Goal: Information Seeking & Learning: Learn about a topic

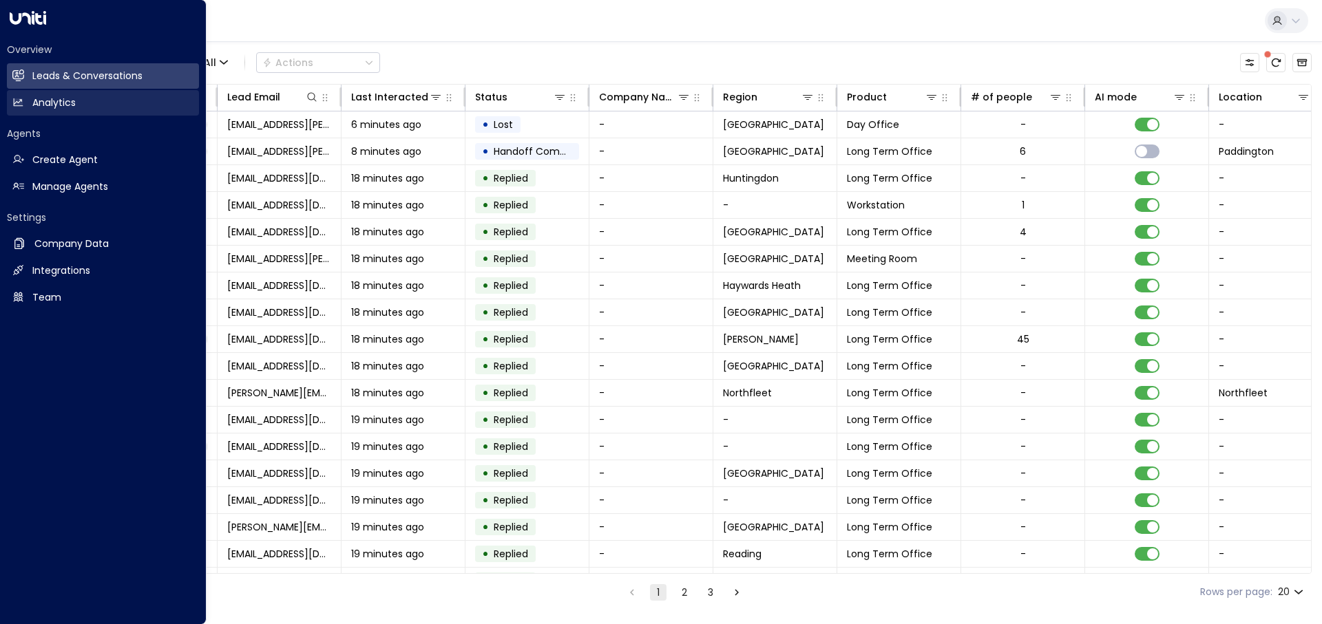
click at [63, 100] on h2 "Analytics" at bounding box center [53, 103] width 43 height 14
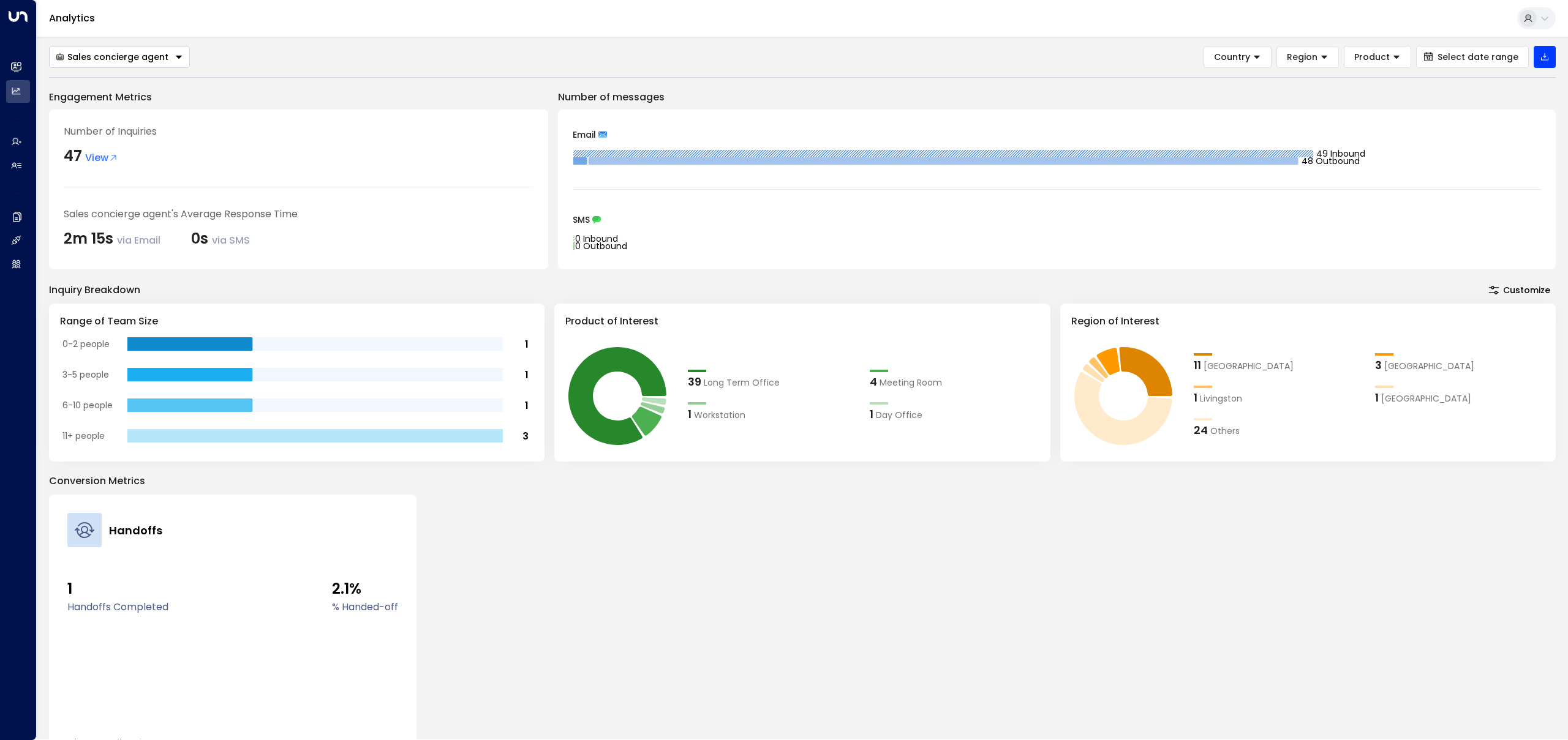
click at [1176, 153] on tspan "49 Inbound" at bounding box center [1340, 154] width 49 height 12
click at [1176, 166] on tspan "48 Outbound" at bounding box center [1330, 161] width 58 height 12
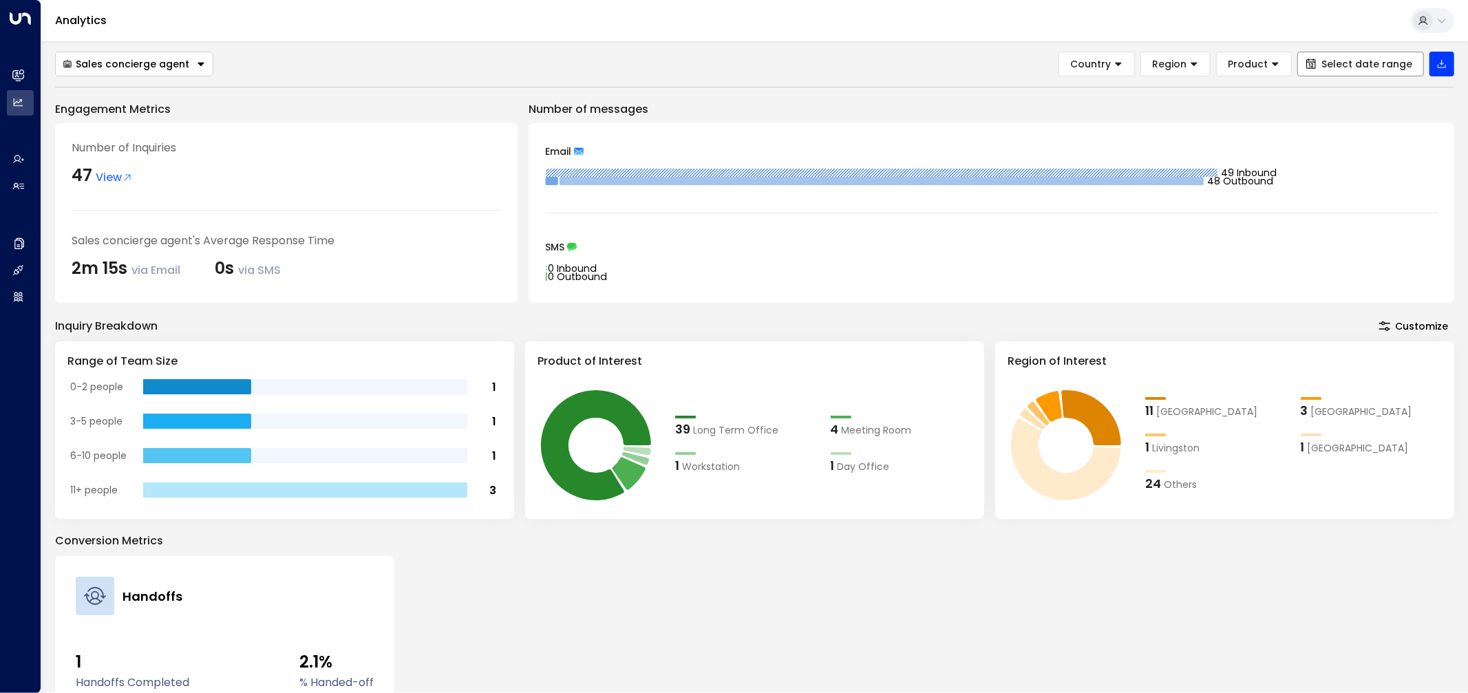
click at [1321, 70] on button "Select date range" at bounding box center [1361, 64] width 127 height 25
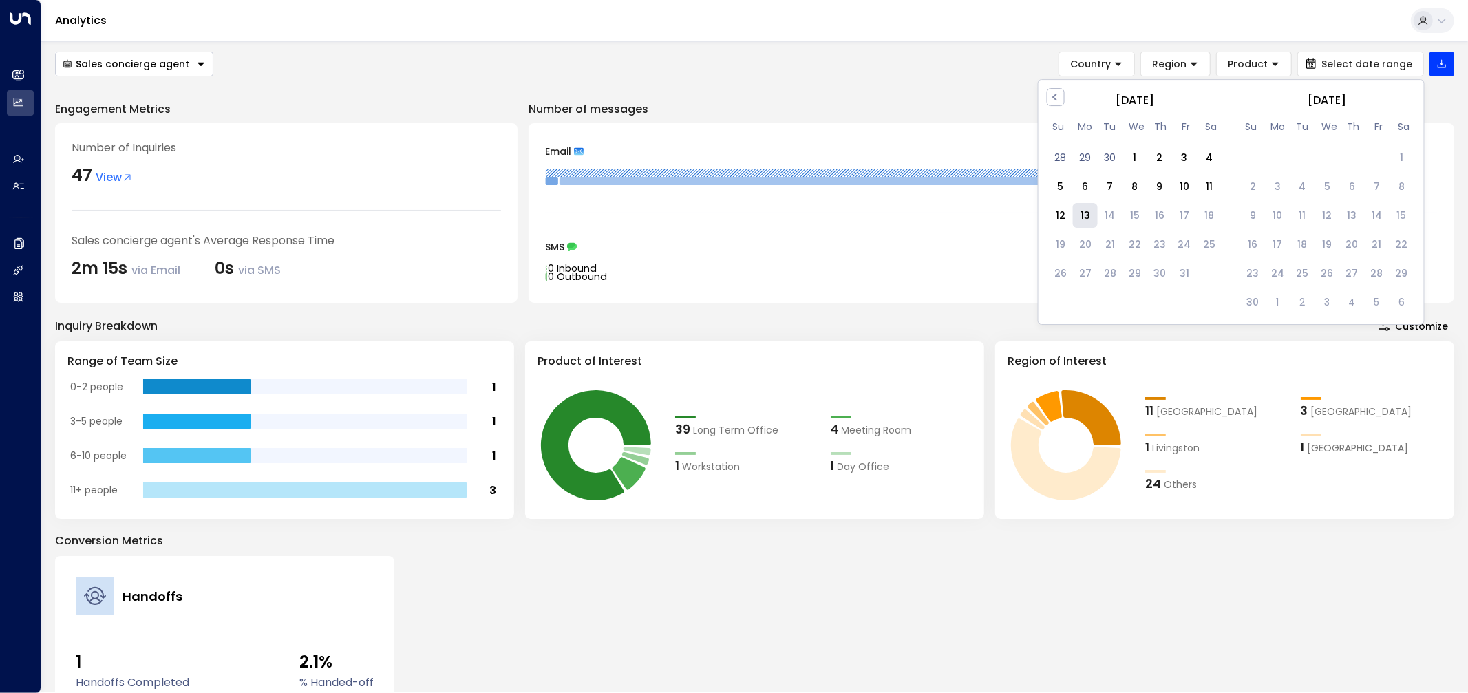
click at [1090, 213] on div "13" at bounding box center [1085, 215] width 25 height 25
click at [1085, 211] on div "13" at bounding box center [1085, 215] width 25 height 25
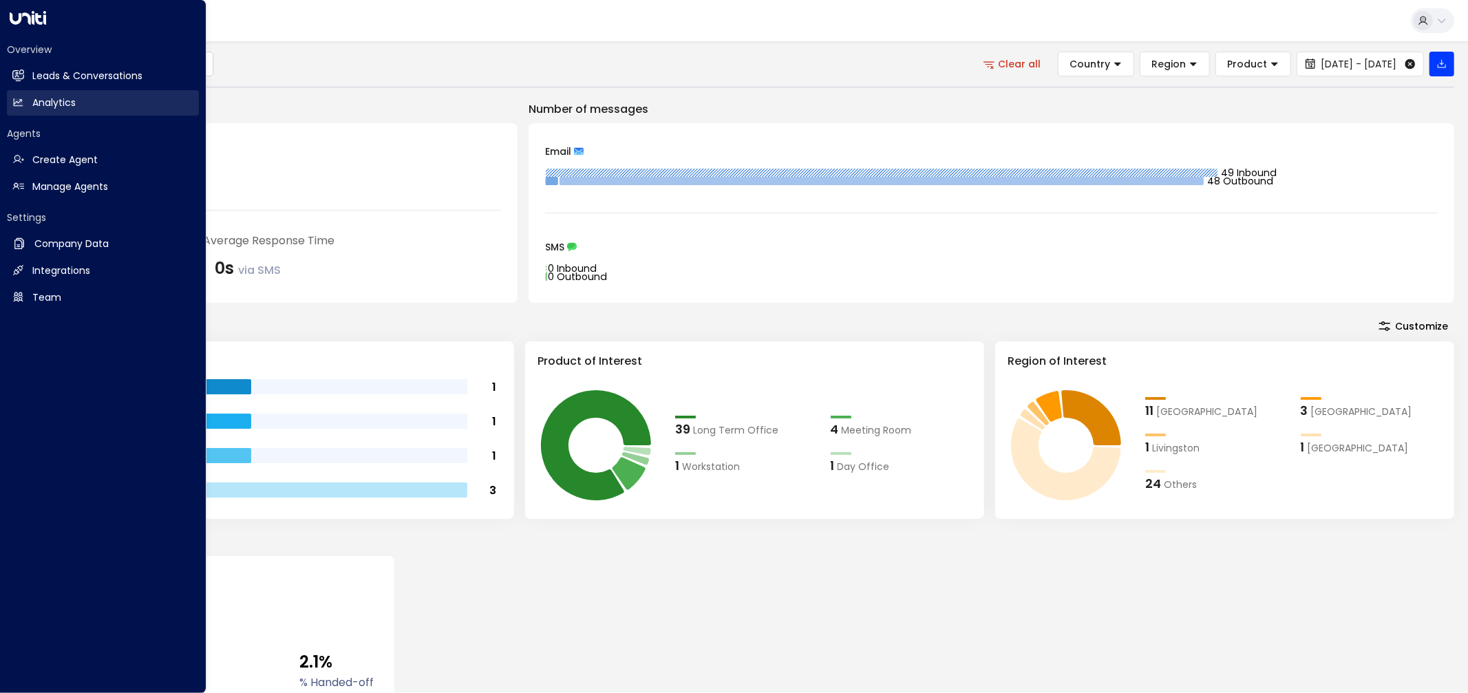
drag, startPoint x: 91, startPoint y: 86, endPoint x: 88, endPoint y: 97, distance: 11.4
click at [91, 86] on link "Leads & Conversations Leads & Conversations" at bounding box center [103, 75] width 192 height 25
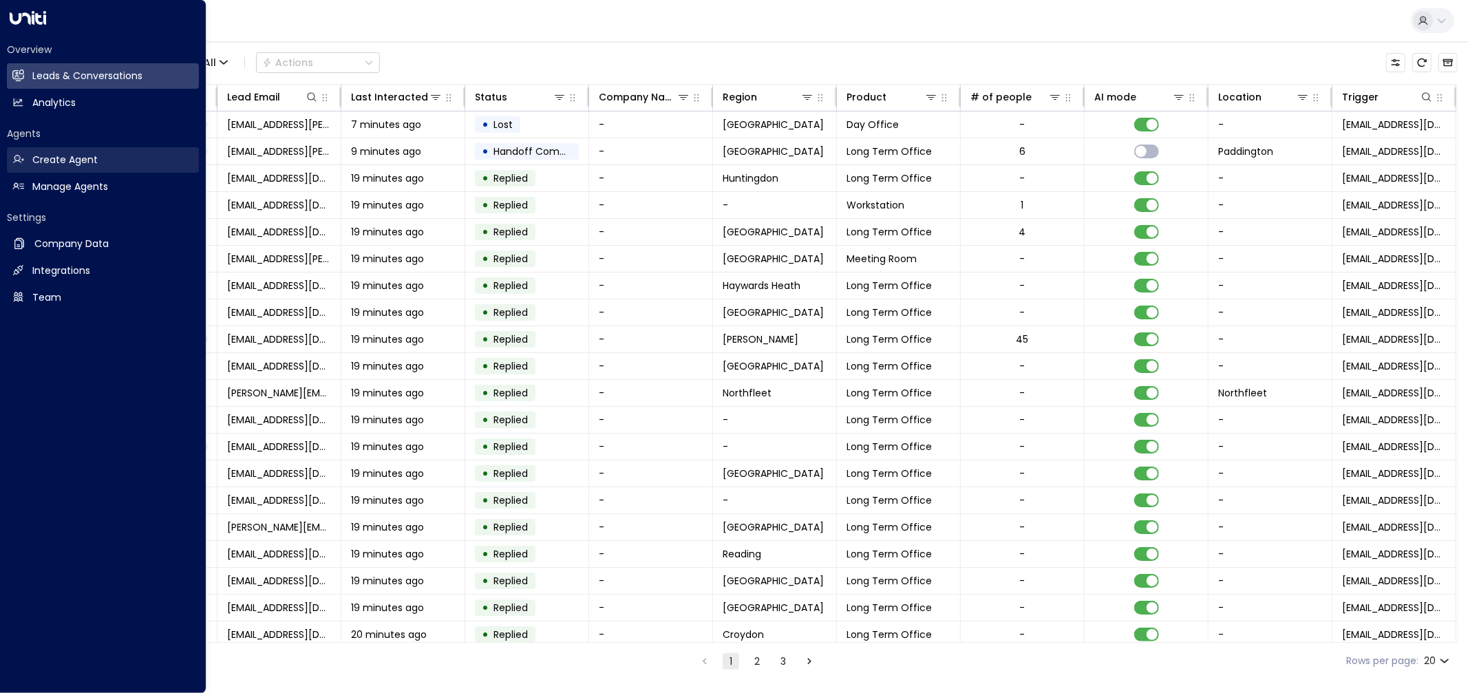
click at [45, 151] on link "Create Agent Create Agent" at bounding box center [103, 159] width 192 height 25
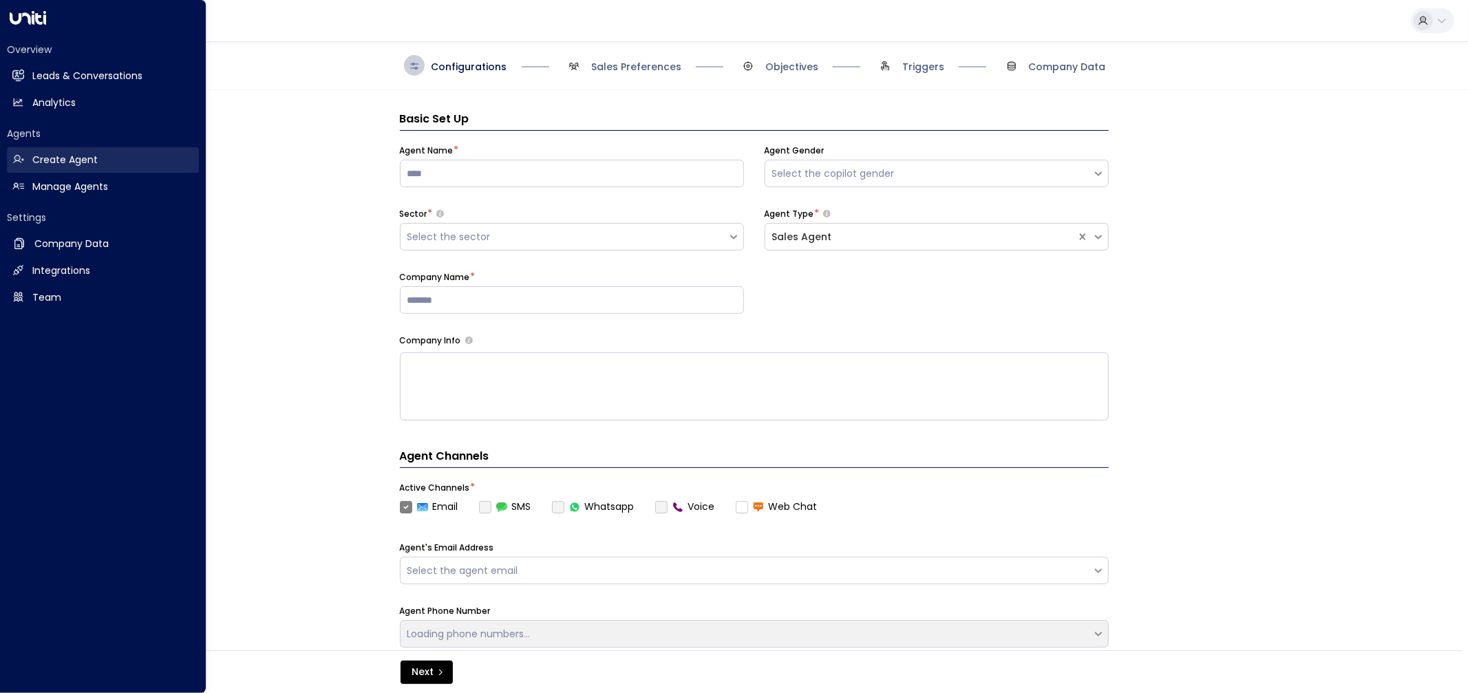
scroll to position [21, 0]
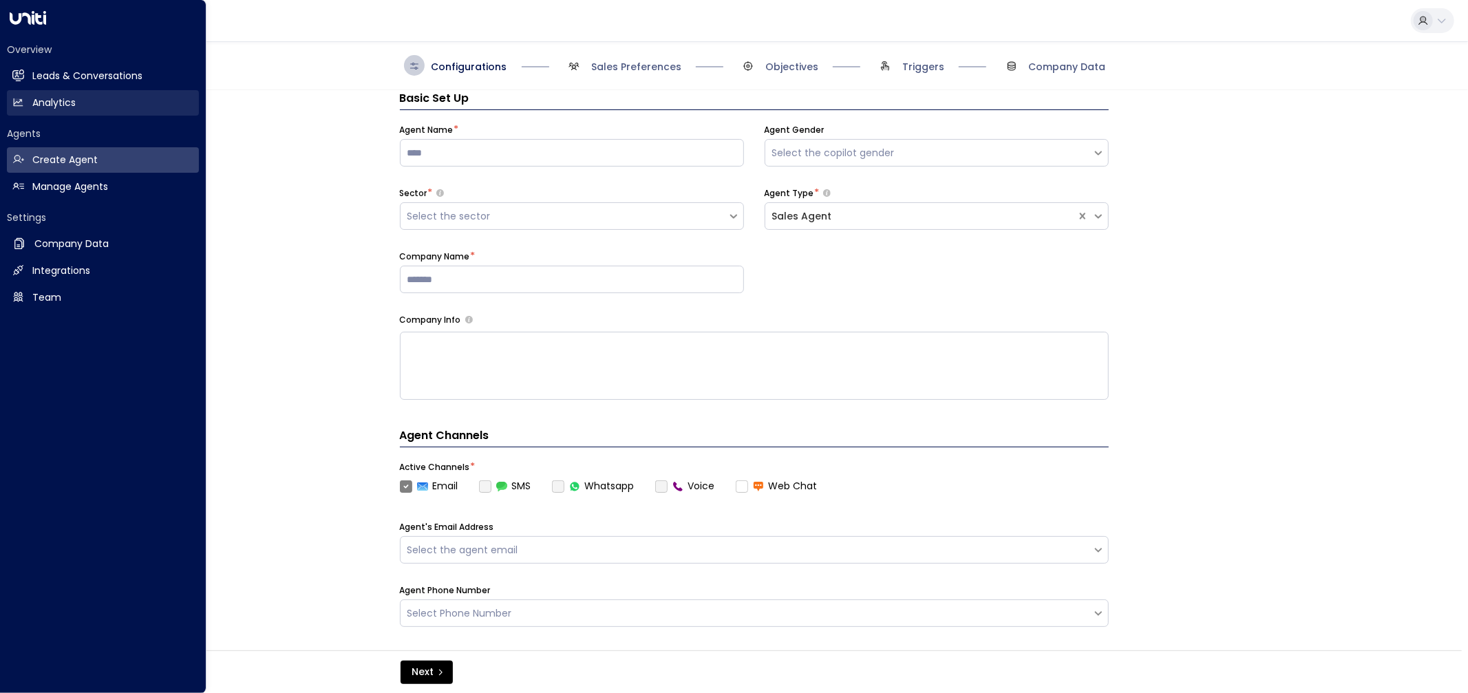
click at [46, 105] on h2 "Analytics" at bounding box center [53, 103] width 43 height 14
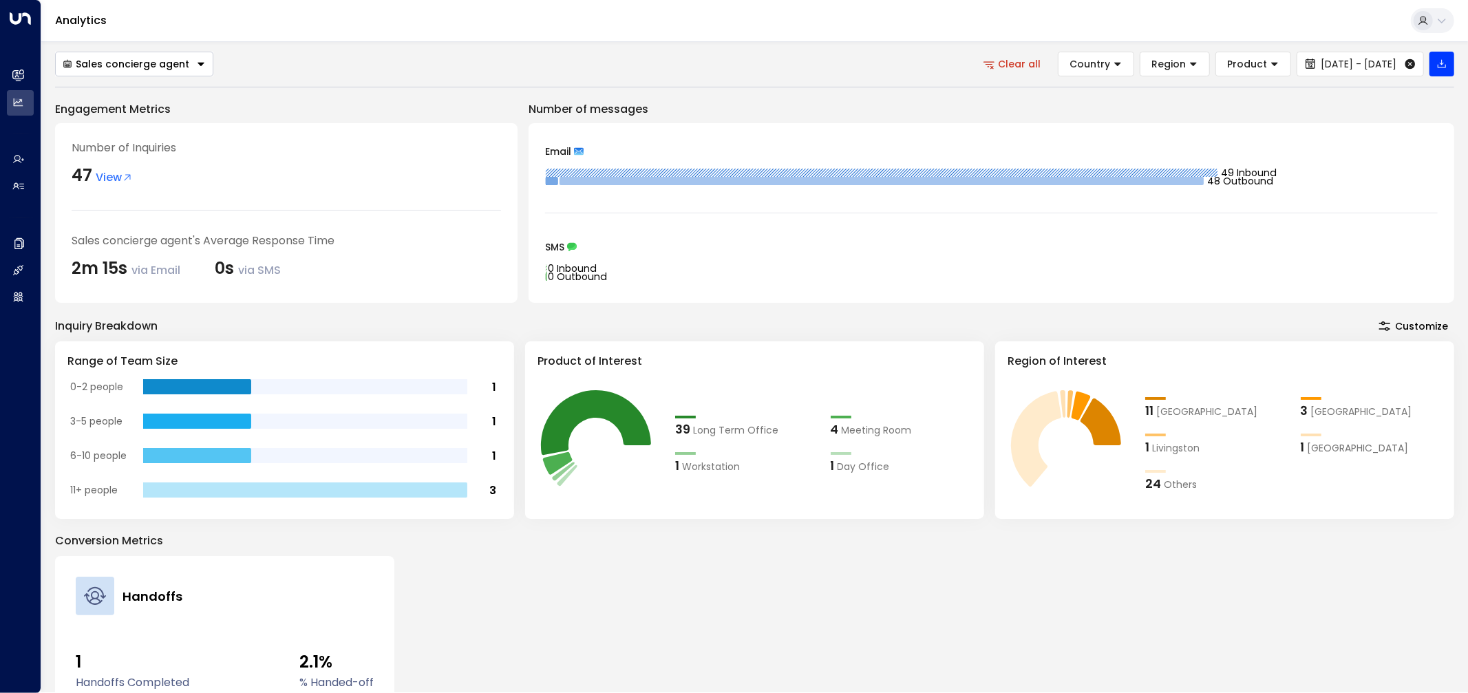
click at [487, 93] on div "Sales concierge agent Clear all Country Region Product [DATE] - [DATE] Engageme…" at bounding box center [754, 458] width 1399 height 812
click at [974, 72] on button "Clear all" at bounding box center [1013, 64] width 78 height 25
click at [964, 126] on div "Email 49 Inbound 48 Outbound SMS 0 Inbound 0 Outbound" at bounding box center [992, 213] width 926 height 180
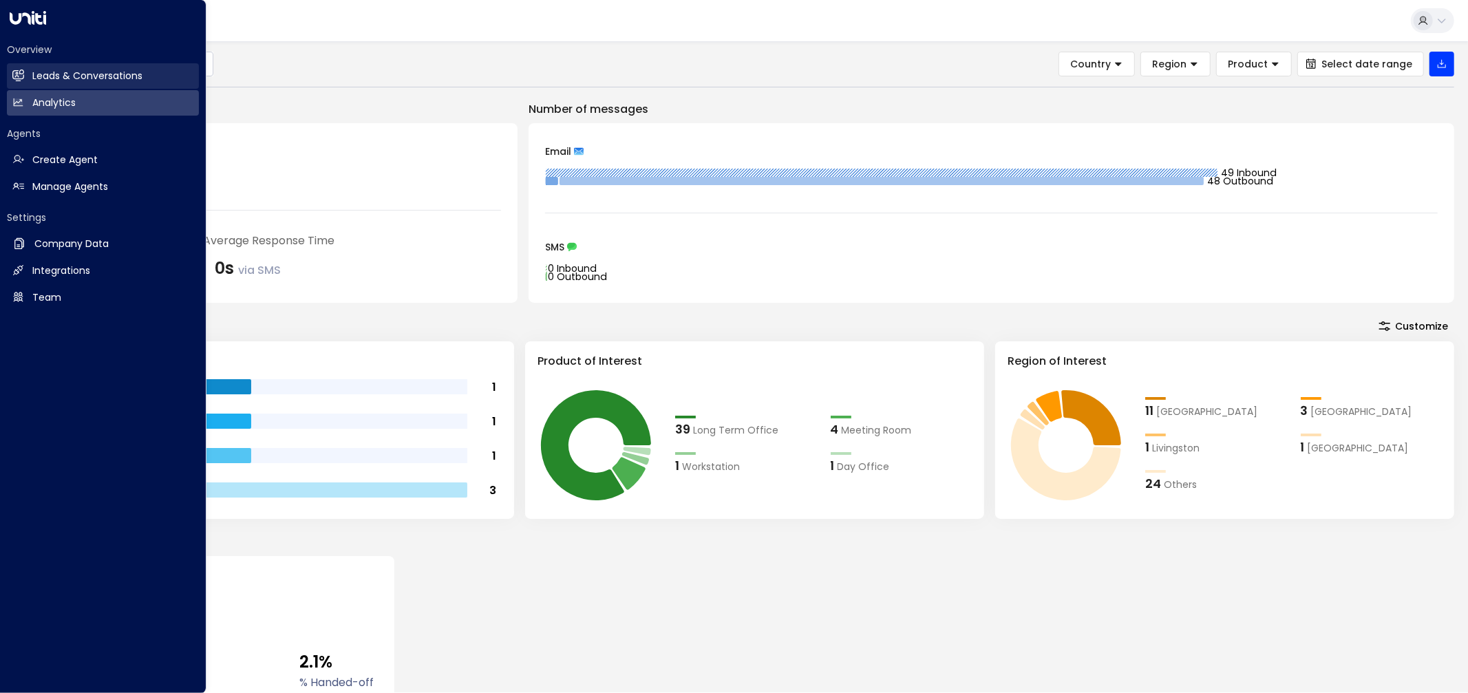
click at [71, 79] on h2 "Leads & Conversations" at bounding box center [87, 76] width 110 height 14
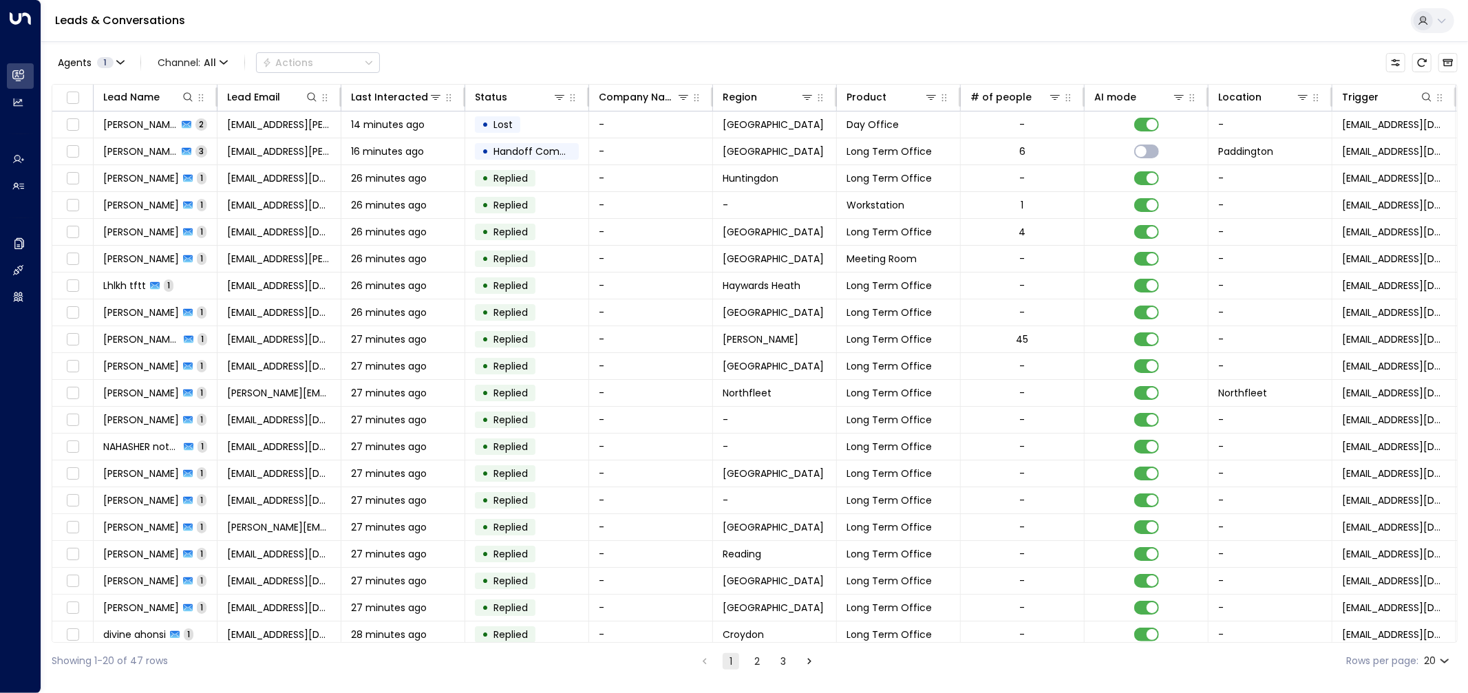
click at [443, 32] on div "Leads & Conversations" at bounding box center [754, 21] width 1427 height 42
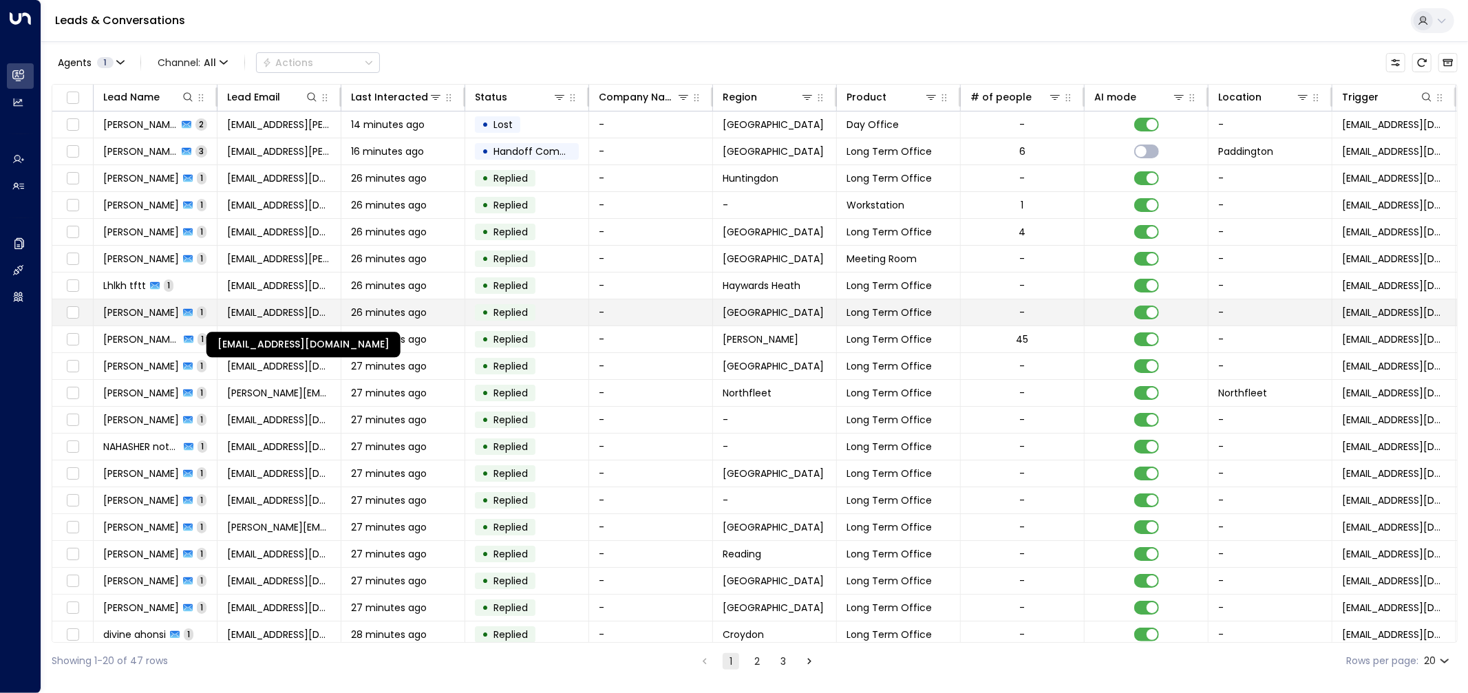
click at [301, 313] on span "[EMAIL_ADDRESS][DOMAIN_NAME]" at bounding box center [279, 313] width 104 height 14
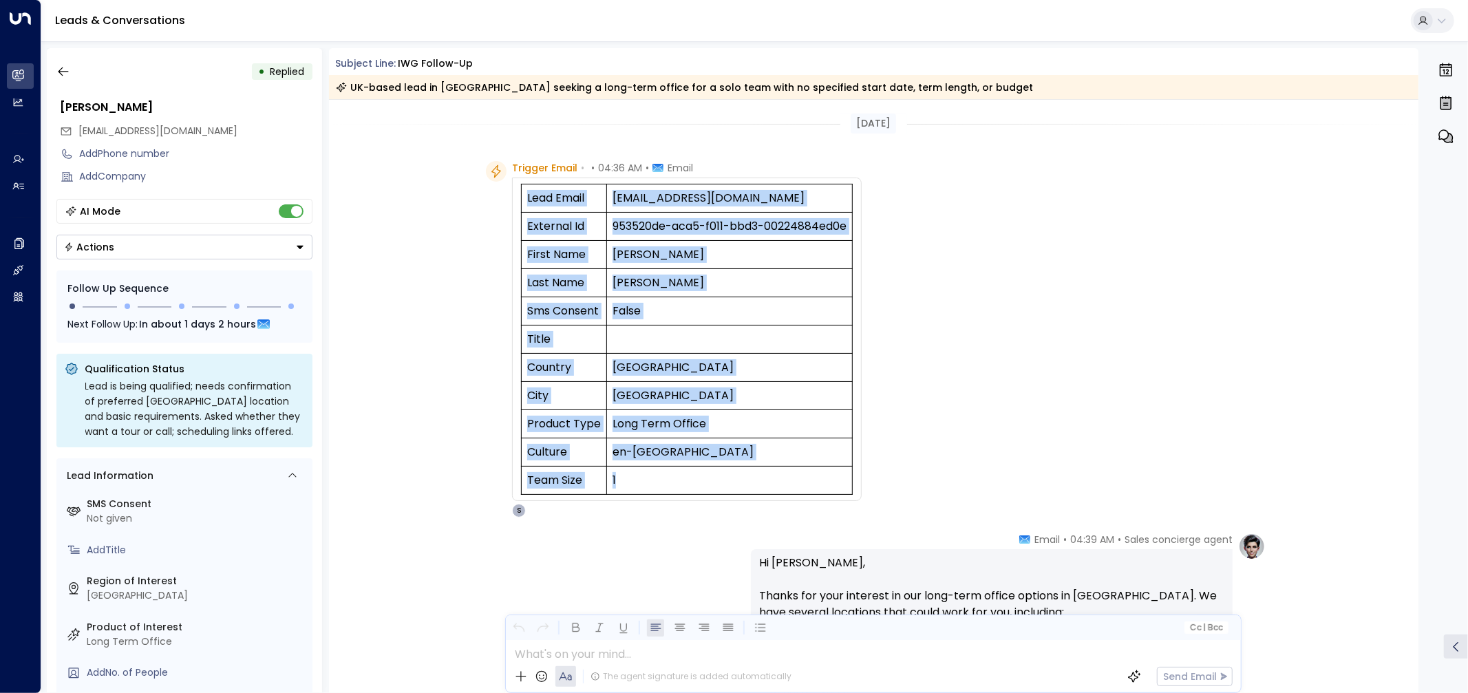
drag, startPoint x: 524, startPoint y: 201, endPoint x: 834, endPoint y: 473, distance: 412.2
click at [834, 473] on tbody "Lead Email [EMAIL_ADDRESS][DOMAIN_NAME] External Id 953520de-aca5-f011-bbd3-002…" at bounding box center [687, 339] width 331 height 310
click at [741, 472] on td "1" at bounding box center [730, 481] width 246 height 28
drag, startPoint x: 669, startPoint y: 443, endPoint x: 524, endPoint y: 187, distance: 293.8
click at [525, 187] on tbody "Lead Email [EMAIL_ADDRESS][DOMAIN_NAME] External Id 953520de-aca5-f011-bbd3-002…" at bounding box center [687, 339] width 331 height 310
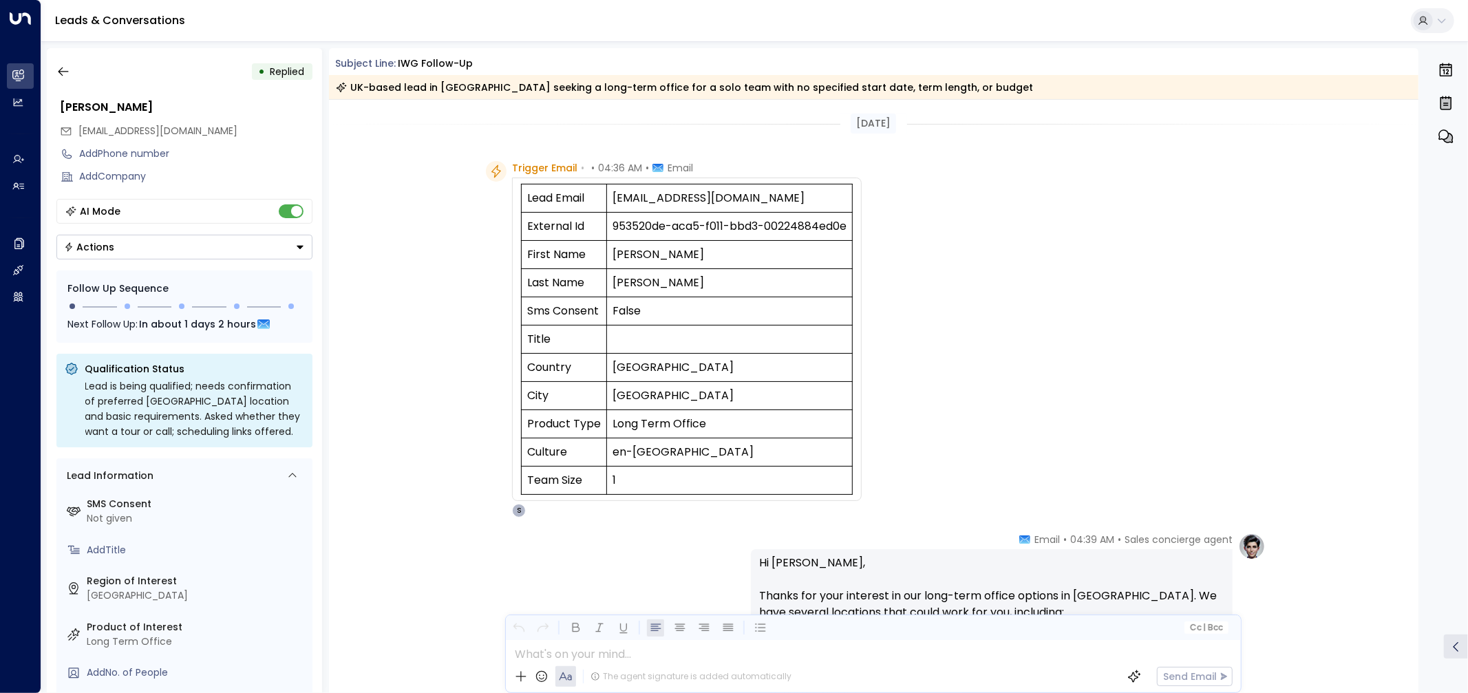
click at [447, 255] on div "Trigger Email • • 04:36 AM • Email Lead Email [EMAIL_ADDRESS][DOMAIN_NAME] Exte…" at bounding box center [874, 339] width 1090 height 357
drag, startPoint x: 454, startPoint y: 152, endPoint x: 884, endPoint y: 474, distance: 536.5
click at [884, 474] on div "[DATE] Trigger Email • • 04:36 AM • Email Lead Email [EMAIL_ADDRESS][DOMAIN_NAM…" at bounding box center [874, 615] width 1090 height 1030
click at [884, 474] on div "Trigger Email • • 04:36 AM • Email Lead Email [EMAIL_ADDRESS][DOMAIN_NAME] Exte…" at bounding box center [876, 339] width 780 height 357
drag, startPoint x: 816, startPoint y: 477, endPoint x: 763, endPoint y: 410, distance: 85.3
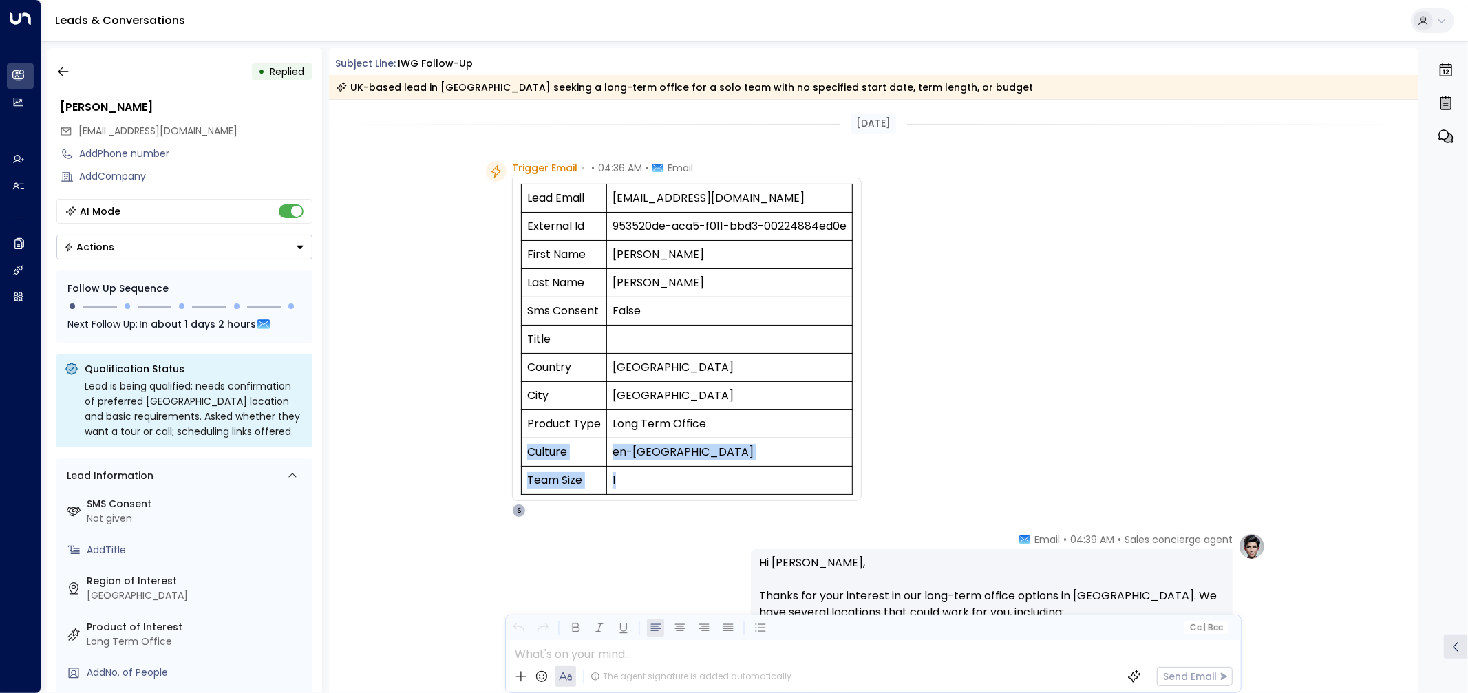
click at [763, 410] on tbody "Lead Email [EMAIL_ADDRESS][DOMAIN_NAME] External Id 953520de-aca5-f011-bbd3-002…" at bounding box center [687, 339] width 331 height 310
click at [996, 405] on div "Trigger Email • • 04:36 AM • Email Lead Email [EMAIL_ADDRESS][DOMAIN_NAME] Exte…" at bounding box center [876, 339] width 780 height 357
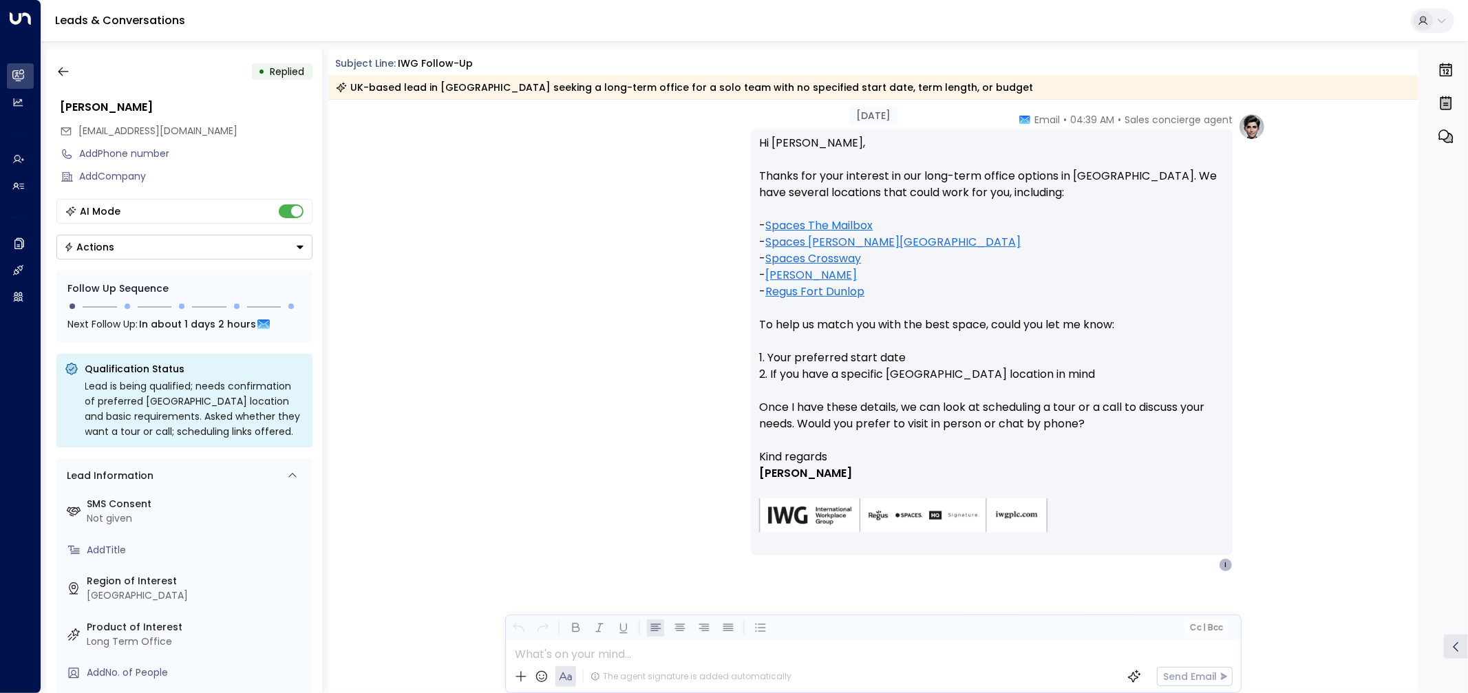
scroll to position [436, 0]
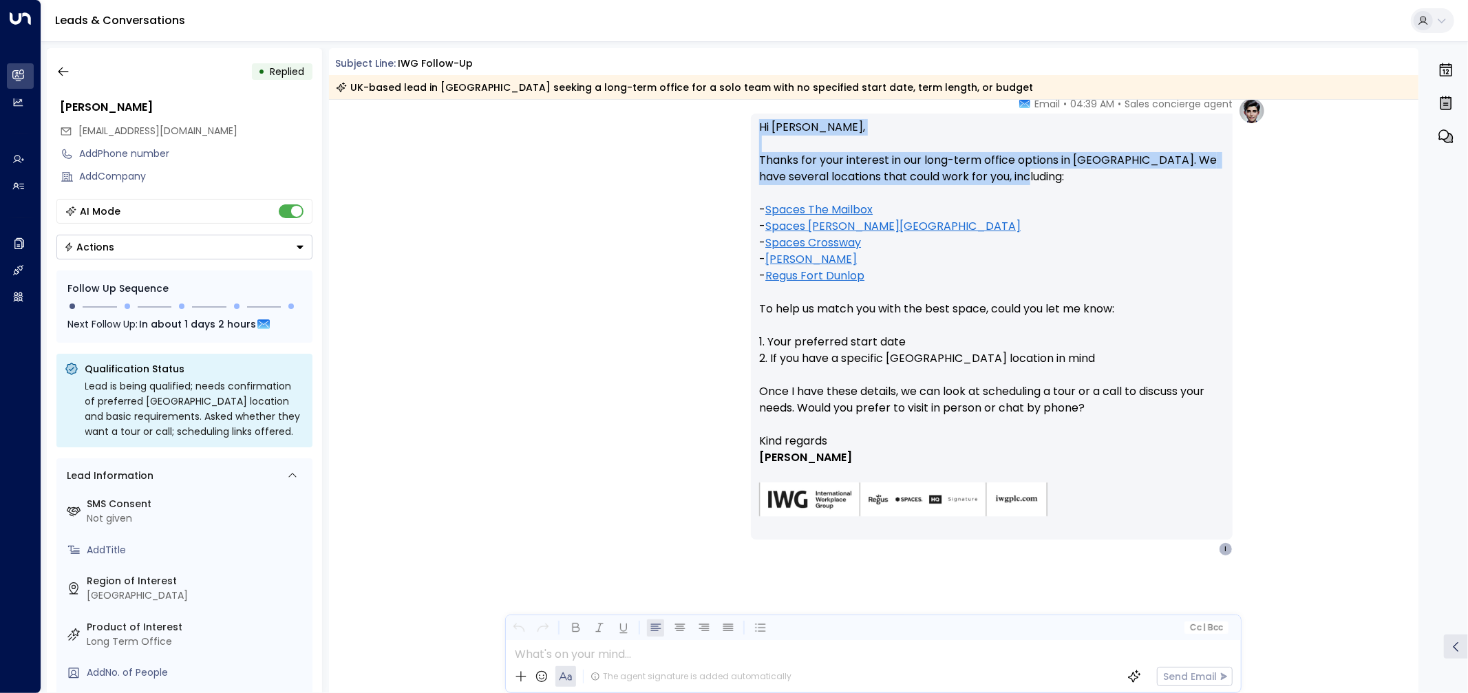
drag, startPoint x: 755, startPoint y: 132, endPoint x: 1051, endPoint y: 176, distance: 299.3
click at [1051, 176] on div "Hi [PERSON_NAME], Thanks for your interest in our long-term office options in […" at bounding box center [992, 327] width 482 height 426
click at [1051, 176] on p "Hi [PERSON_NAME], Thanks for your interest in our long-term office options in […" at bounding box center [991, 276] width 465 height 314
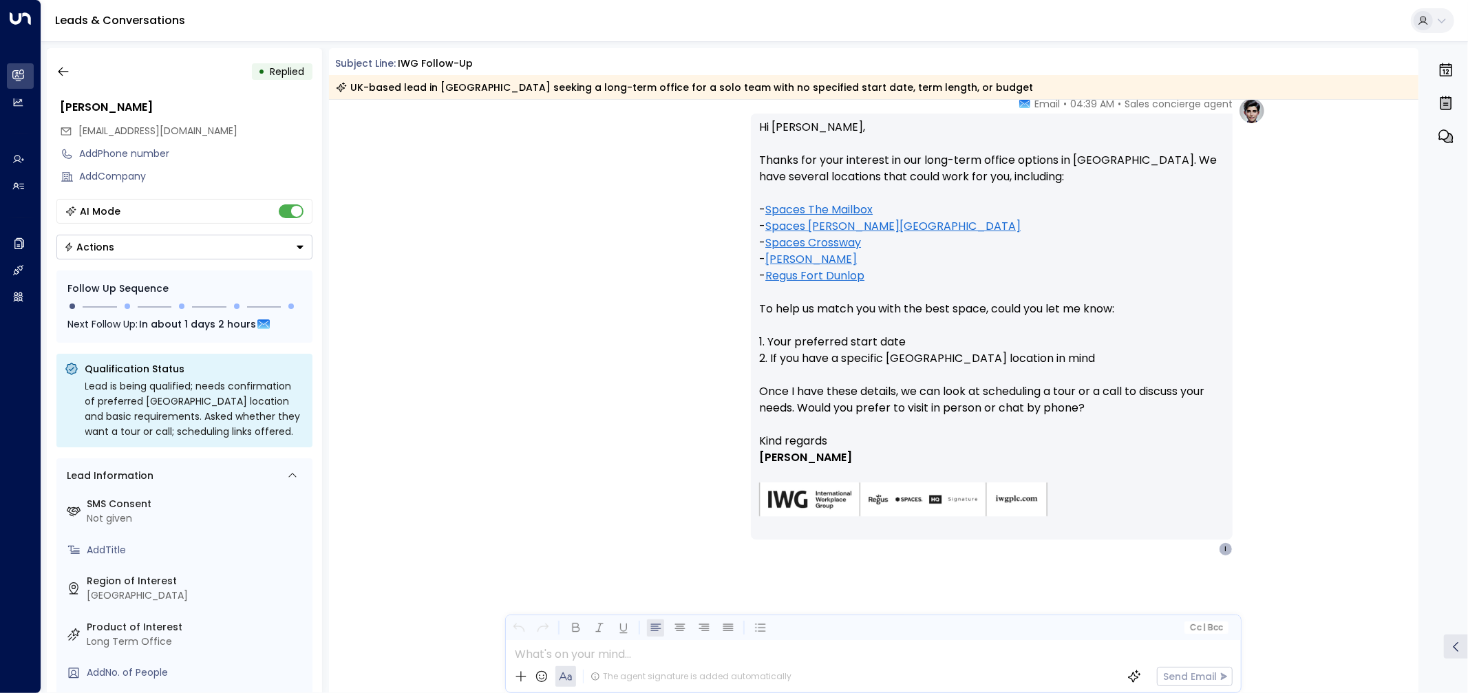
drag, startPoint x: 757, startPoint y: 124, endPoint x: 1145, endPoint y: 461, distance: 514.3
click at [1145, 461] on div "Hi [PERSON_NAME], Thanks for your interest in our long-term office options in […" at bounding box center [991, 326] width 465 height 415
click at [1145, 462] on p "[PERSON_NAME]" at bounding box center [991, 458] width 465 height 17
click at [59, 66] on icon "button" at bounding box center [63, 72] width 14 height 14
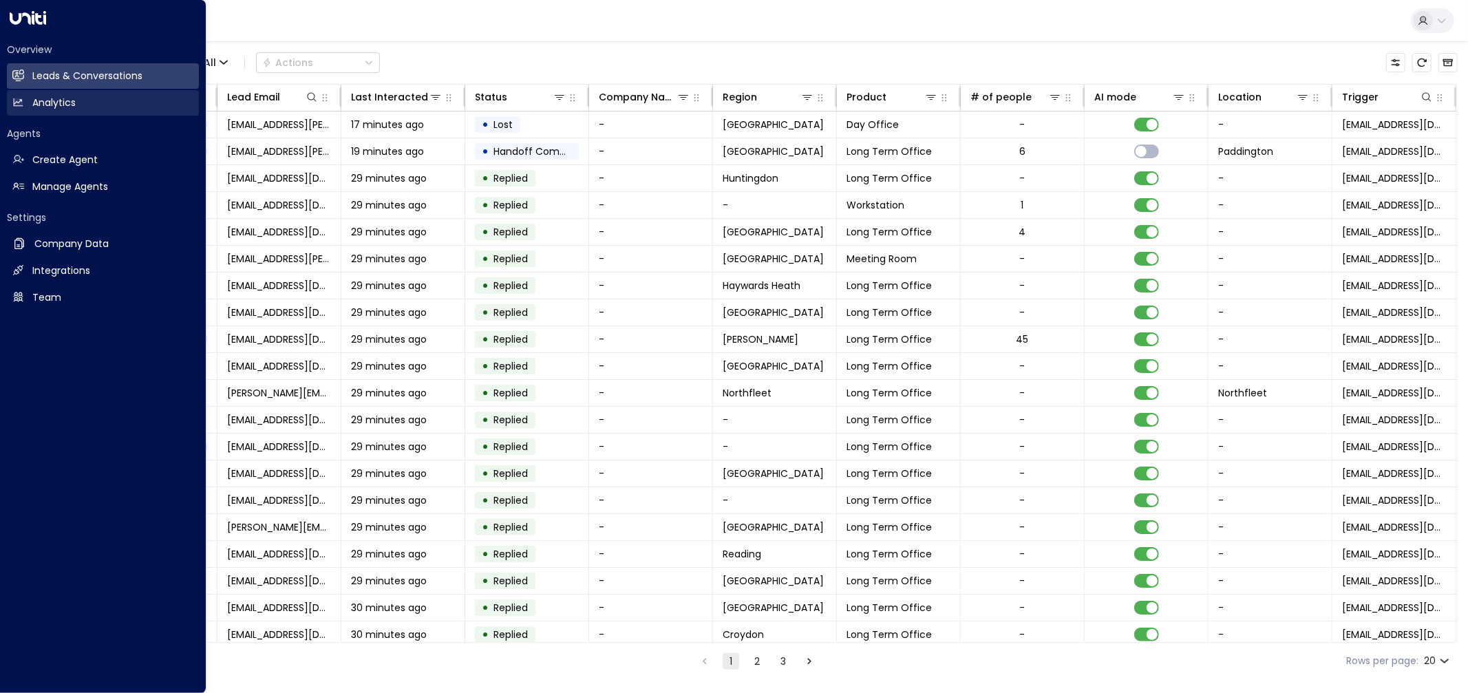
drag, startPoint x: 38, startPoint y: 107, endPoint x: 45, endPoint y: 107, distance: 7.6
click at [38, 107] on h2 "Analytics" at bounding box center [53, 103] width 43 height 14
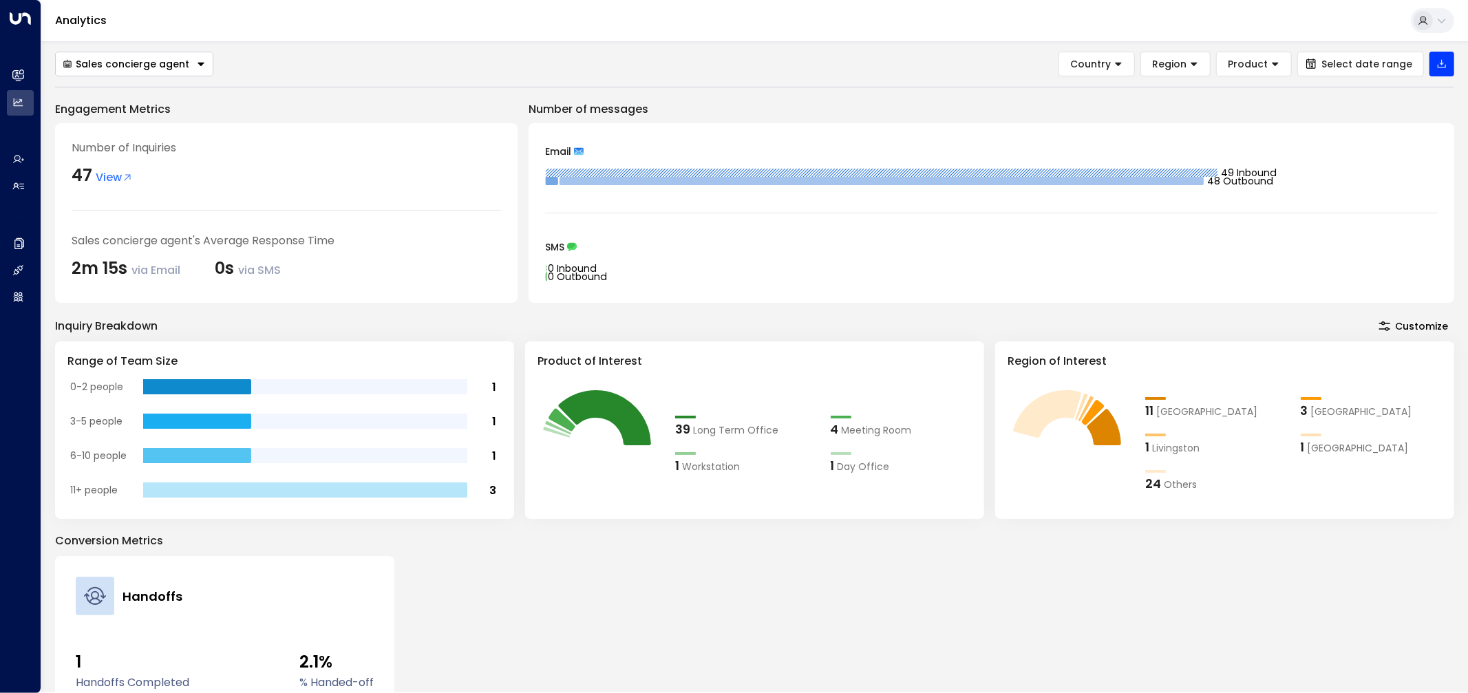
click at [324, 162] on div "Number of Inquiries 47 View" at bounding box center [287, 164] width 430 height 48
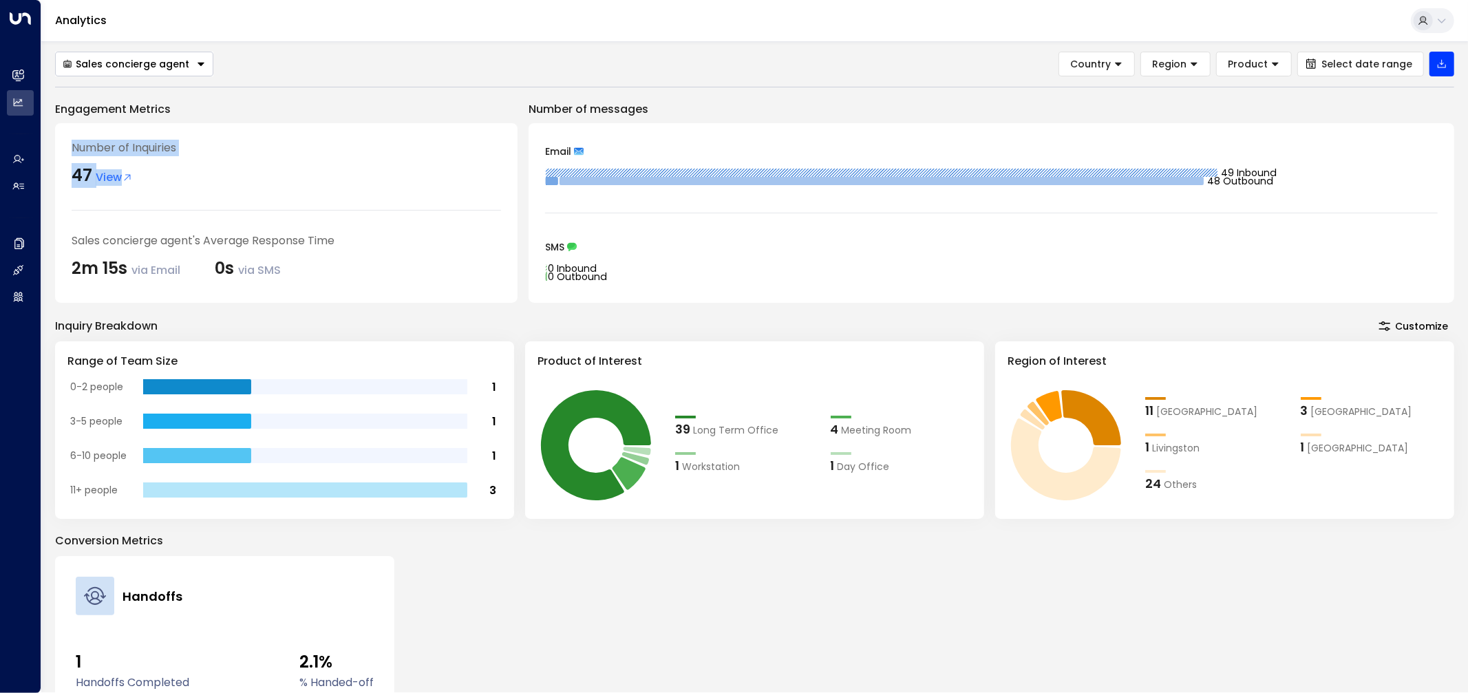
drag, startPoint x: 66, startPoint y: 149, endPoint x: 288, endPoint y: 193, distance: 226.1
click at [288, 193] on div "Number of Inquiries 47 View Sales concierge agent's Average Response Time 2m 15…" at bounding box center [286, 213] width 463 height 180
click at [290, 195] on div "Number of Inquiries 47 View Sales concierge agent's Average Response Time 2m 15…" at bounding box center [286, 213] width 463 height 180
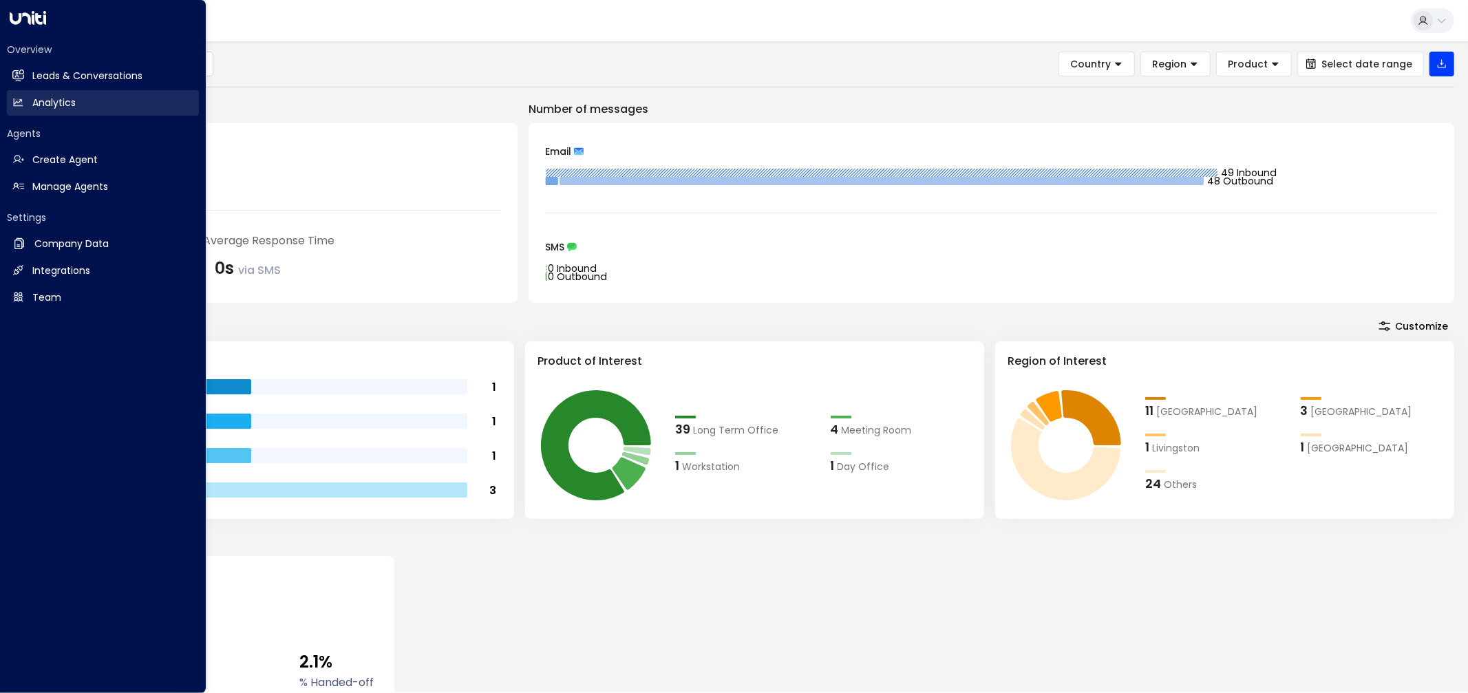
click at [26, 101] on link "Analytics Analytics" at bounding box center [103, 102] width 192 height 25
click at [43, 76] on h2 "Leads & Conversations" at bounding box center [87, 76] width 110 height 14
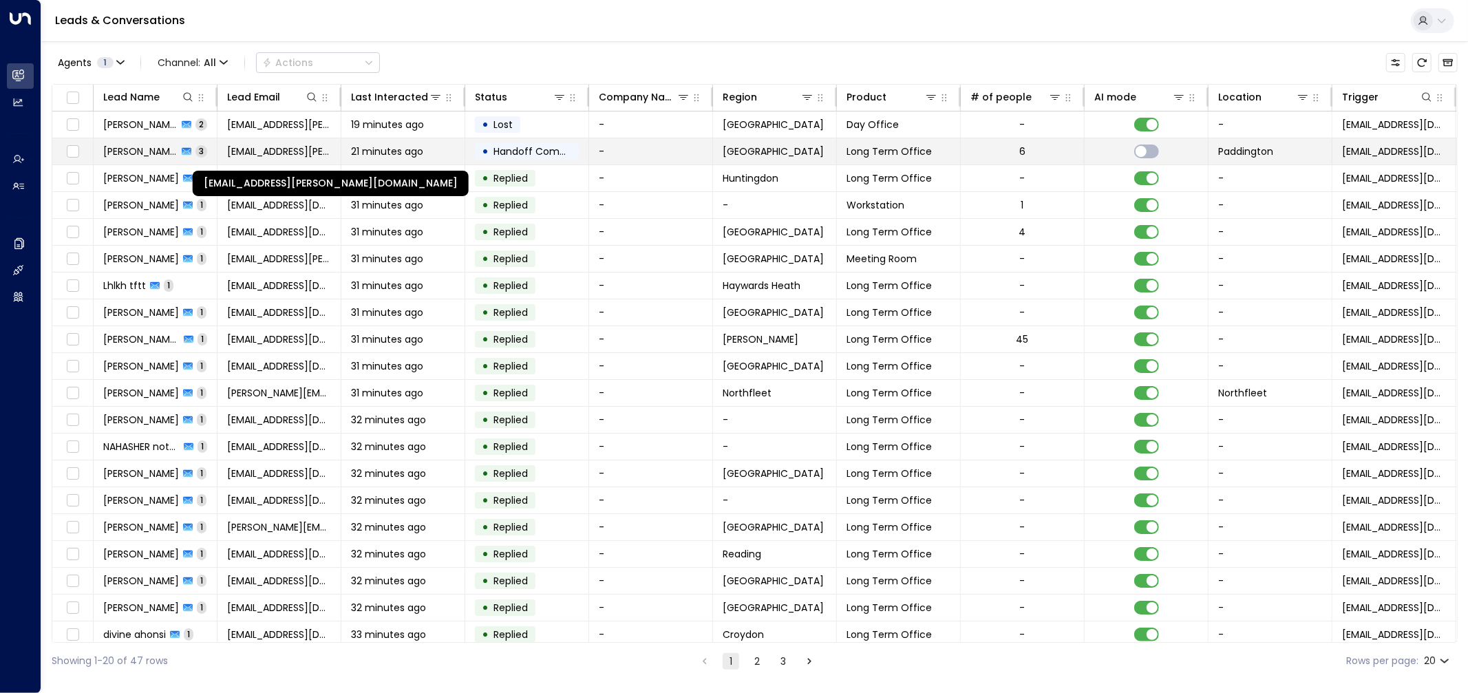
click at [304, 150] on span "[EMAIL_ADDRESS][PERSON_NAME][DOMAIN_NAME]" at bounding box center [279, 152] width 104 height 14
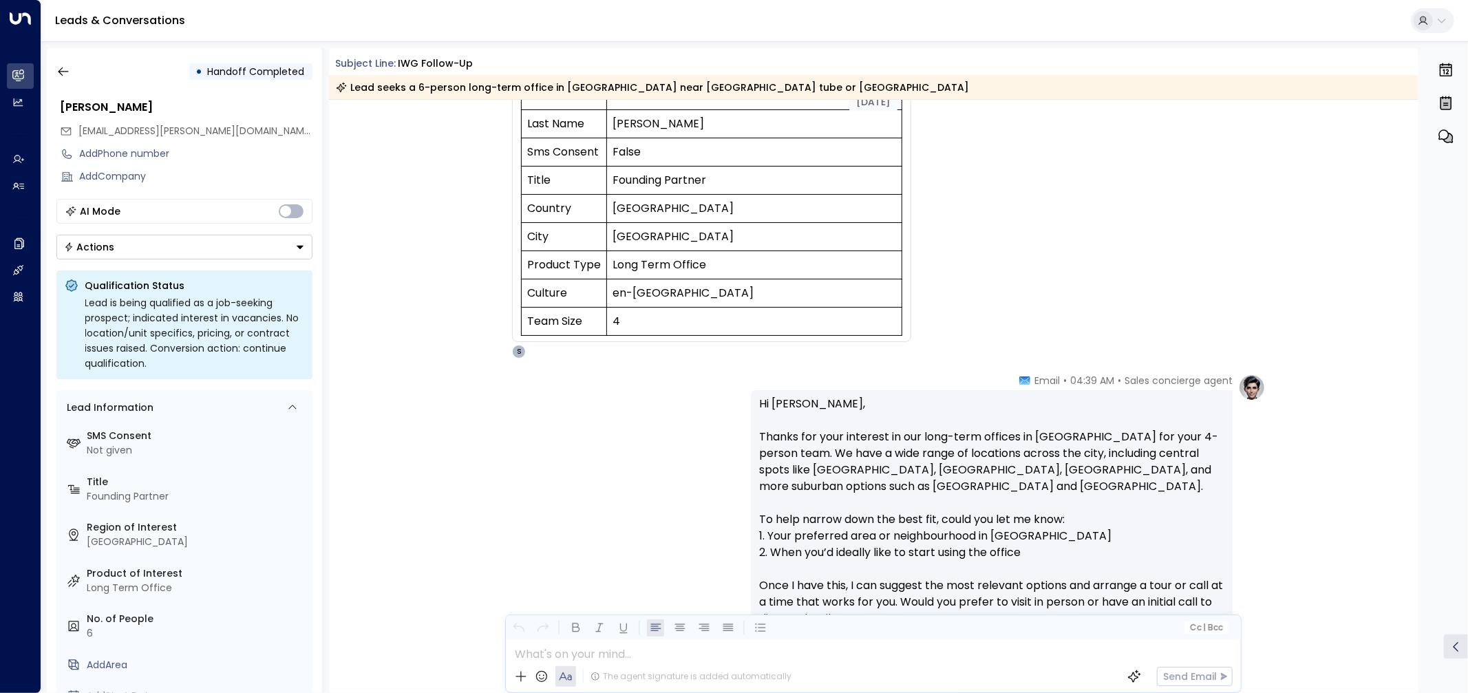
scroll to position [306, 0]
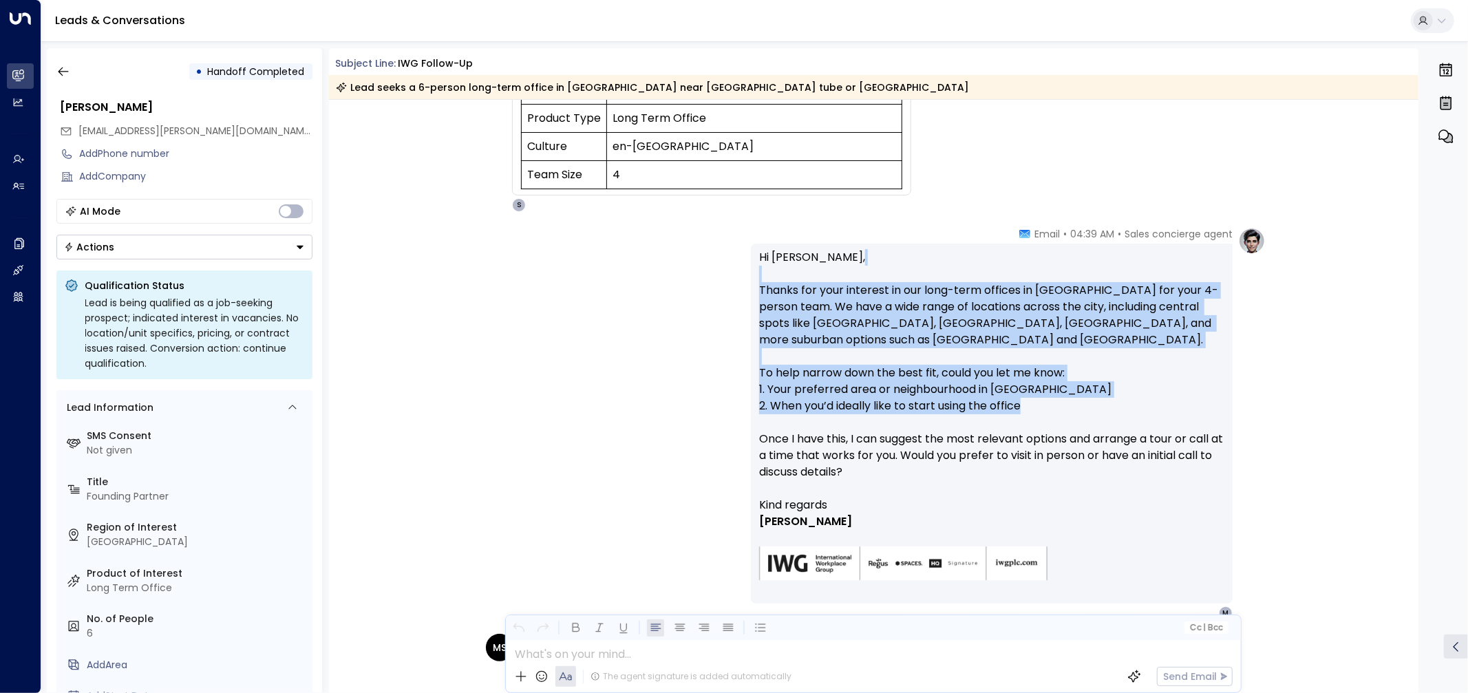
drag, startPoint x: 761, startPoint y: 266, endPoint x: 1161, endPoint y: 409, distance: 425.2
click at [1165, 414] on p "Hi [PERSON_NAME], Thanks for your interest in our long-term offices in [GEOGRAP…" at bounding box center [991, 373] width 465 height 248
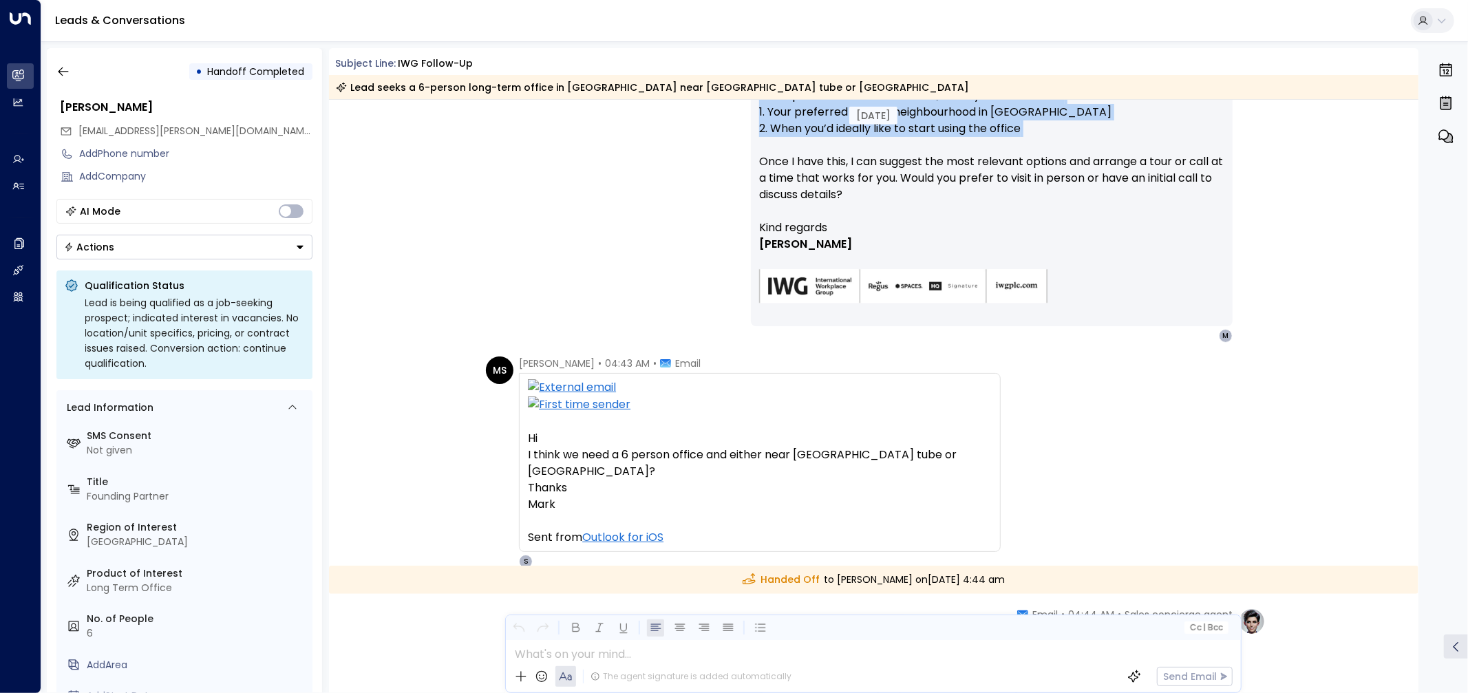
scroll to position [688, 0]
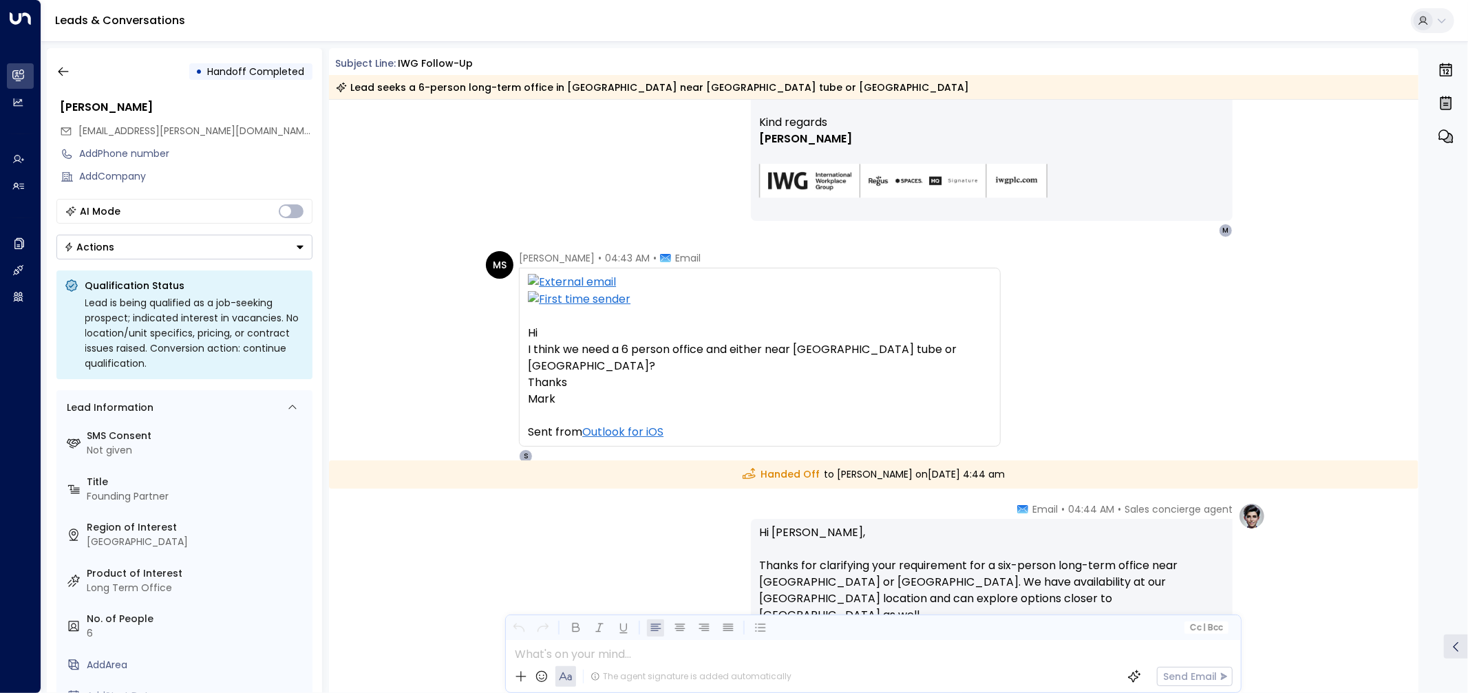
drag, startPoint x: 523, startPoint y: 328, endPoint x: 891, endPoint y: 374, distance: 371.2
click at [891, 374] on div "HiI think we need a 6 person office and either near [GEOGRAPHIC_DATA] tube or […" at bounding box center [760, 357] width 482 height 179
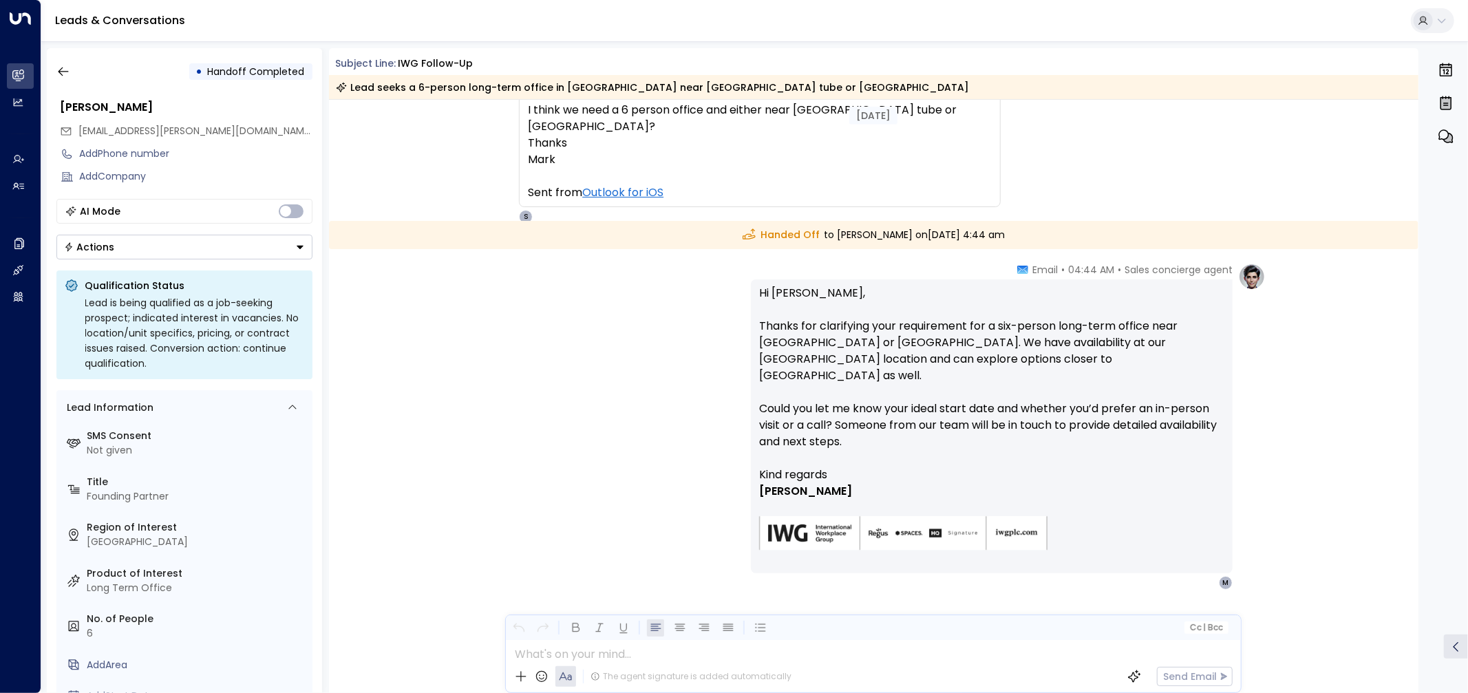
scroll to position [945, 0]
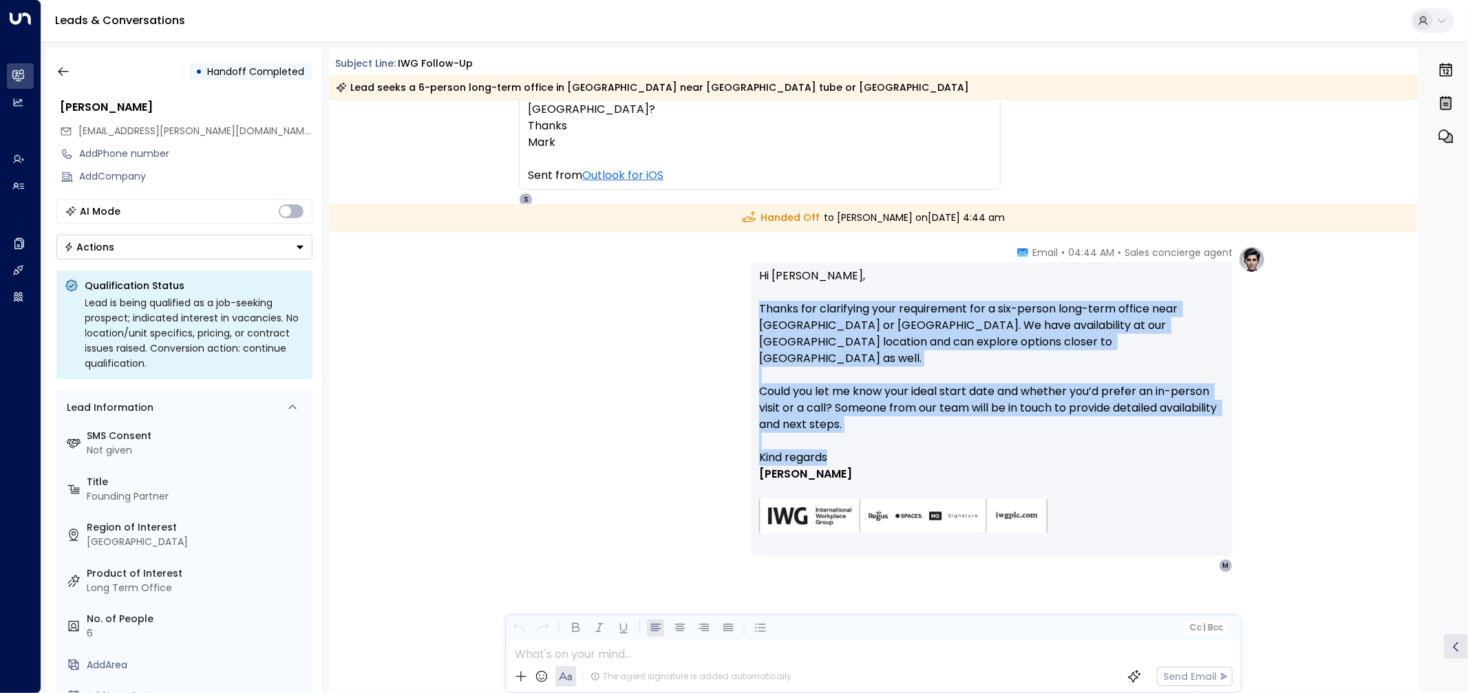
drag, startPoint x: 754, startPoint y: 312, endPoint x: 1129, endPoint y: 435, distance: 394.2
click at [1129, 435] on div "Hi [PERSON_NAME], Thanks for clarifying your requirement for a six-person long-…" at bounding box center [992, 409] width 482 height 294
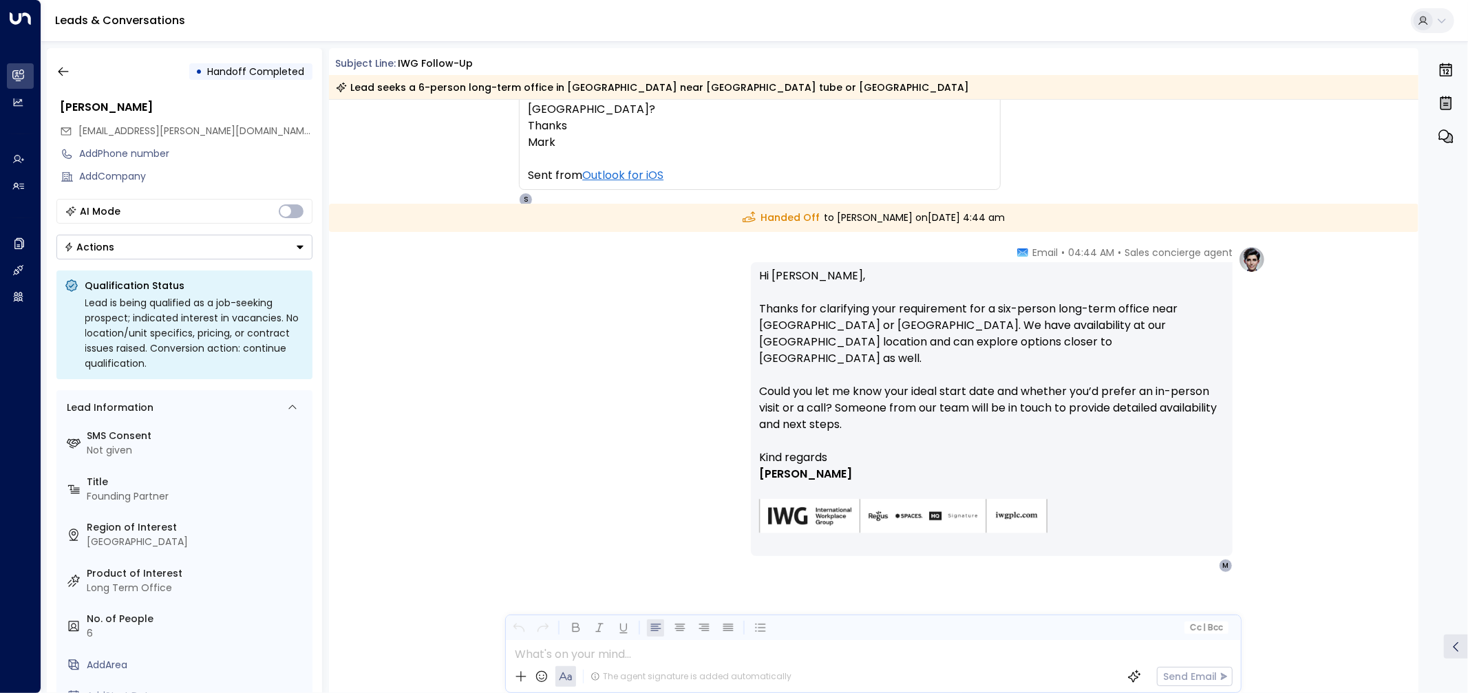
click at [1129, 450] on p "Kind regards" at bounding box center [991, 458] width 465 height 17
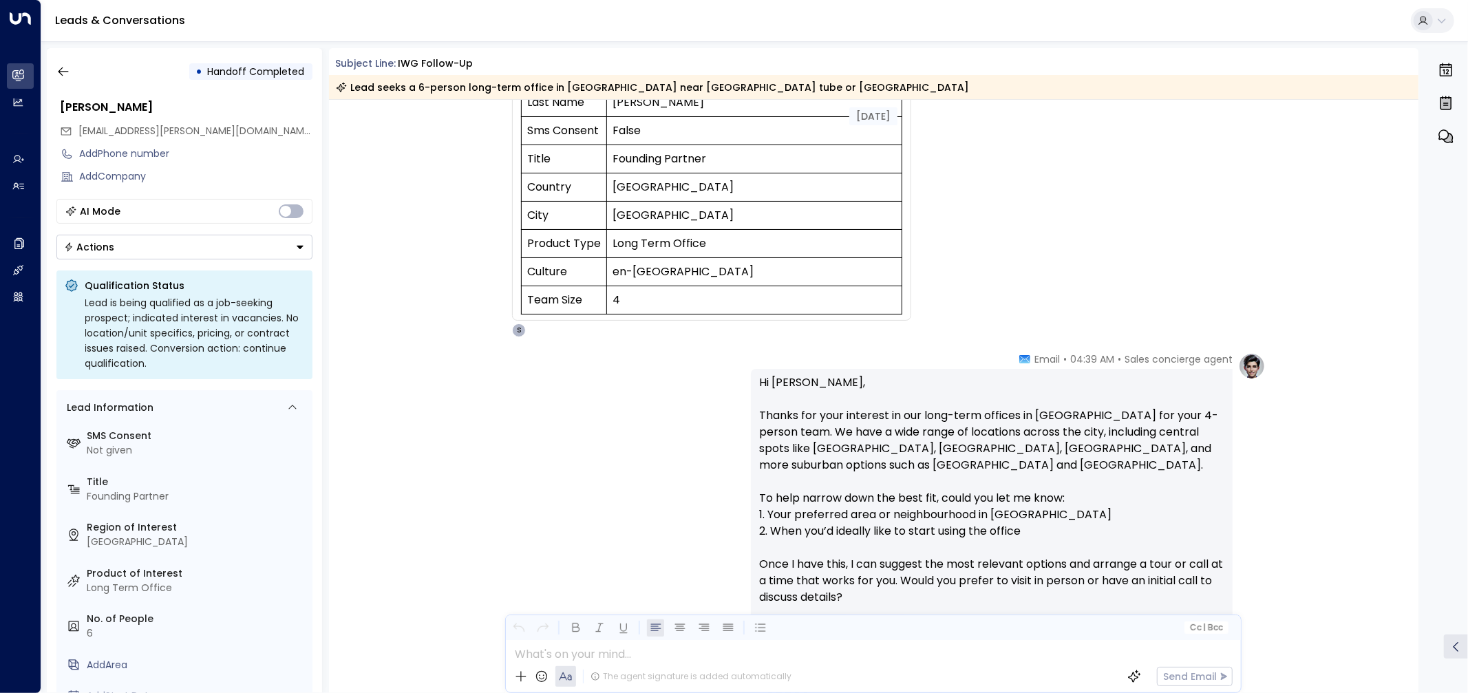
scroll to position [0, 0]
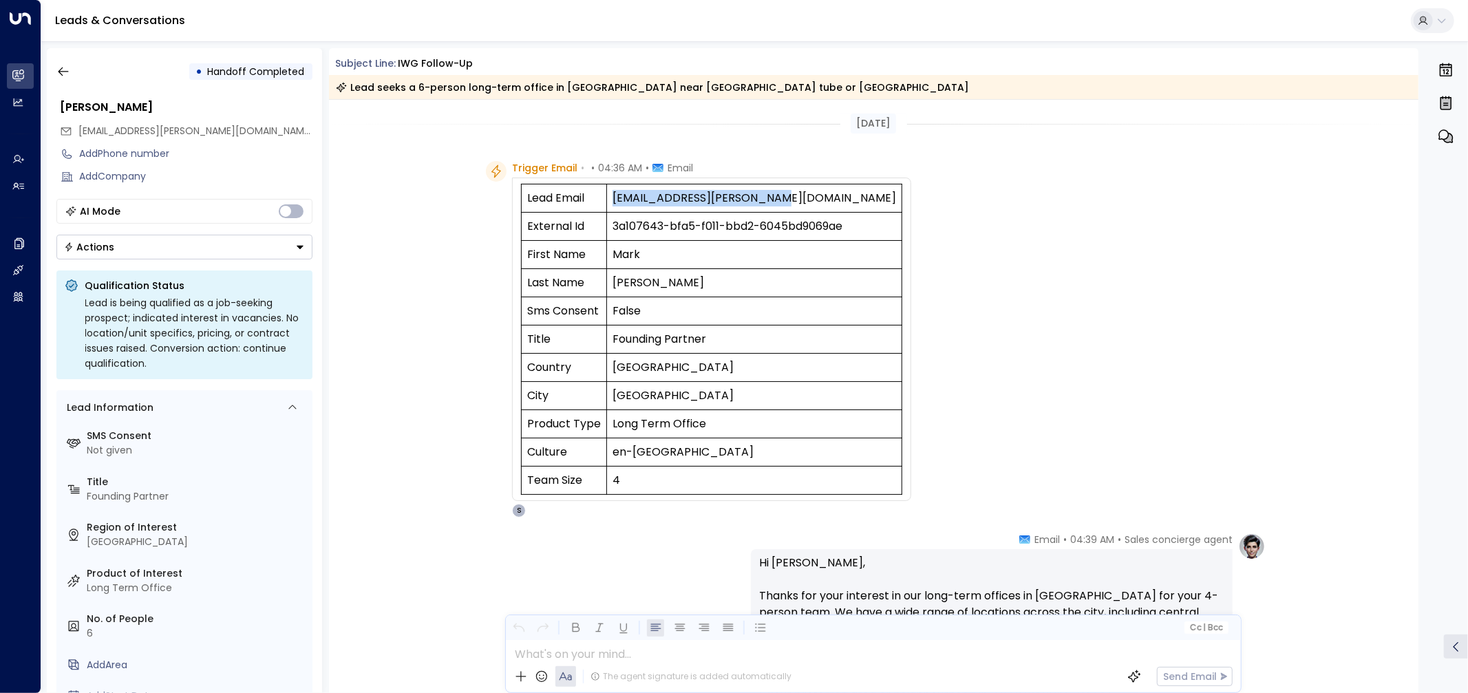
drag, startPoint x: 785, startPoint y: 195, endPoint x: 586, endPoint y: 197, distance: 199.0
click at [586, 197] on tr "Lead Email [EMAIL_ADDRESS][PERSON_NAME][DOMAIN_NAME]" at bounding box center [712, 198] width 381 height 28
copy tr "[EMAIL_ADDRESS][PERSON_NAME][DOMAIN_NAME]"
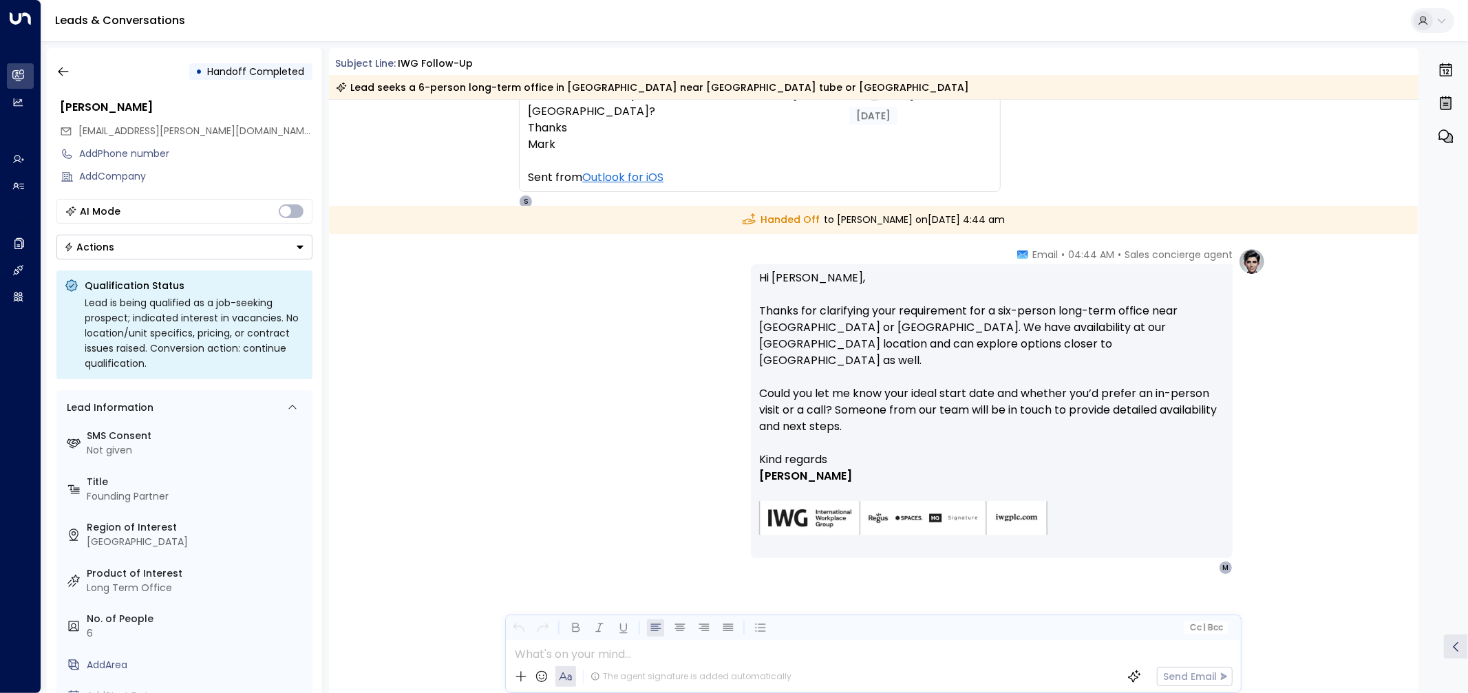
scroll to position [945, 0]
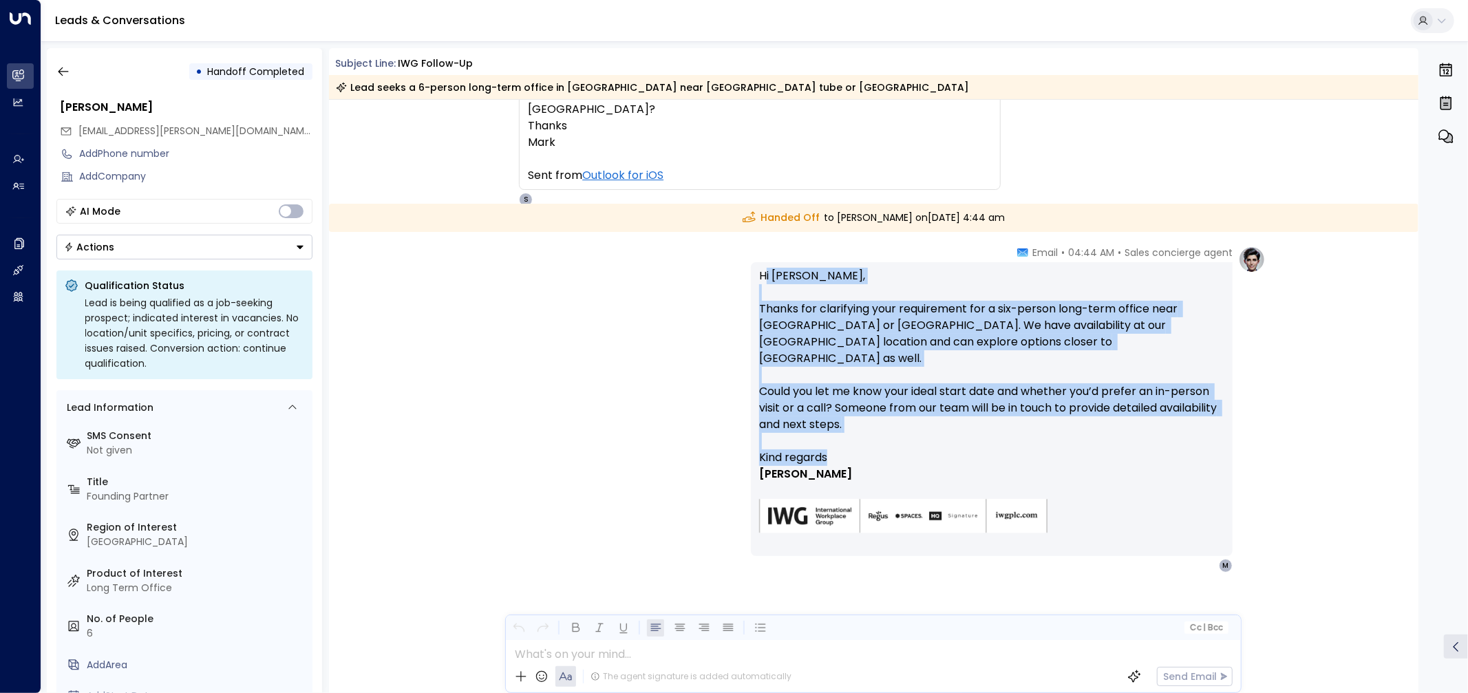
drag, startPoint x: 761, startPoint y: 271, endPoint x: 894, endPoint y: 439, distance: 214.3
click at [894, 439] on div "Hi [PERSON_NAME], Thanks for clarifying your requirement for a six-person long-…" at bounding box center [991, 409] width 465 height 283
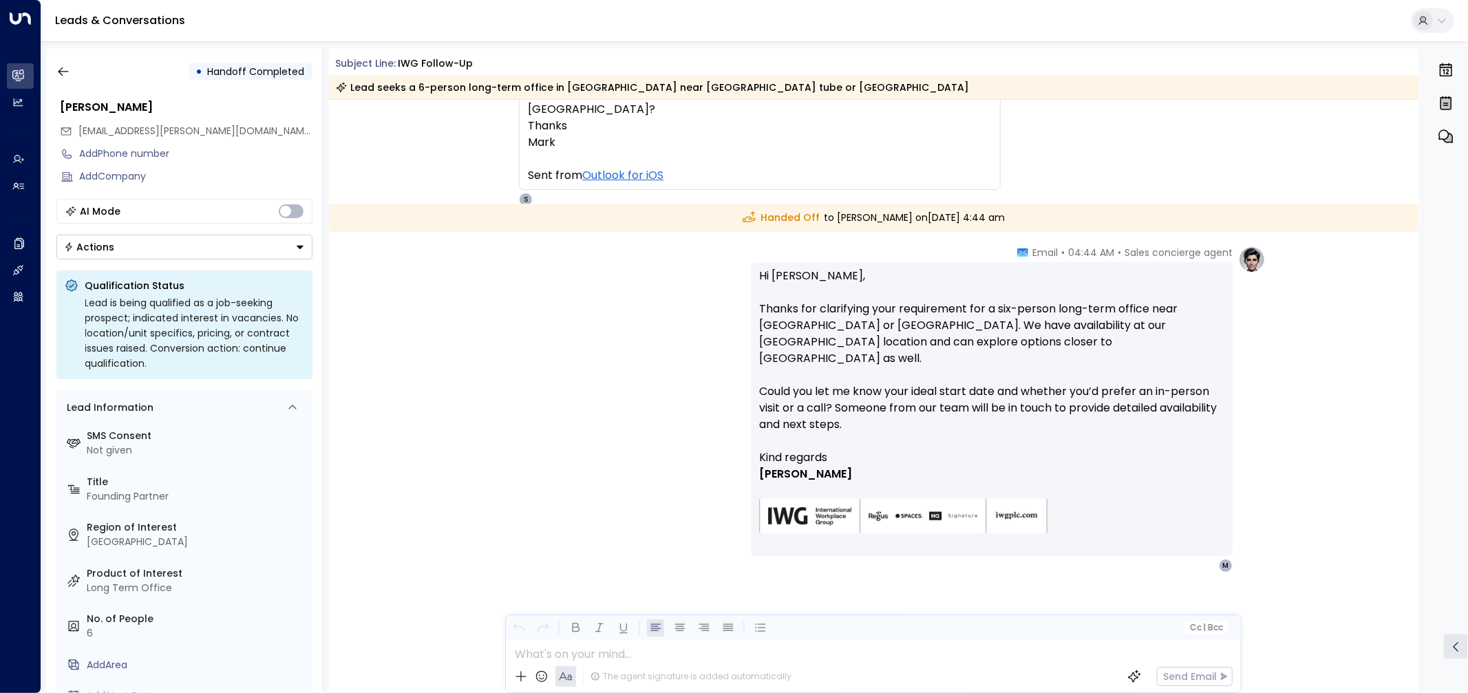
click at [894, 450] on p "Kind regards" at bounding box center [991, 458] width 465 height 17
click at [67, 56] on div "• Handoff Completed [PERSON_NAME] [EMAIL_ADDRESS][PERSON_NAME][DOMAIN_NAME] Add…" at bounding box center [184, 370] width 275 height 645
click at [61, 79] on button "button" at bounding box center [63, 71] width 25 height 25
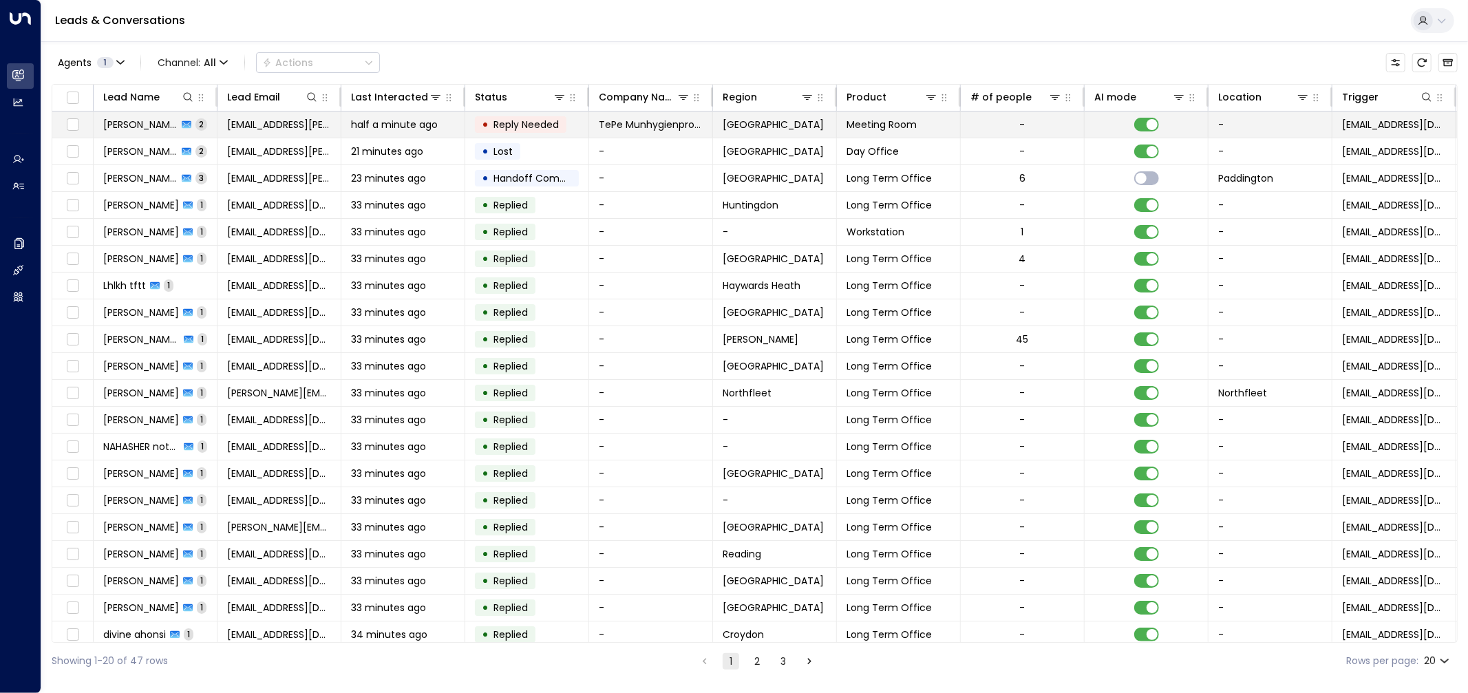
click at [359, 113] on td "half a minute ago" at bounding box center [403, 125] width 124 height 26
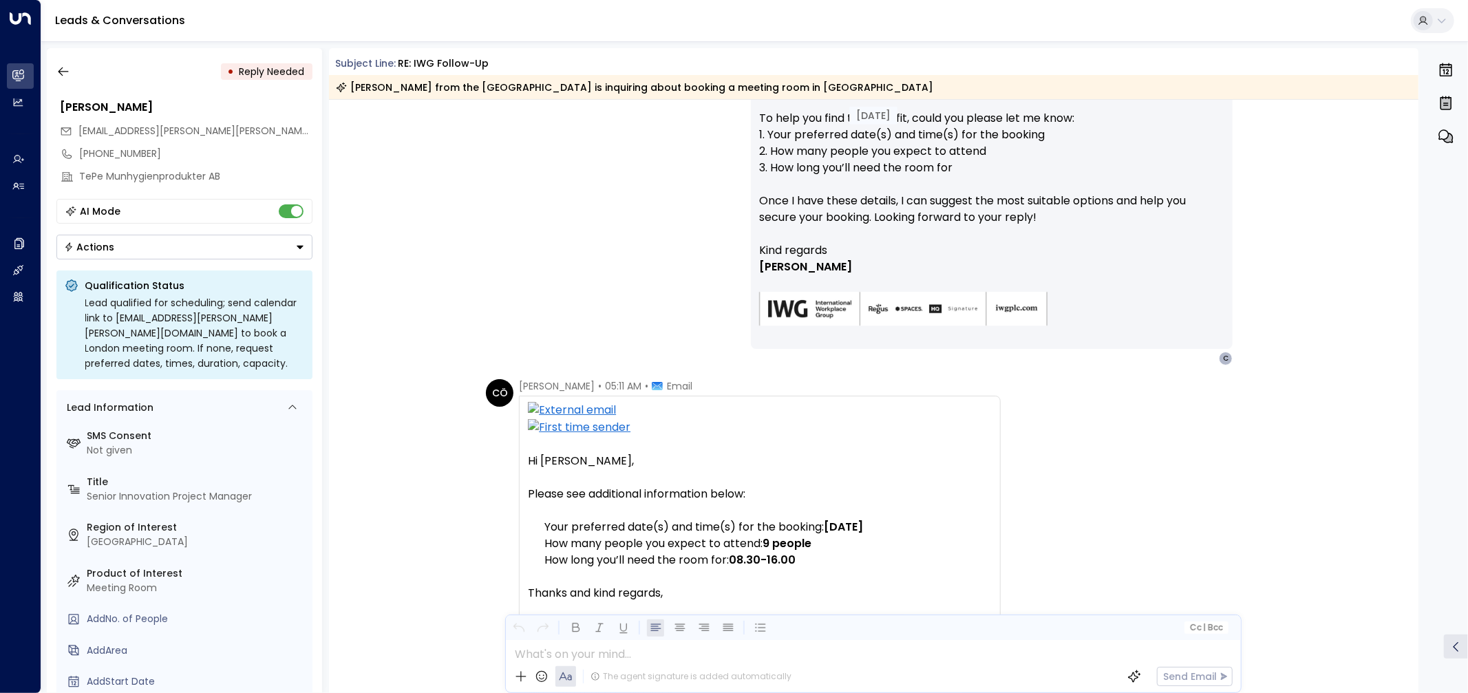
scroll to position [778, 0]
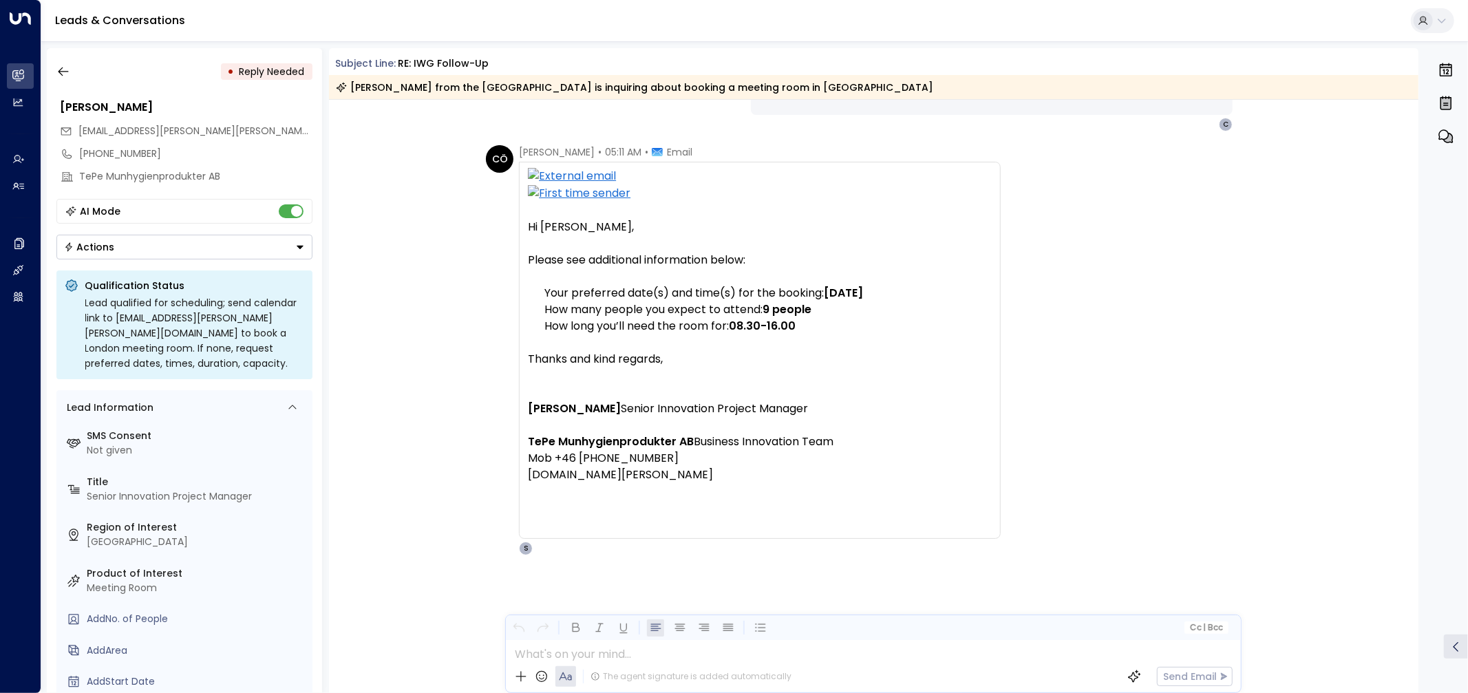
click at [70, 53] on div "• Reply Needed [PERSON_NAME] [PERSON_NAME][EMAIL_ADDRESS][PERSON_NAME][PERSON_N…" at bounding box center [184, 370] width 275 height 645
click at [62, 70] on icon "button" at bounding box center [63, 72] width 14 height 14
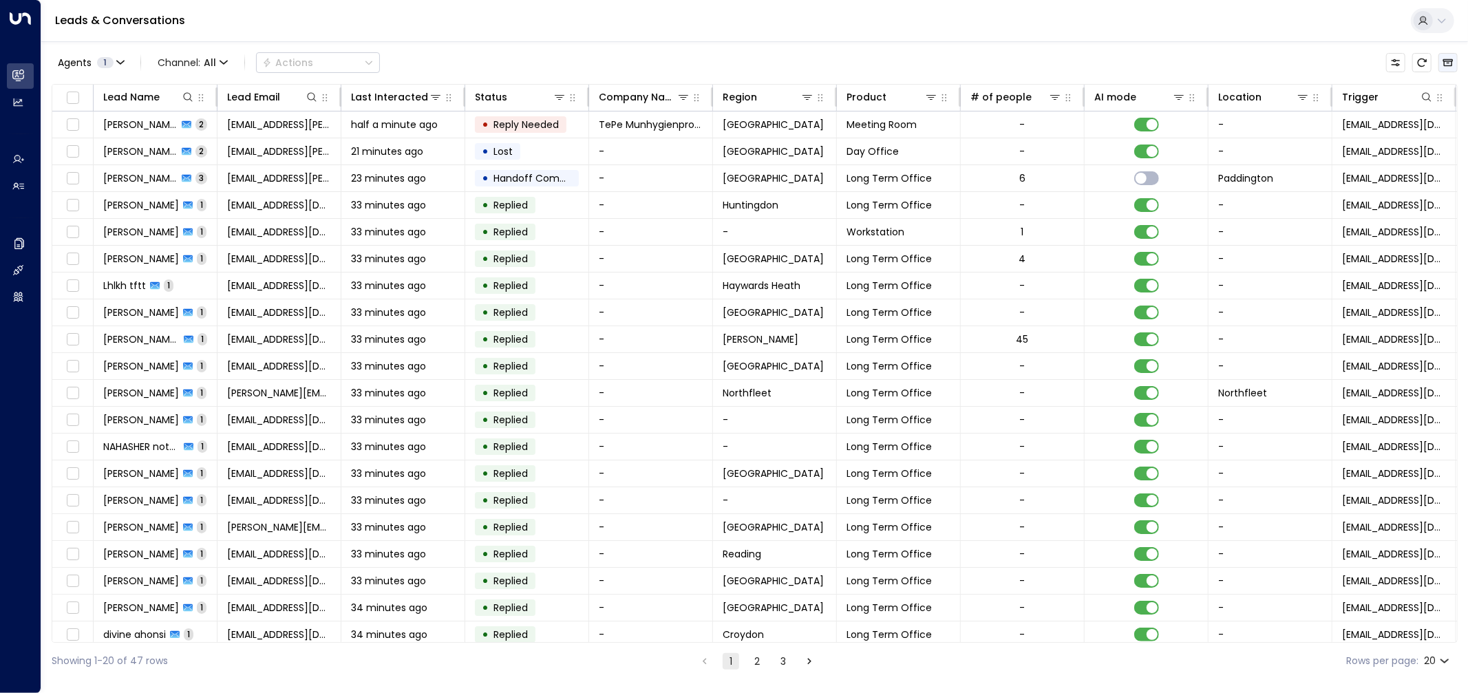
click at [1321, 62] on icon "Archived Leads" at bounding box center [1448, 62] width 11 height 11
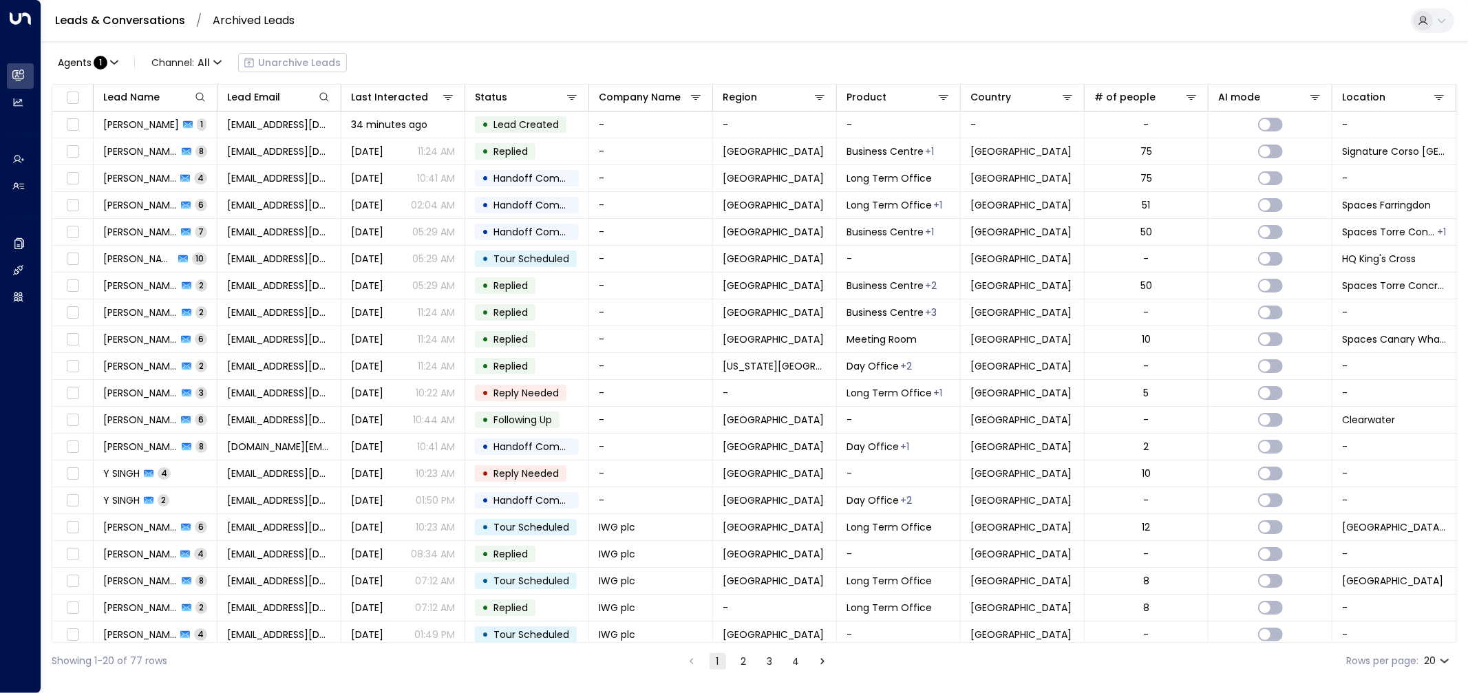
click at [154, 11] on div "Leads & Conversations / Archived Leads" at bounding box center [754, 21] width 1427 height 42
click at [157, 19] on link "Leads & Conversations" at bounding box center [120, 20] width 130 height 16
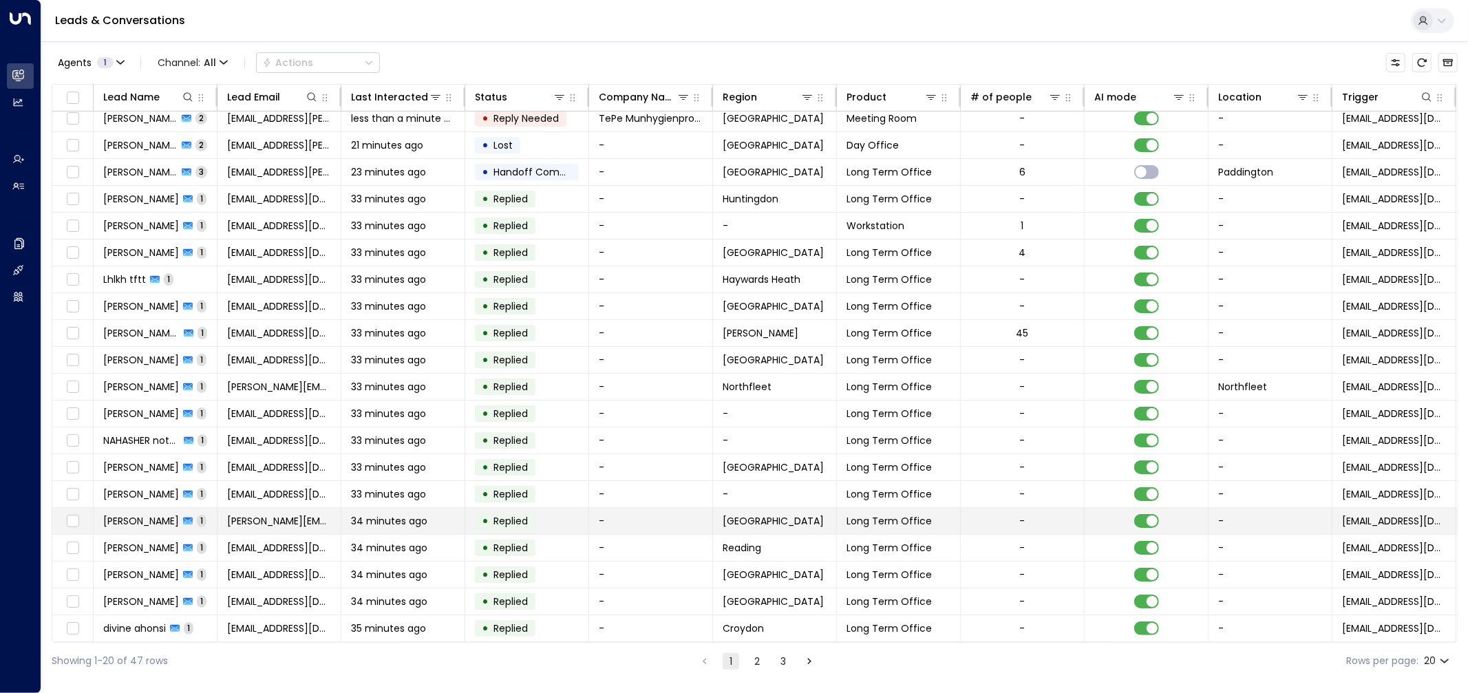
scroll to position [10, 0]
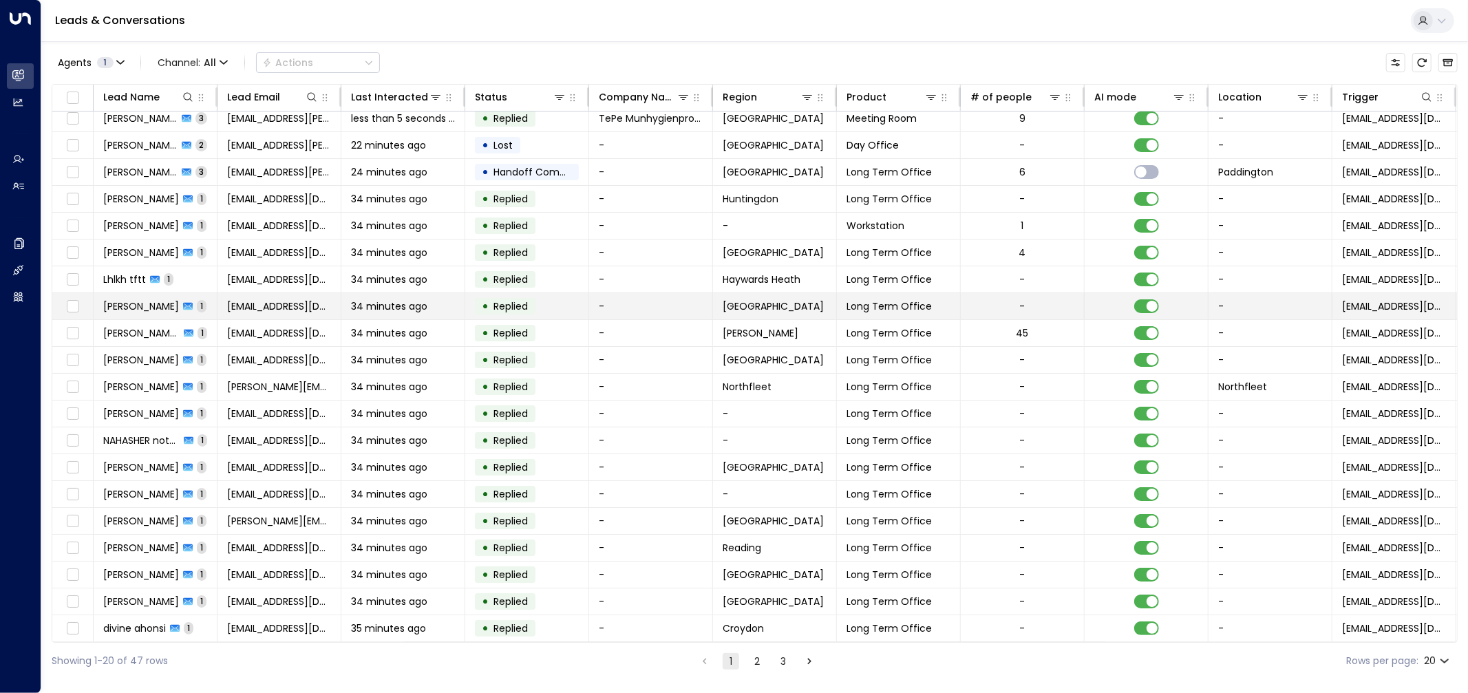
click at [264, 294] on td "[EMAIL_ADDRESS][DOMAIN_NAME]" at bounding box center [280, 306] width 124 height 26
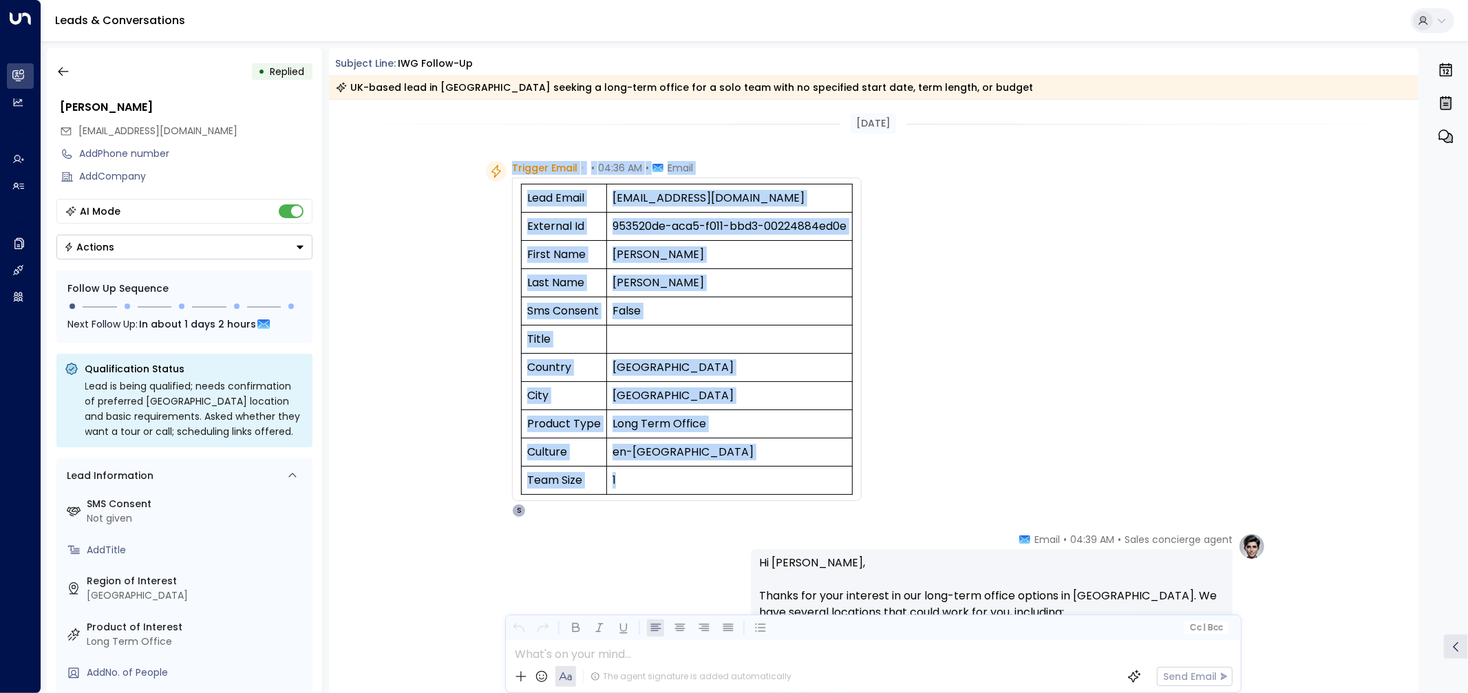
drag, startPoint x: 507, startPoint y: 163, endPoint x: 814, endPoint y: 483, distance: 442.6
click at [814, 483] on div "Trigger Email • • 04:36 AM • Email Lead Email [EMAIL_ADDRESS][DOMAIN_NAME] Exte…" at bounding box center [674, 339] width 376 height 357
click at [814, 483] on td "1" at bounding box center [730, 481] width 246 height 28
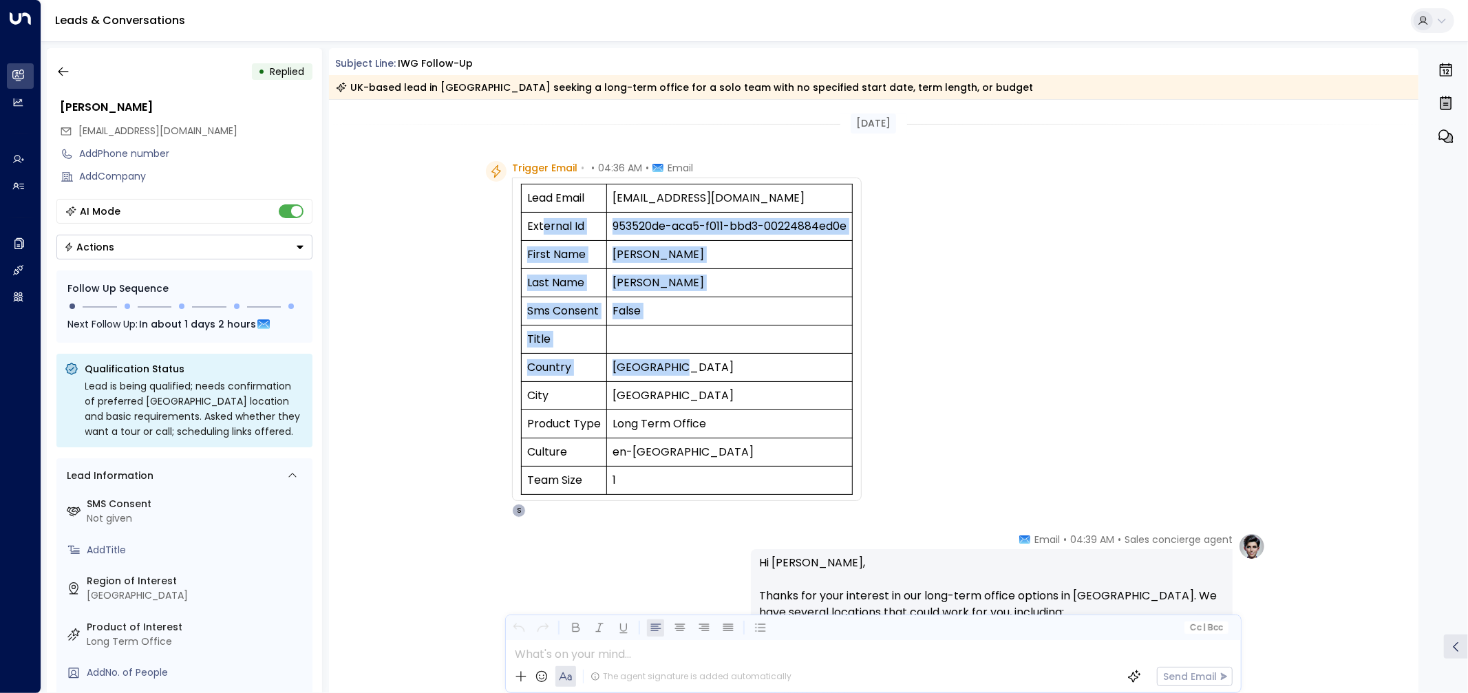
drag, startPoint x: 539, startPoint y: 215, endPoint x: 671, endPoint y: 363, distance: 198.4
click at [671, 363] on tbody "Lead Email [EMAIL_ADDRESS][DOMAIN_NAME] External Id 953520de-aca5-f011-bbd3-002…" at bounding box center [687, 339] width 331 height 310
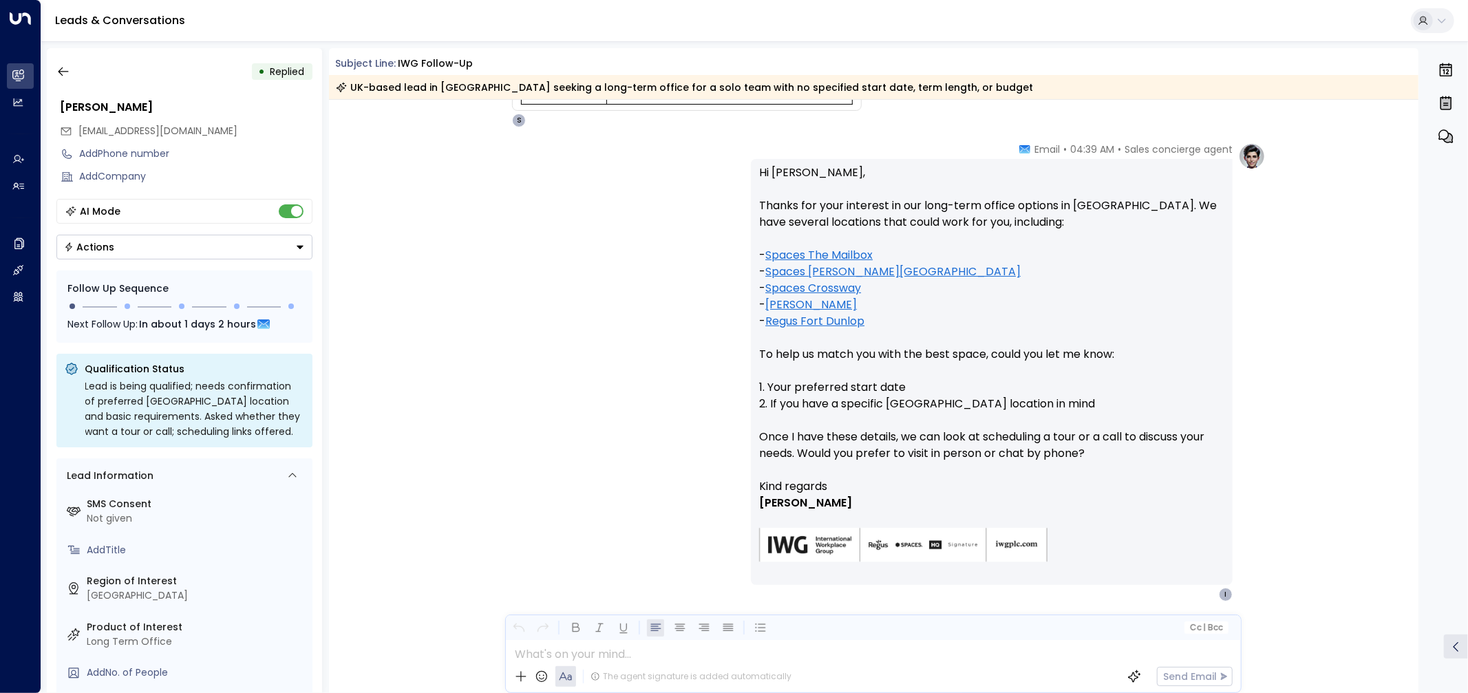
scroll to position [359, 0]
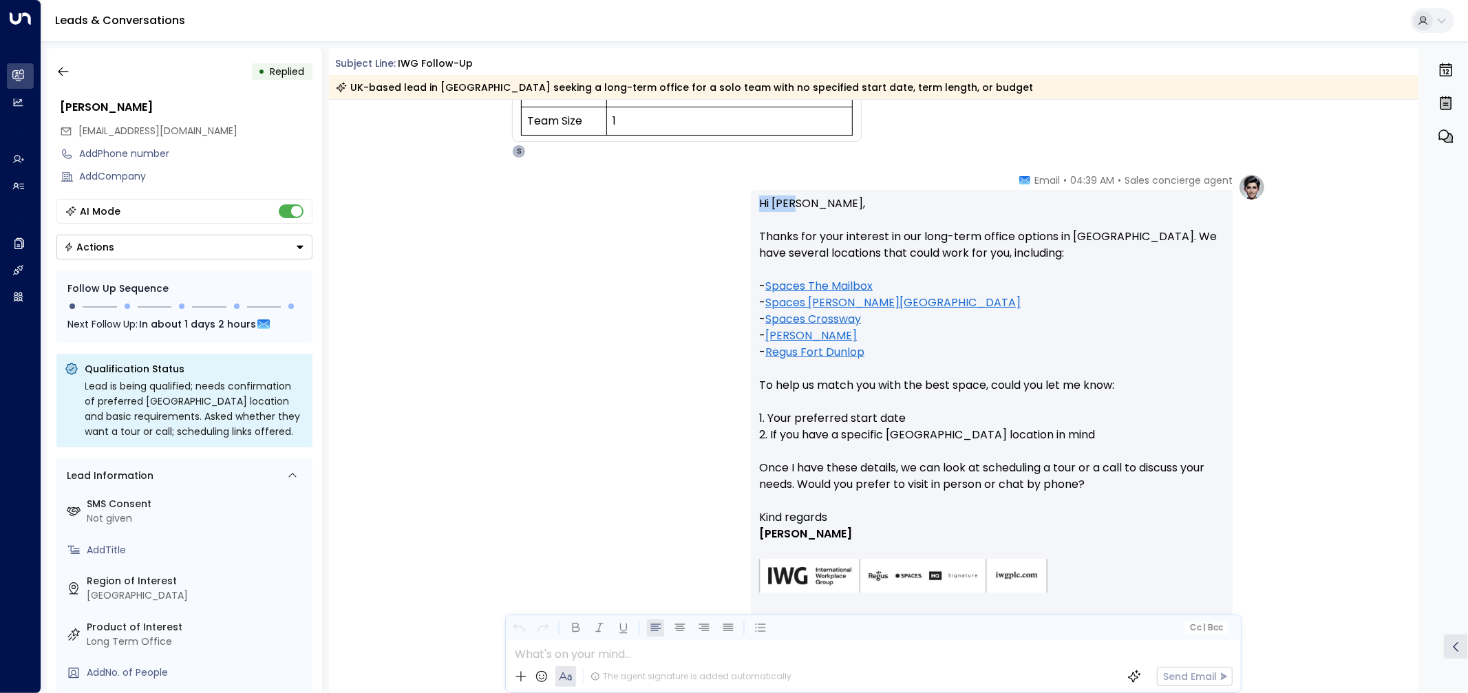
drag, startPoint x: 761, startPoint y: 202, endPoint x: 796, endPoint y: 208, distance: 35.6
click at [796, 208] on p "Hi [PERSON_NAME], Thanks for your interest in our long-term office options in […" at bounding box center [991, 352] width 465 height 314
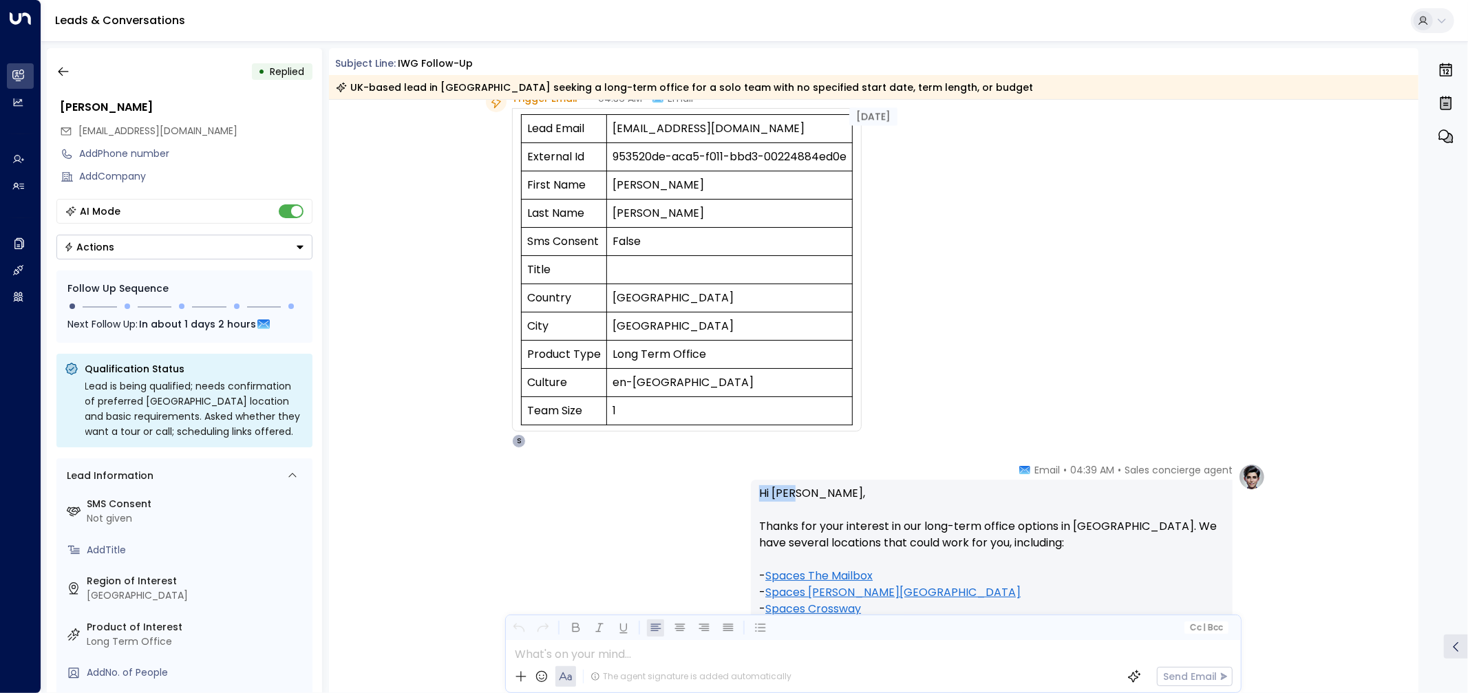
scroll to position [53, 0]
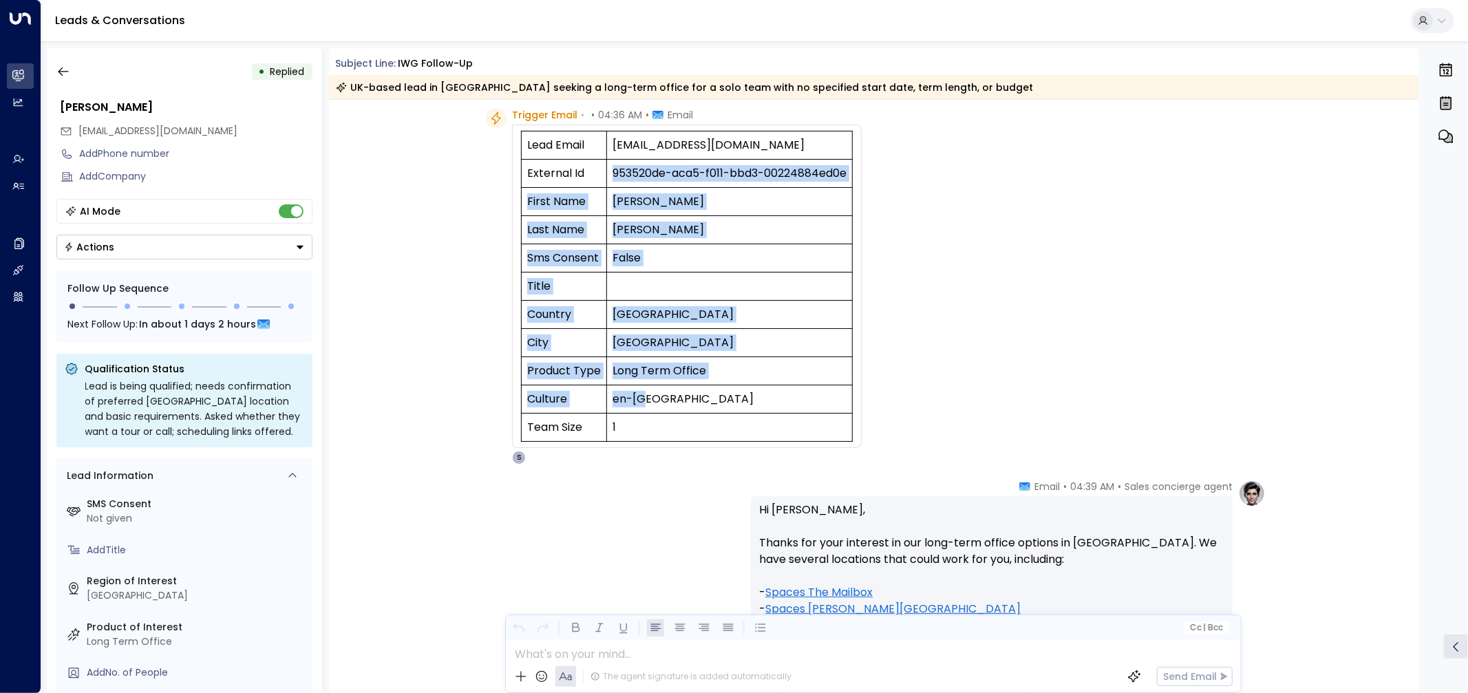
drag, startPoint x: 716, startPoint y: 410, endPoint x: 606, endPoint y: 178, distance: 257.1
click at [607, 177] on tbody "Lead Email [EMAIL_ADDRESS][DOMAIN_NAME] External Id 953520de-aca5-f011-bbd3-002…" at bounding box center [687, 286] width 331 height 310
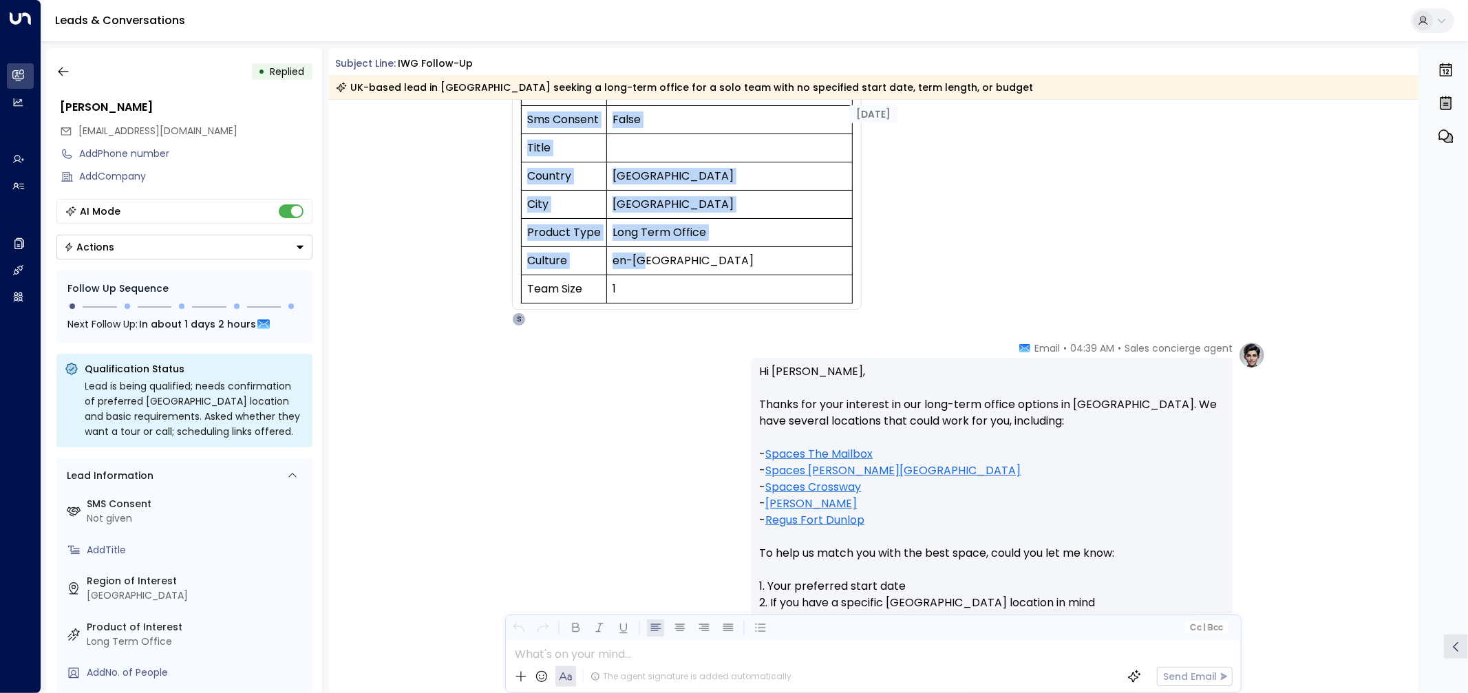
scroll to position [359, 0]
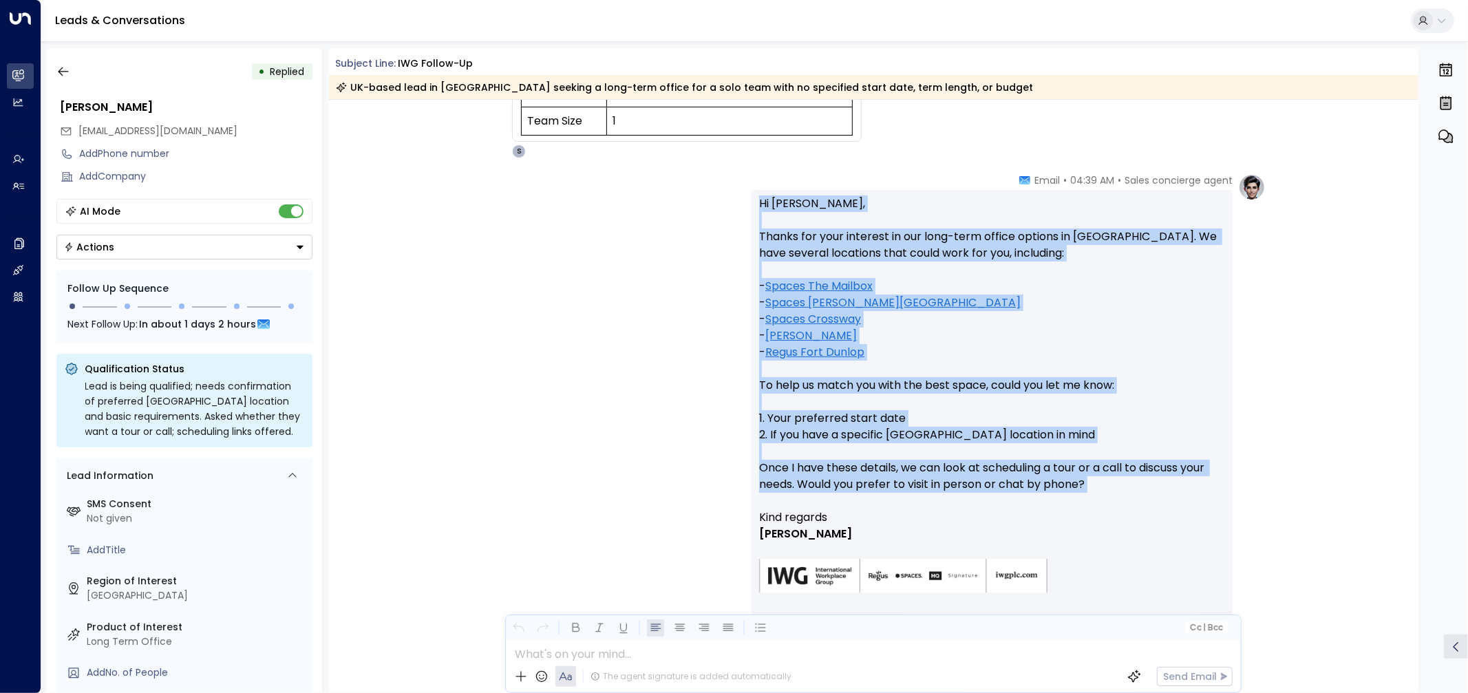
drag, startPoint x: 757, startPoint y: 205, endPoint x: 1150, endPoint y: 508, distance: 496.2
click at [1150, 508] on p "Hi [PERSON_NAME], Thanks for your interest in our long-term office options in […" at bounding box center [991, 352] width 465 height 314
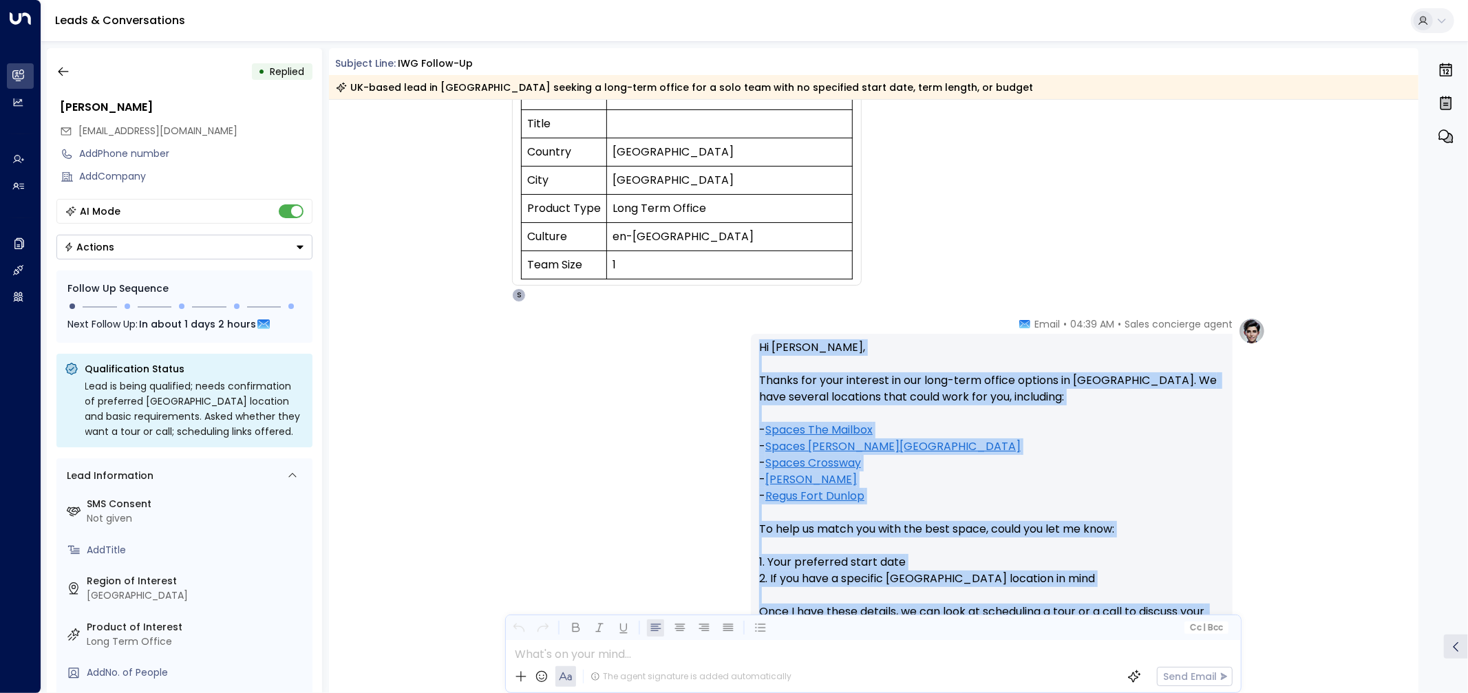
scroll to position [207, 0]
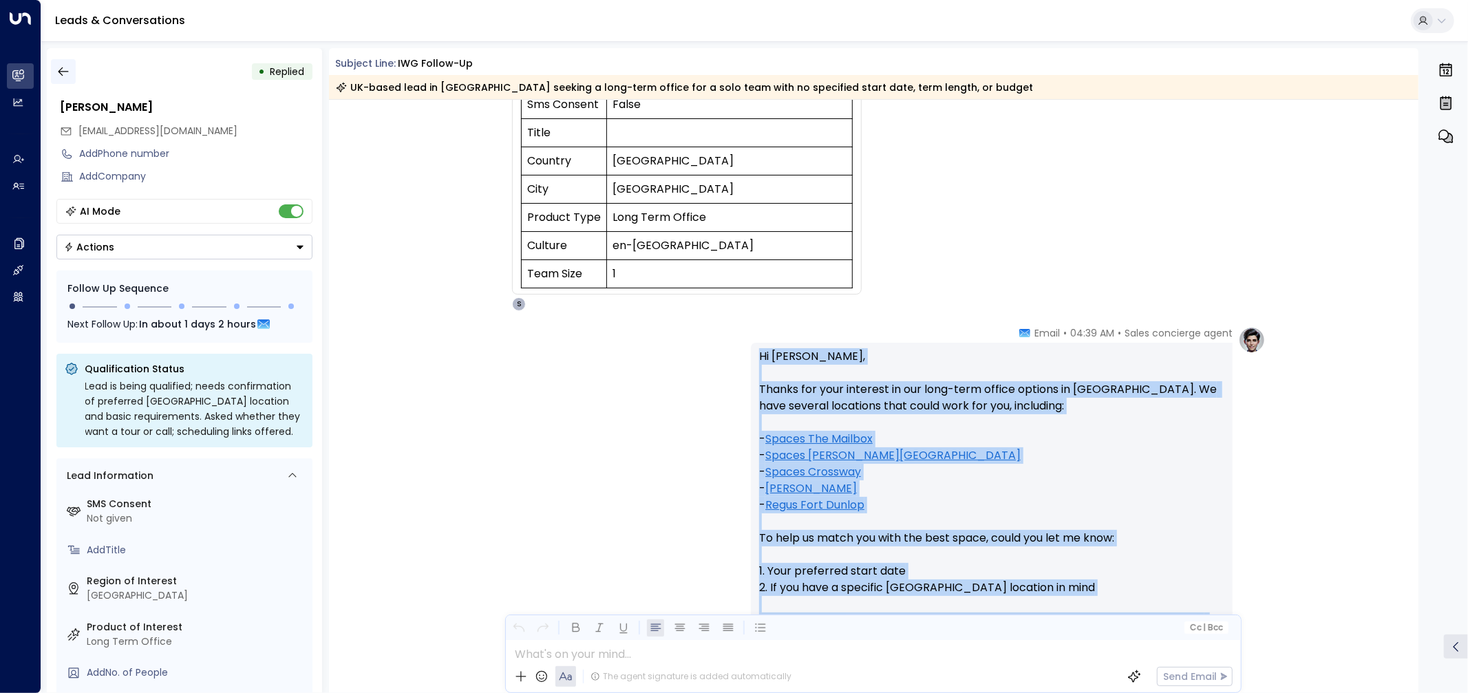
click at [63, 67] on icon "button" at bounding box center [63, 72] width 14 height 14
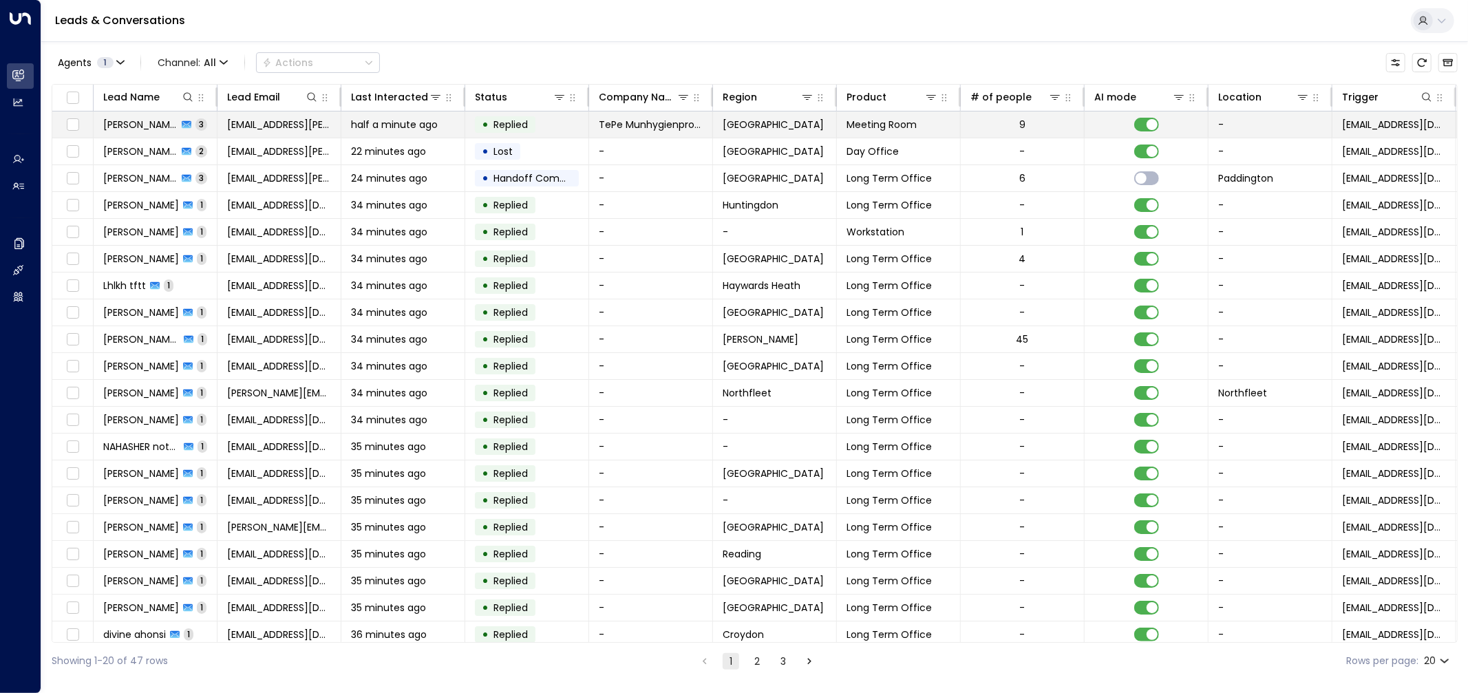
click at [525, 127] on span "Replied" at bounding box center [511, 125] width 34 height 14
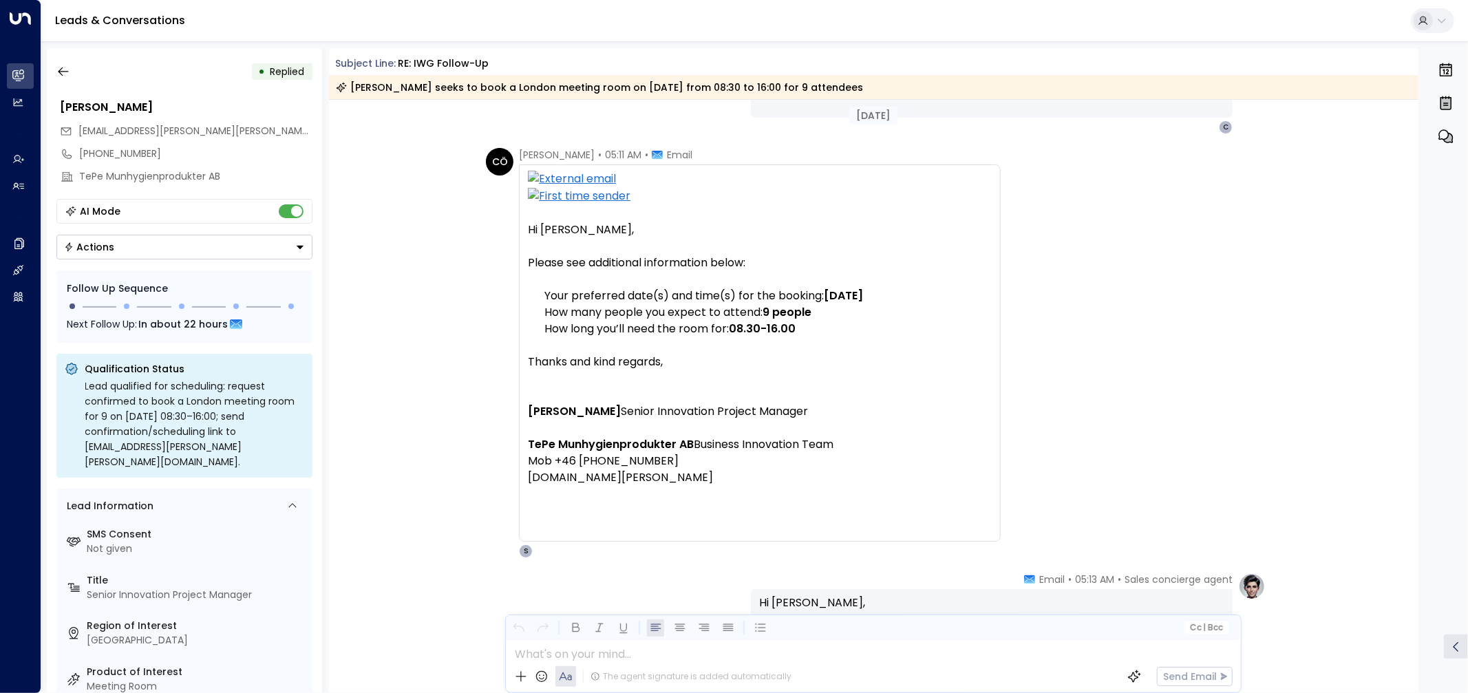
scroll to position [769, 0]
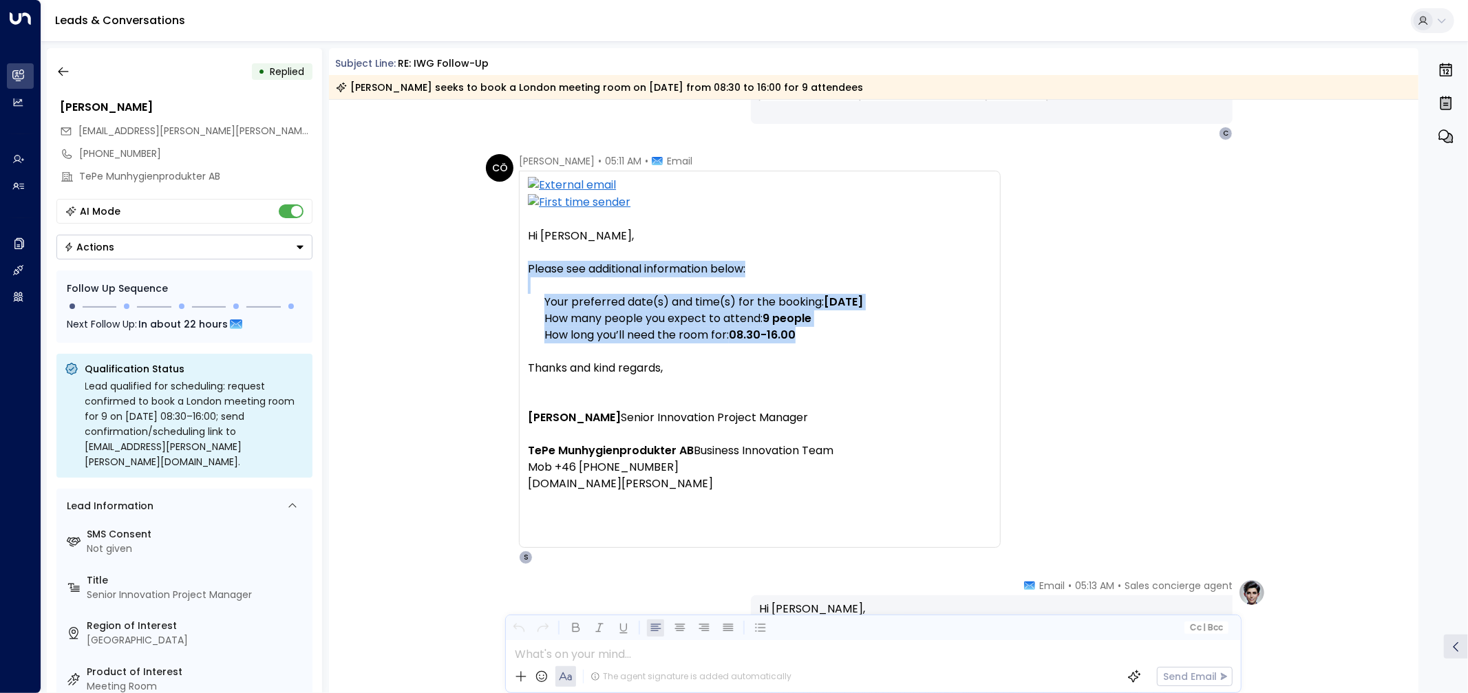
drag, startPoint x: 525, startPoint y: 262, endPoint x: 919, endPoint y: 356, distance: 405.6
click at [919, 356] on div "Hi [PERSON_NAME], Please see additional information below: Your preferred date(…" at bounding box center [760, 359] width 482 height 377
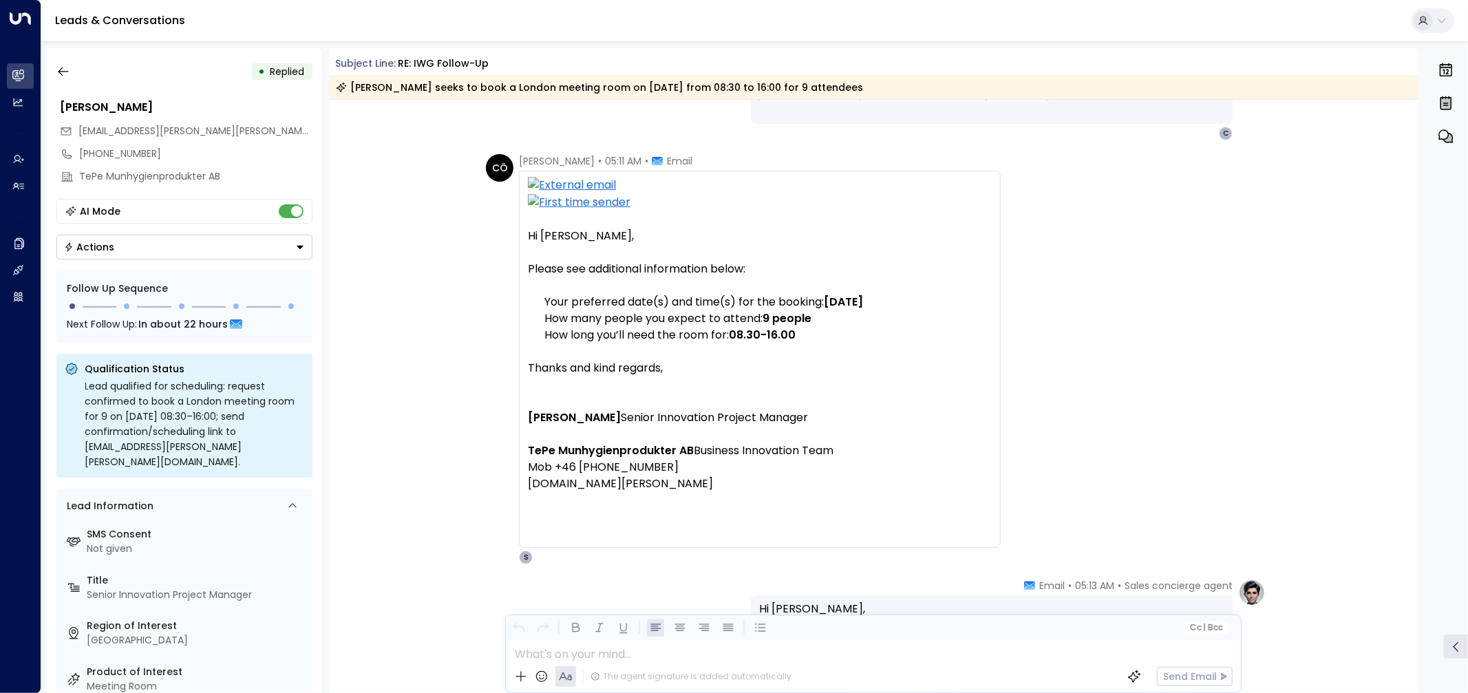
click at [909, 351] on p at bounding box center [760, 352] width 464 height 17
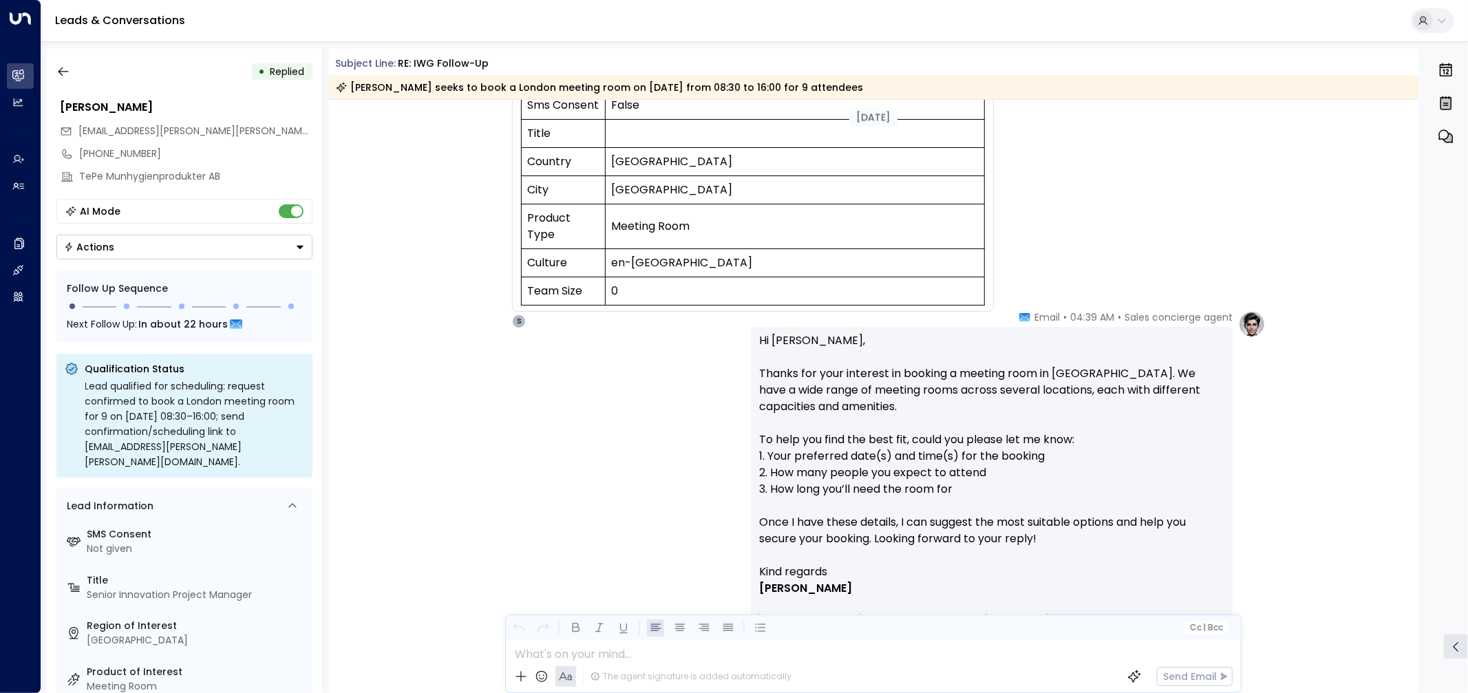
scroll to position [234, 0]
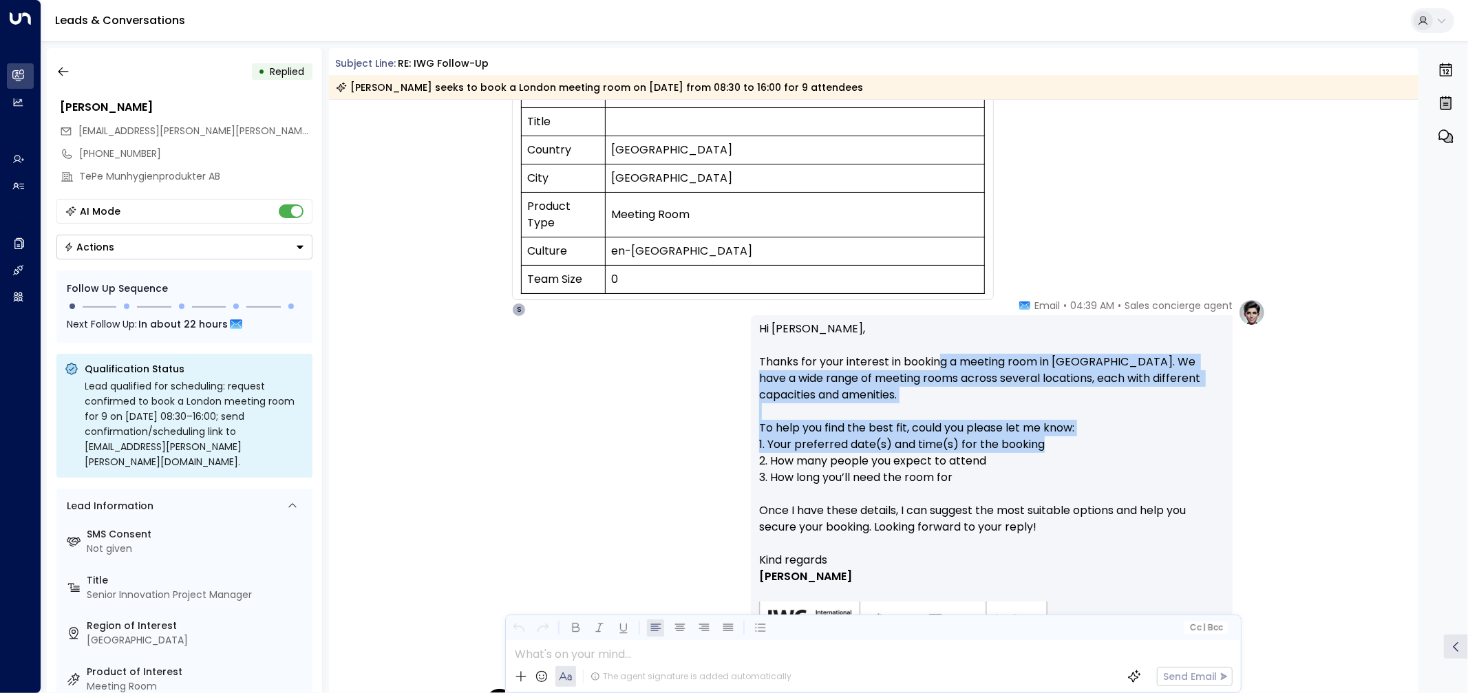
drag, startPoint x: 941, startPoint y: 360, endPoint x: 1120, endPoint y: 447, distance: 199.2
click at [1120, 447] on p "Hi [PERSON_NAME], Thanks for your interest in booking a meeting room in [GEOGRA…" at bounding box center [991, 436] width 465 height 231
click at [1119, 449] on p "Hi [PERSON_NAME], Thanks for your interest in booking a meeting room in [GEOGRA…" at bounding box center [991, 436] width 465 height 231
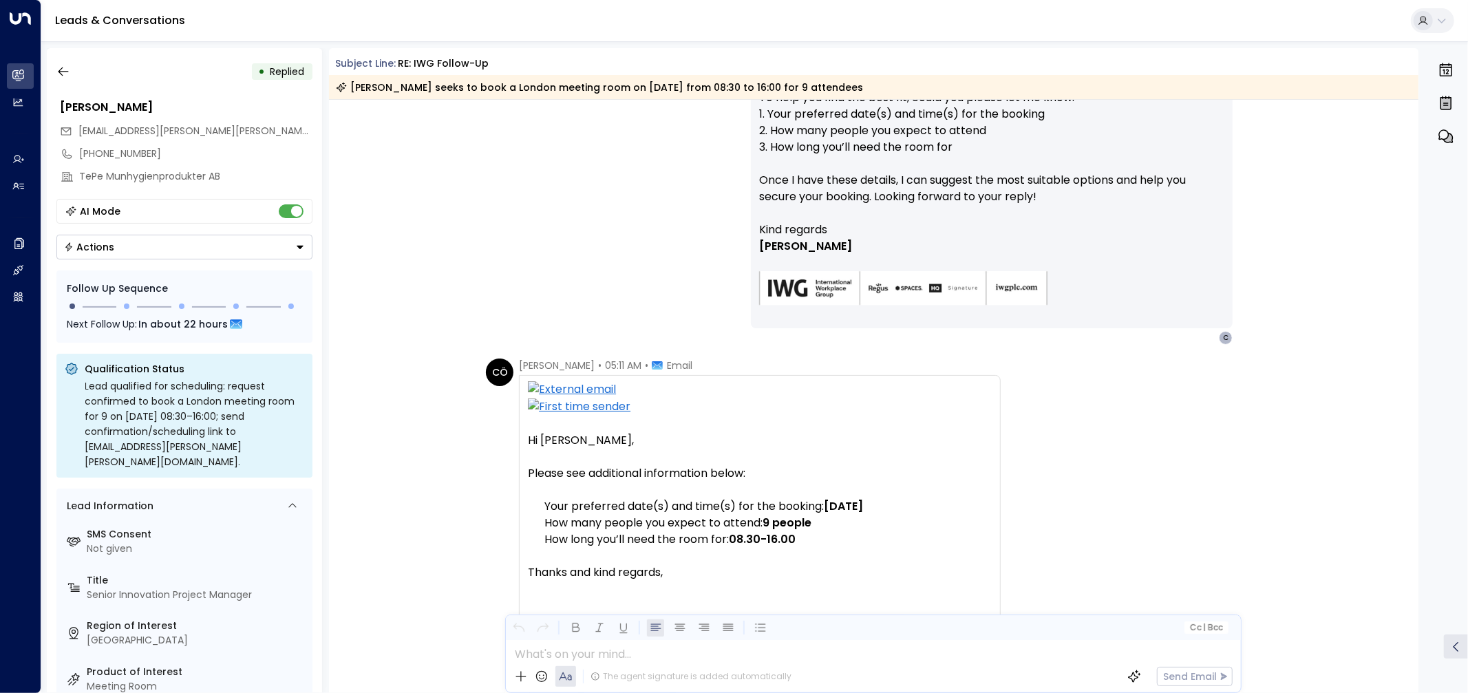
scroll to position [845, 0]
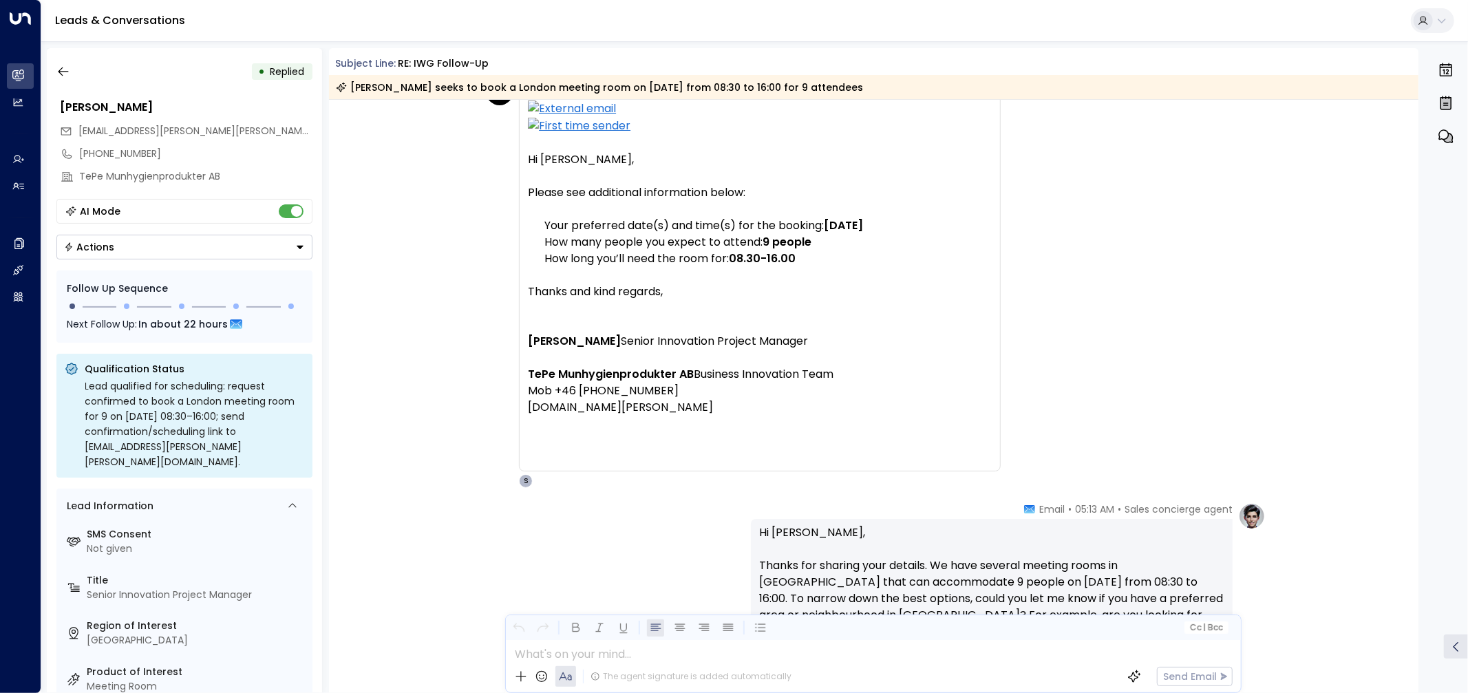
drag, startPoint x: 903, startPoint y: 222, endPoint x: 775, endPoint y: 224, distance: 128.1
click at [776, 223] on p "Your preferred date(s) and time(s) for the booking: [DATE] How many people you …" at bounding box center [768, 243] width 447 height 50
click at [782, 244] on b "9 people" at bounding box center [787, 242] width 49 height 16
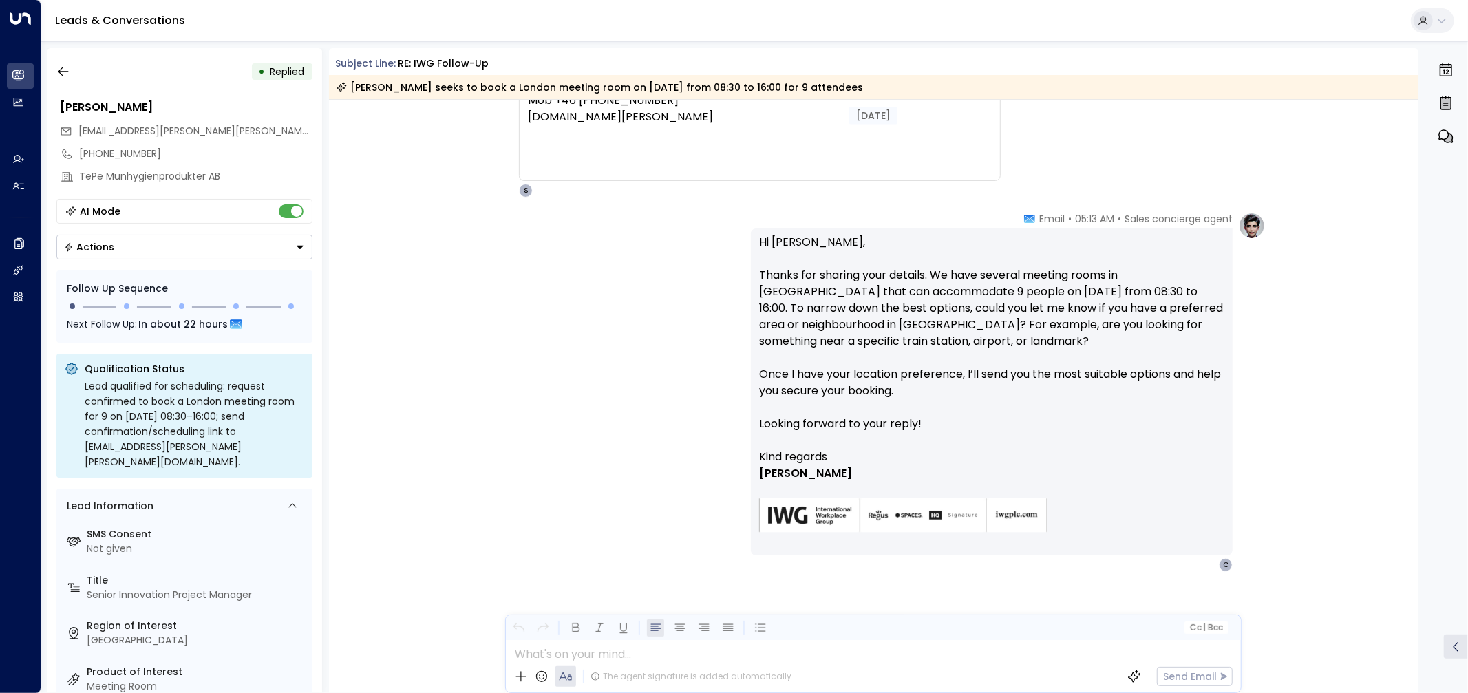
scroll to position [1152, 0]
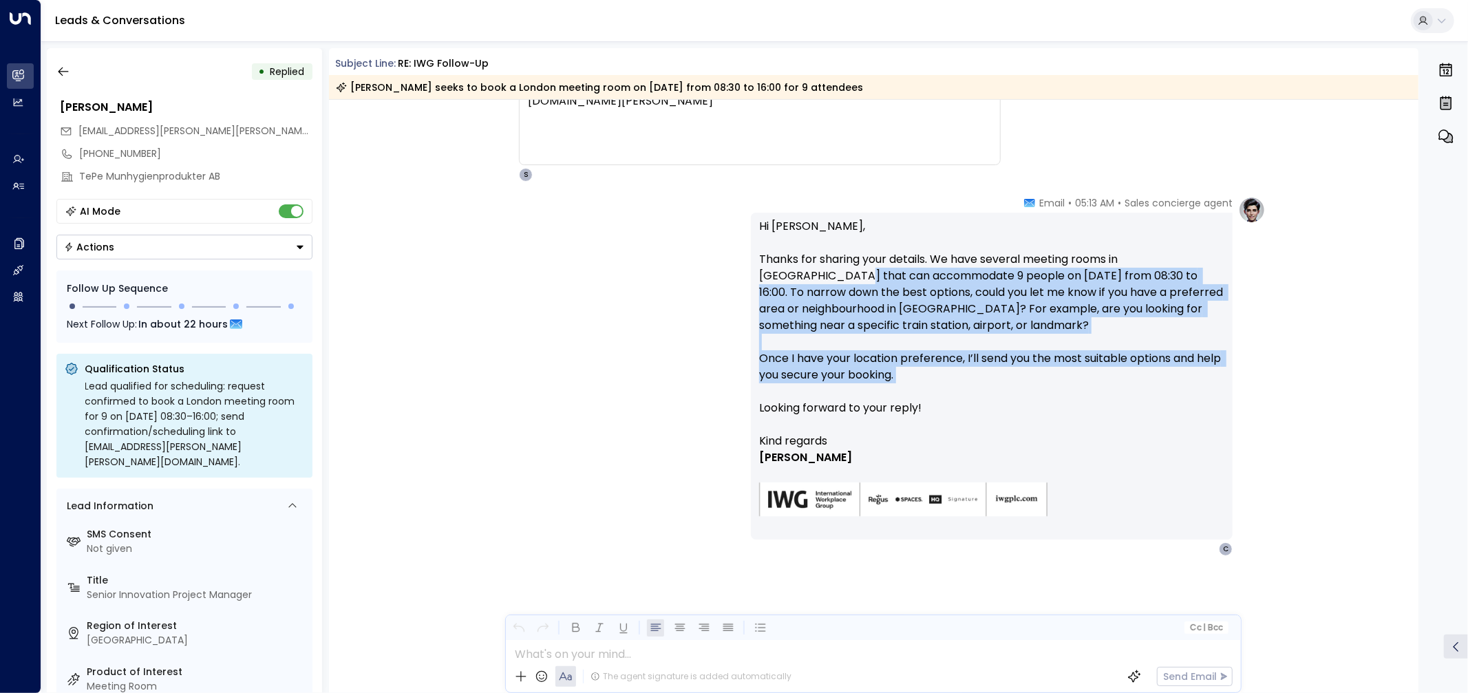
drag, startPoint x: 756, startPoint y: 270, endPoint x: 977, endPoint y: 391, distance: 252.6
click at [977, 391] on div "Hi [PERSON_NAME], Thanks for sharing your details. We have several meeting room…" at bounding box center [992, 376] width 482 height 327
click at [973, 392] on p "Hi [PERSON_NAME], Thanks for sharing your details. We have several meeting room…" at bounding box center [991, 325] width 465 height 215
click at [969, 391] on p "Hi [PERSON_NAME], Thanks for sharing your details. We have several meeting room…" at bounding box center [991, 325] width 465 height 215
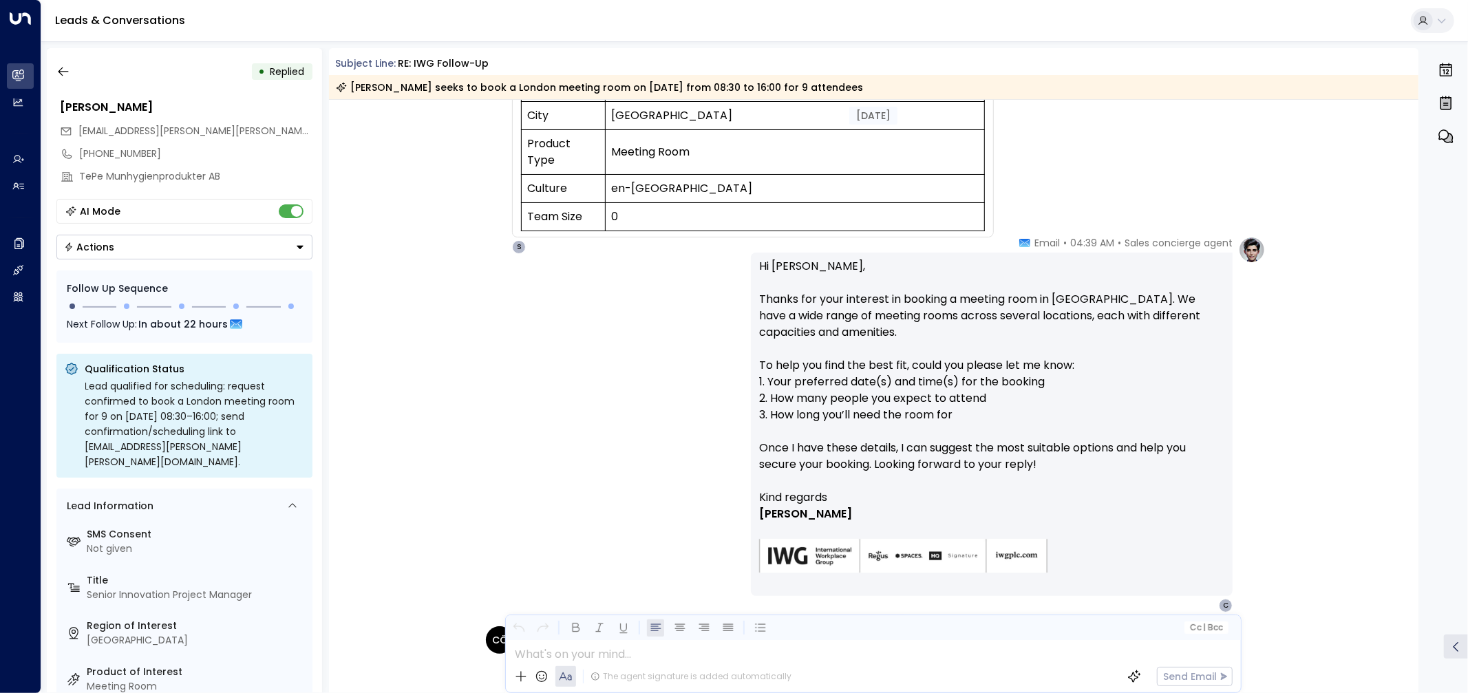
scroll to position [234, 0]
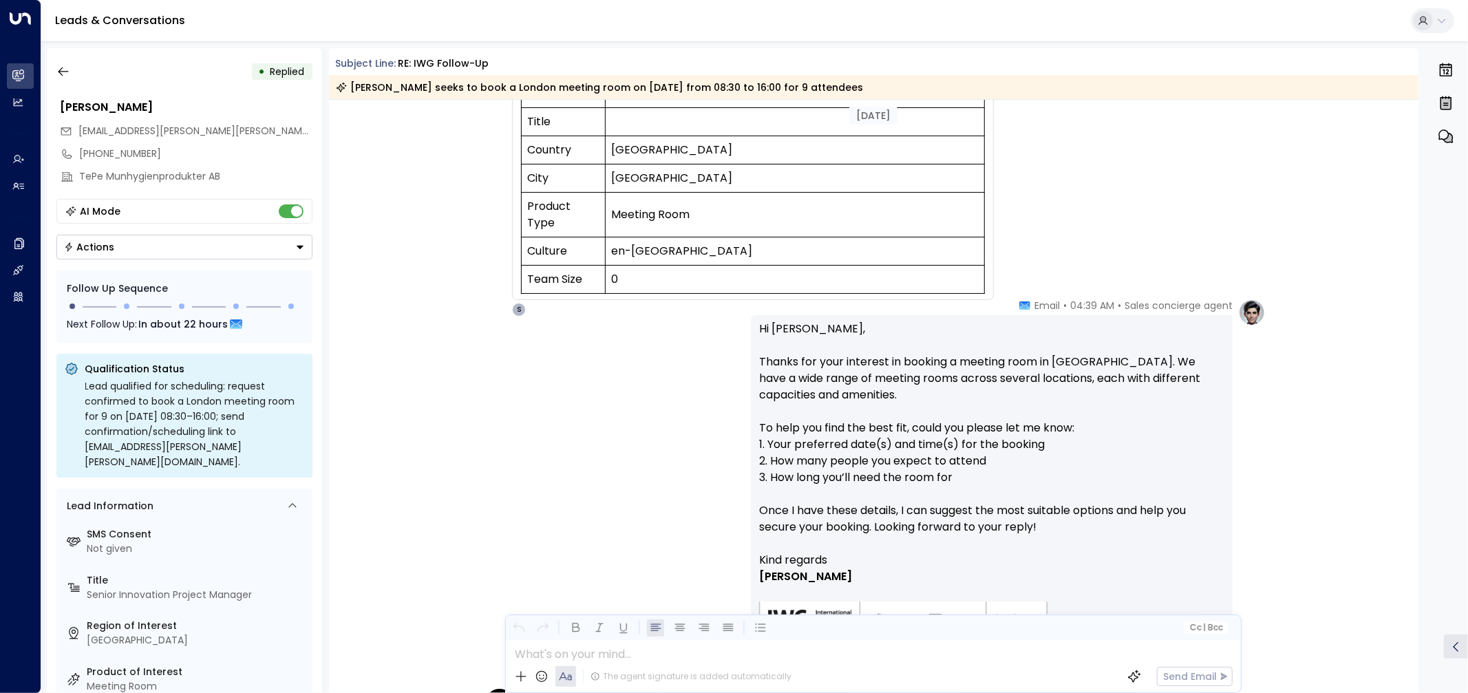
click at [623, 361] on div "Sales concierge agent • 04:39 AM • Email Hi [PERSON_NAME], Thanks for your inte…" at bounding box center [873, 487] width 785 height 377
click at [66, 76] on icon "button" at bounding box center [63, 72] width 14 height 14
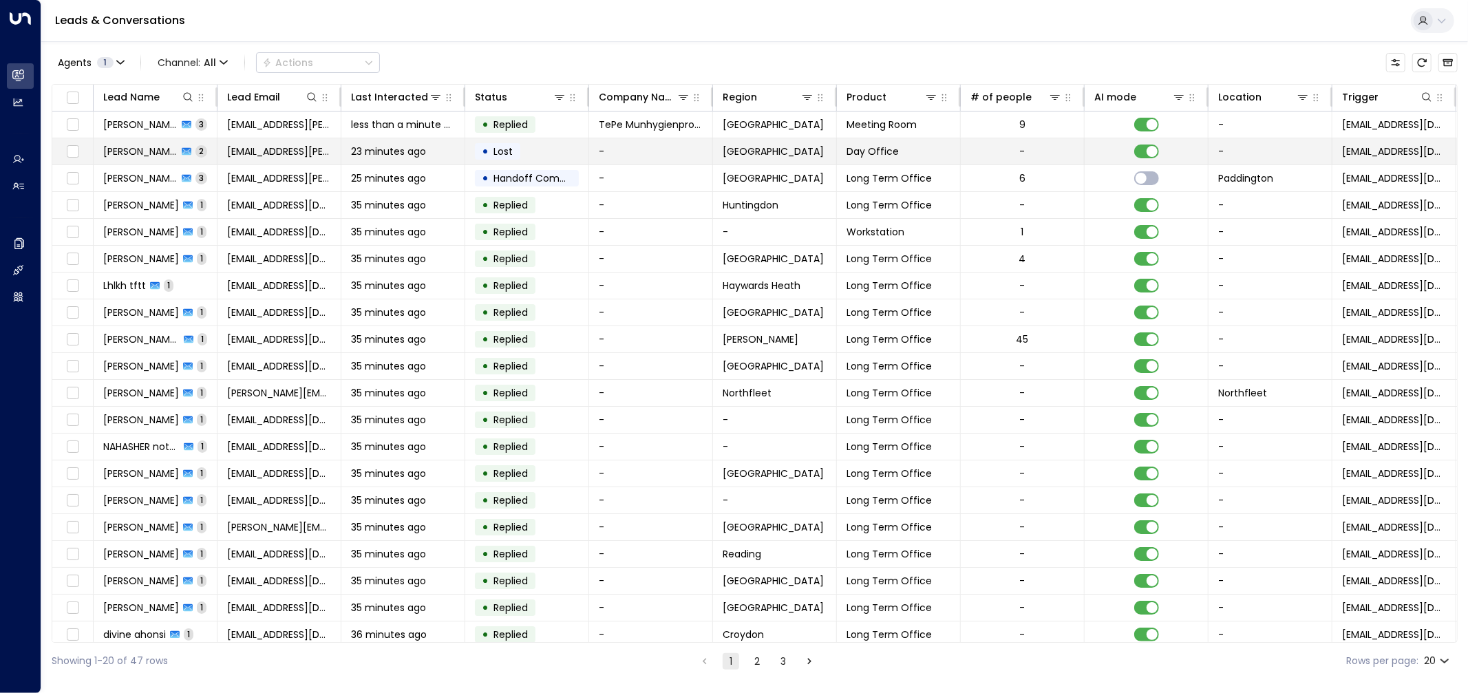
click at [541, 157] on td "• Lost" at bounding box center [527, 151] width 124 height 26
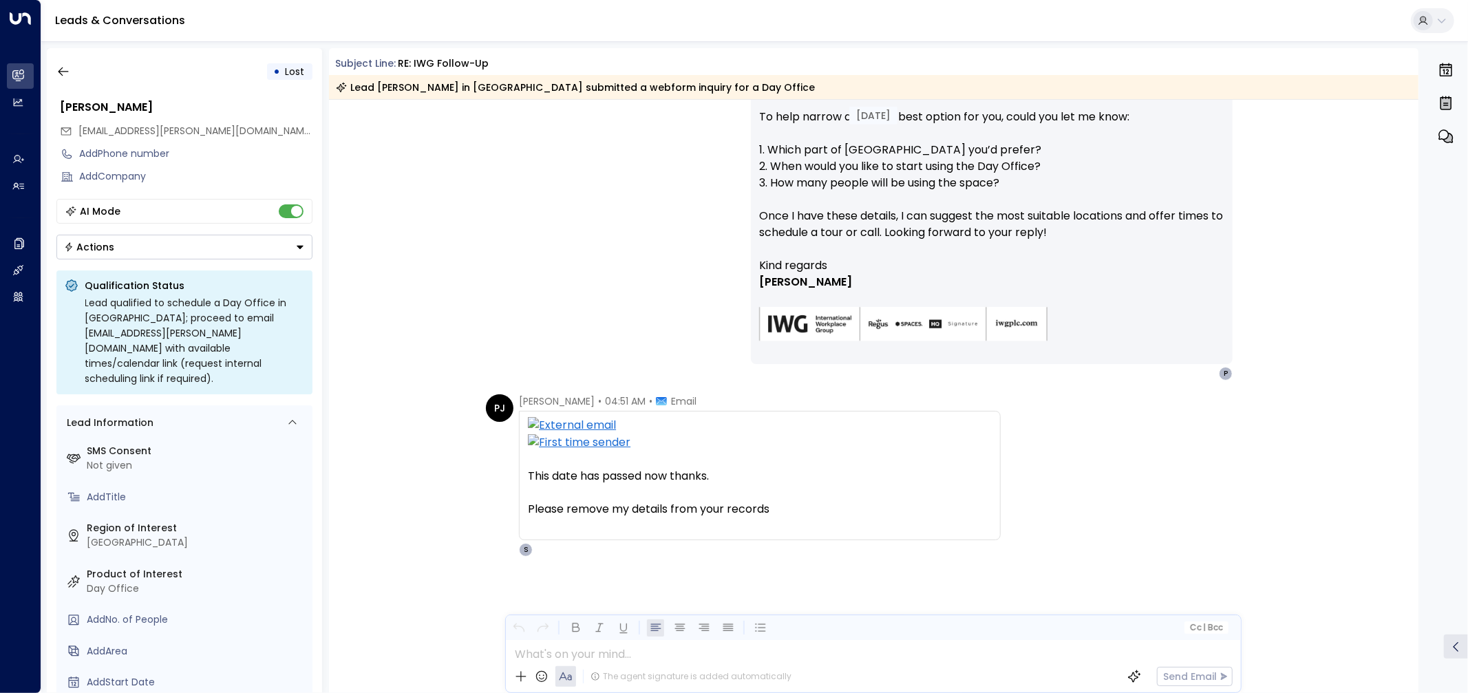
scroll to position [595, 0]
drag, startPoint x: 531, startPoint y: 480, endPoint x: 711, endPoint y: 485, distance: 179.7
click at [711, 485] on div "This date has passed now thanks. Please remove my details from your records" at bounding box center [760, 500] width 464 height 66
click at [711, 485] on p at bounding box center [760, 492] width 464 height 17
drag, startPoint x: 534, startPoint y: 513, endPoint x: 808, endPoint y: 514, distance: 274.0
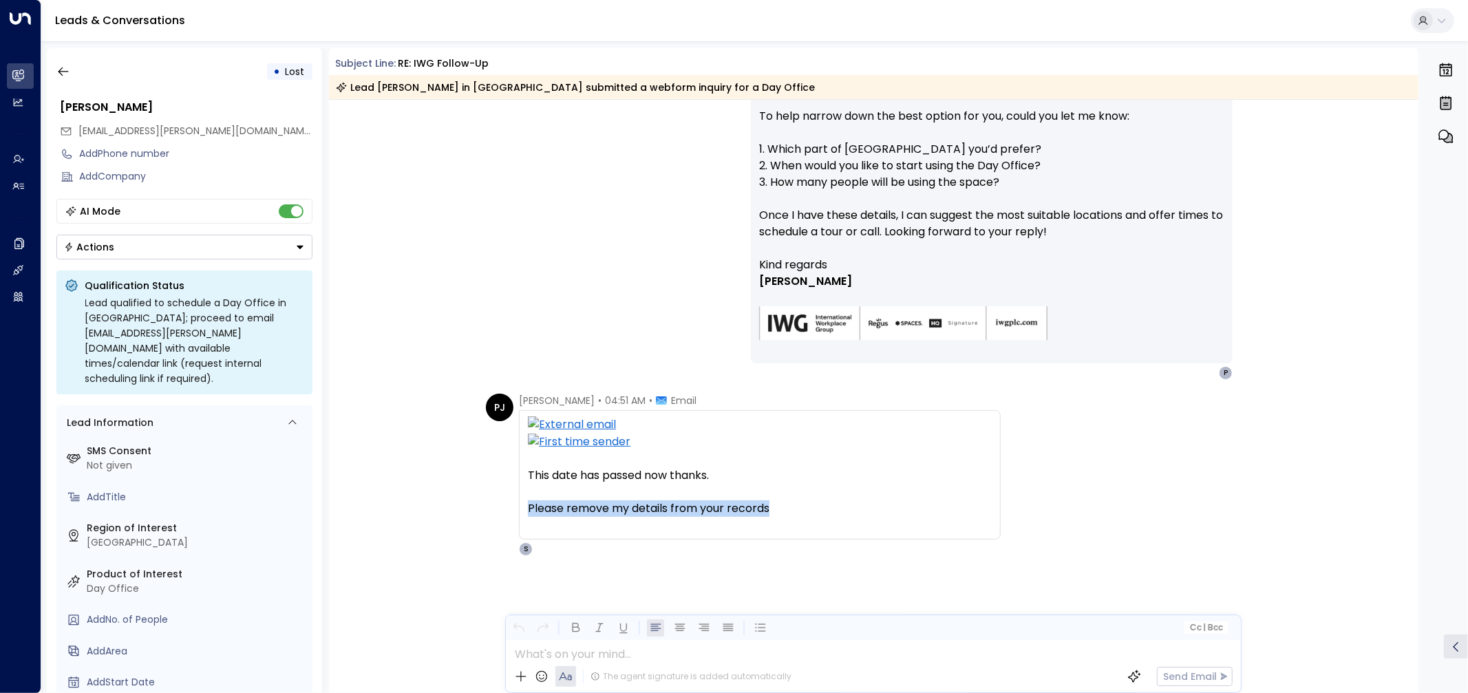
click at [808, 514] on div "This date has passed now thanks. Please remove my details from your records Fro…" at bounding box center [760, 474] width 482 height 129
click at [810, 512] on p "Please remove my details from your records" at bounding box center [760, 508] width 464 height 17
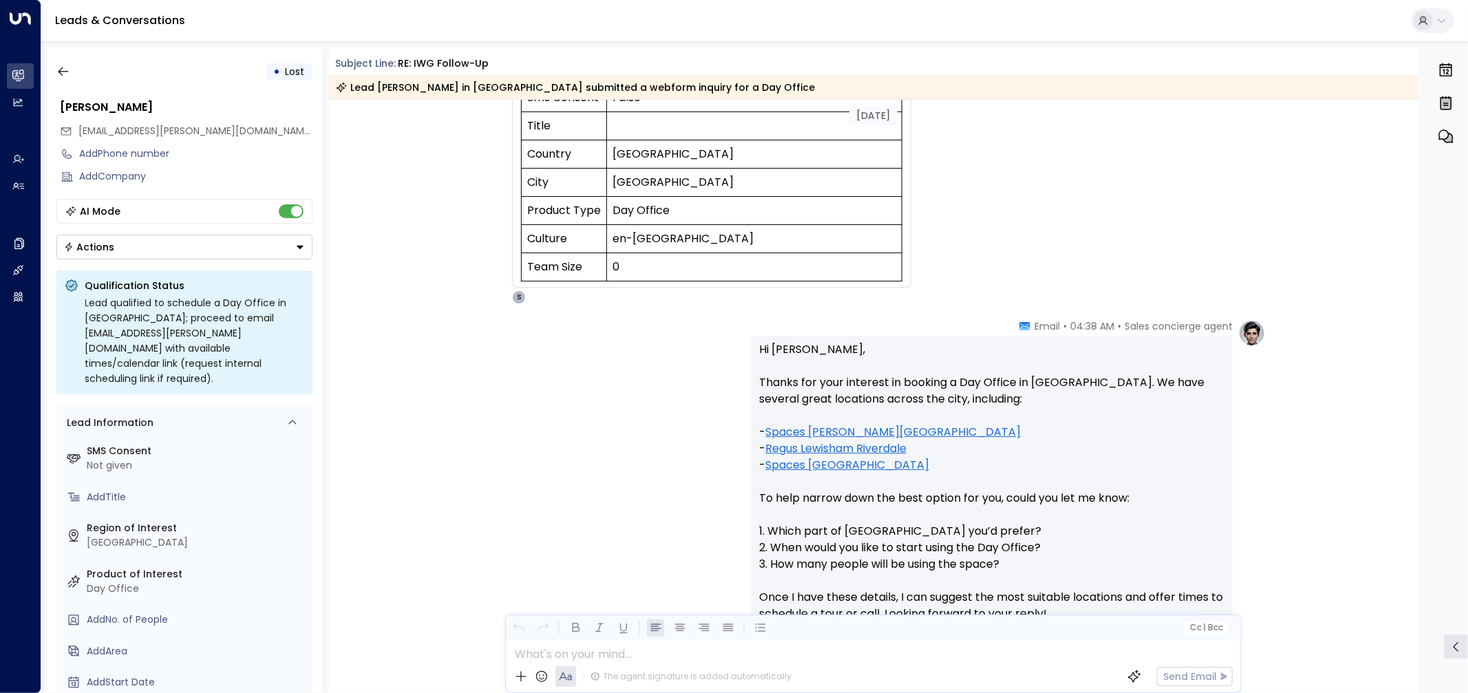
scroll to position [0, 0]
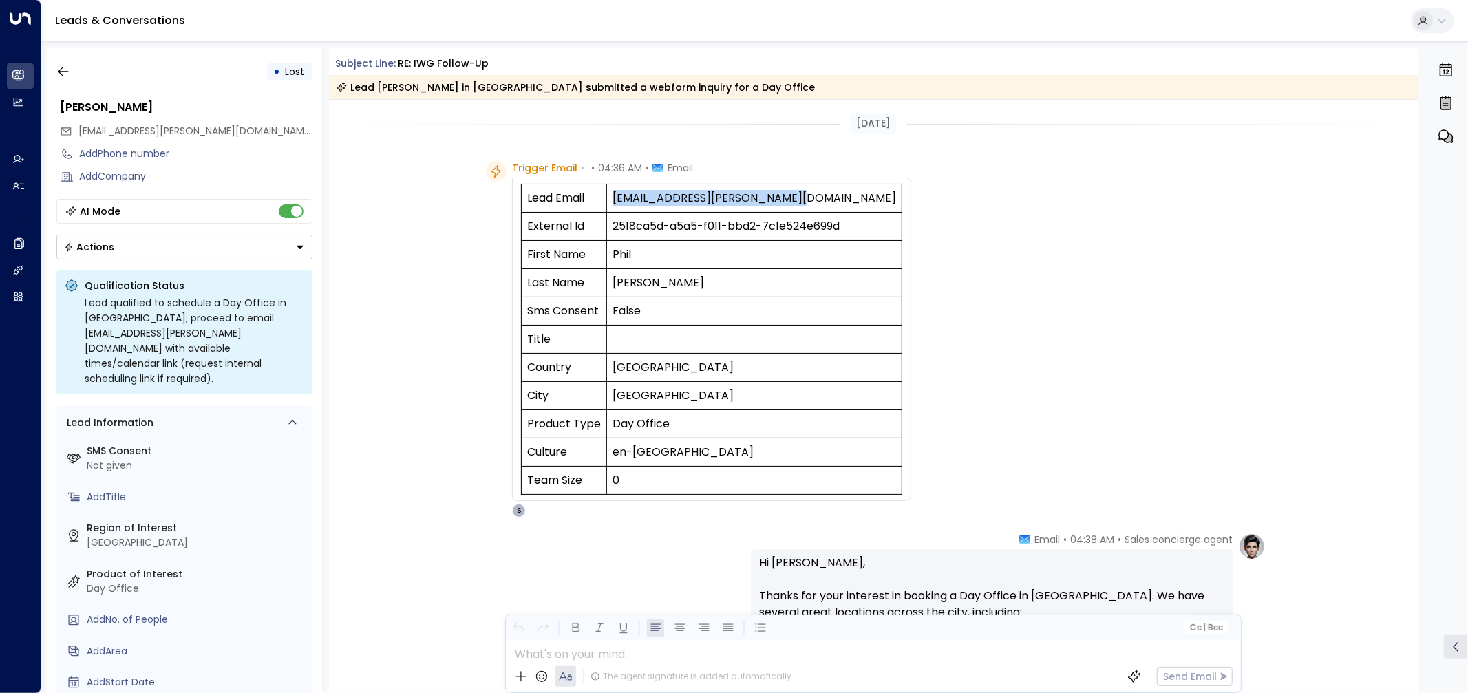
drag, startPoint x: 799, startPoint y: 200, endPoint x: 604, endPoint y: 207, distance: 195.0
click at [607, 207] on td "[EMAIL_ADDRESS][PERSON_NAME][DOMAIN_NAME]" at bounding box center [754, 198] width 295 height 28
copy td "[EMAIL_ADDRESS][PERSON_NAME][DOMAIN_NAME]"
click at [468, 299] on div "Trigger Email • • 04:36 AM • Email Lead Email [EMAIL_ADDRESS][PERSON_NAME][DOMA…" at bounding box center [874, 339] width 1090 height 357
click at [69, 72] on icon "button" at bounding box center [63, 72] width 14 height 14
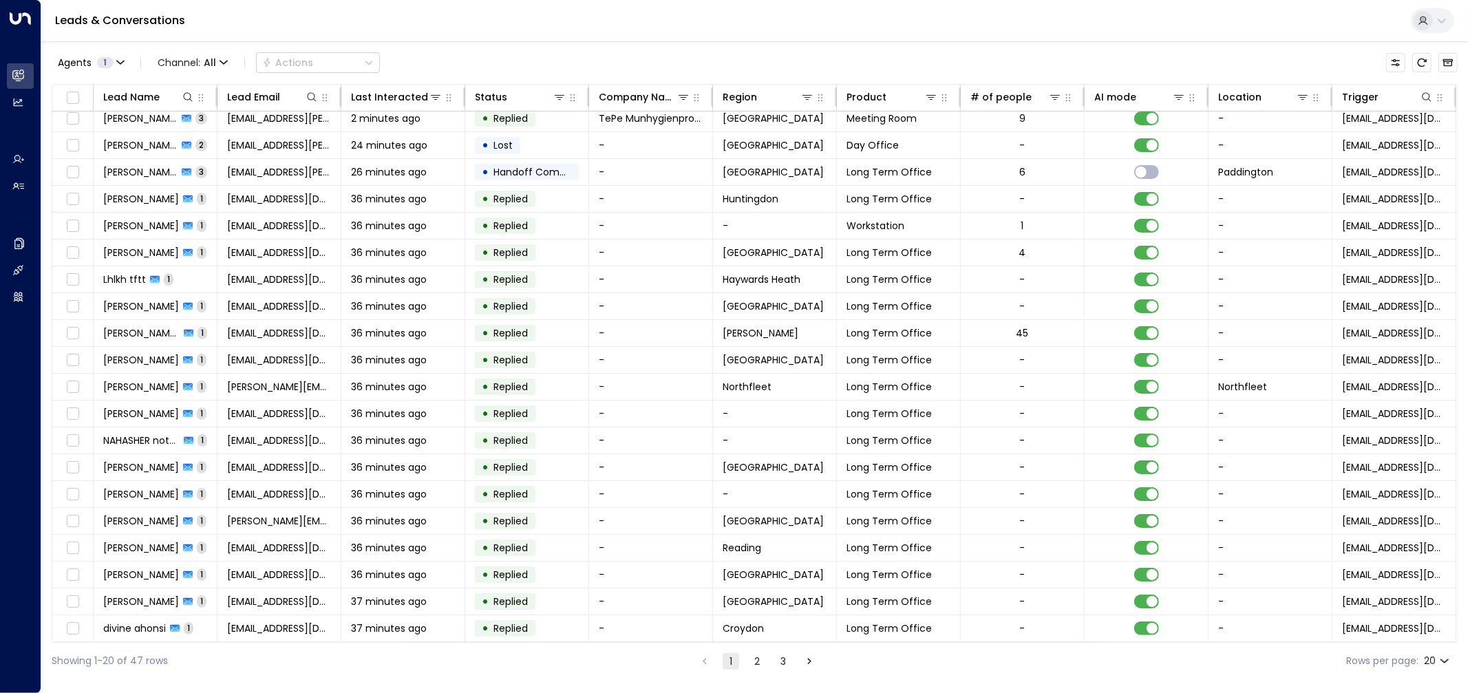
scroll to position [10, 0]
click at [540, 165] on span "Handoff Completed" at bounding box center [542, 172] width 97 height 14
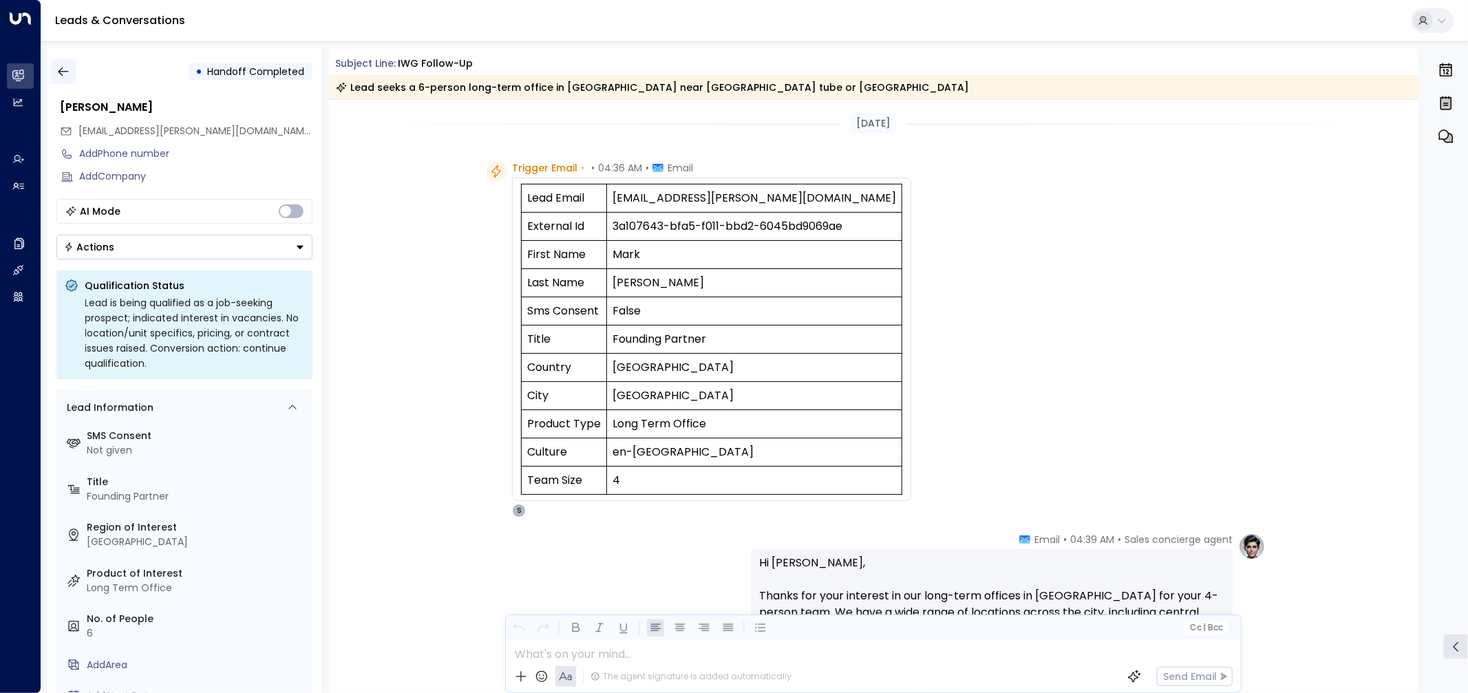
click at [63, 74] on icon "button" at bounding box center [63, 72] width 14 height 14
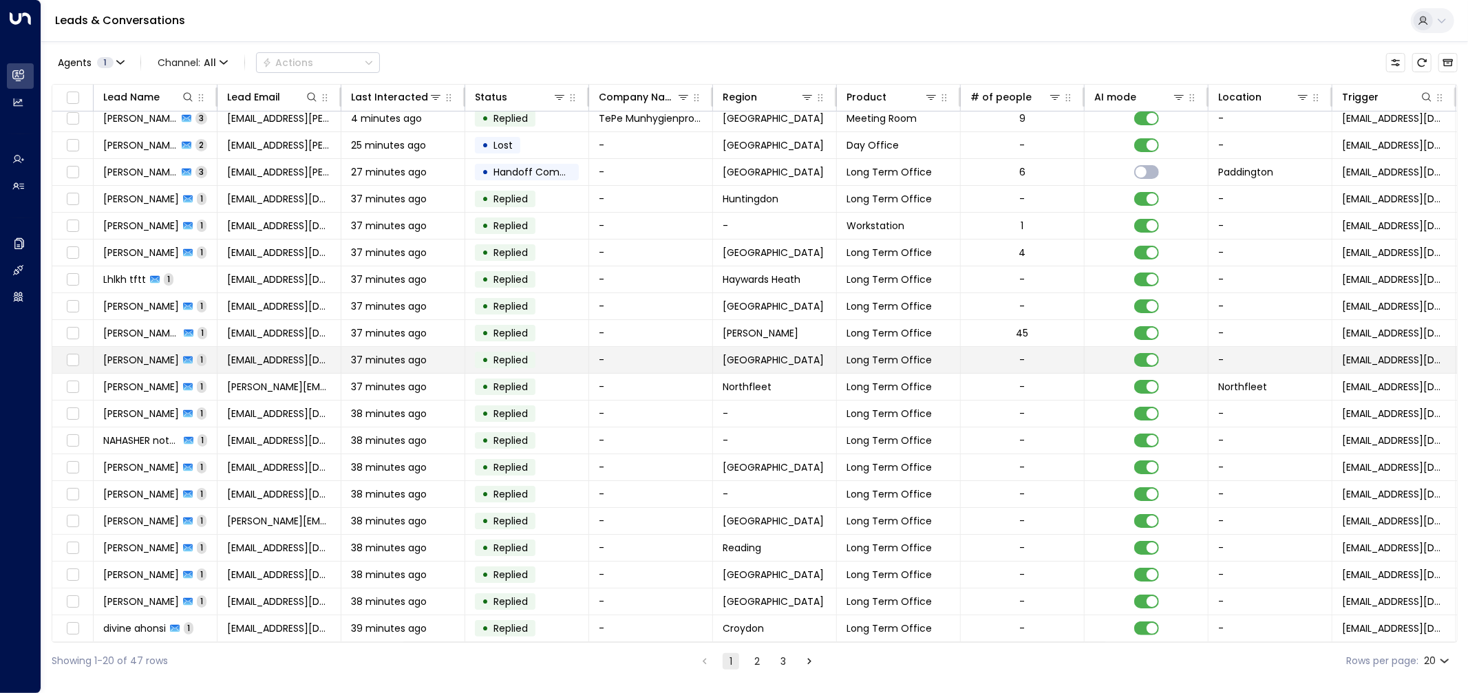
scroll to position [10, 0]
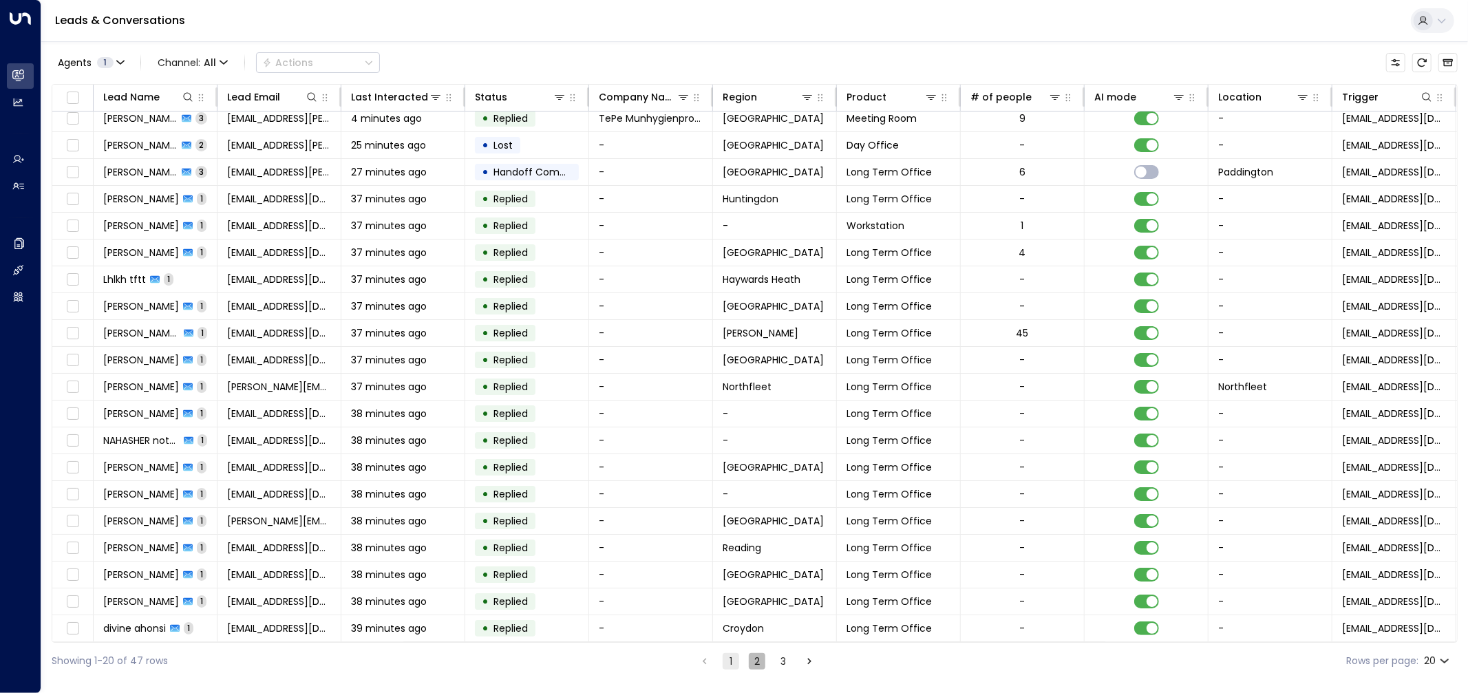
click at [754, 624] on button "2" at bounding box center [757, 661] width 17 height 17
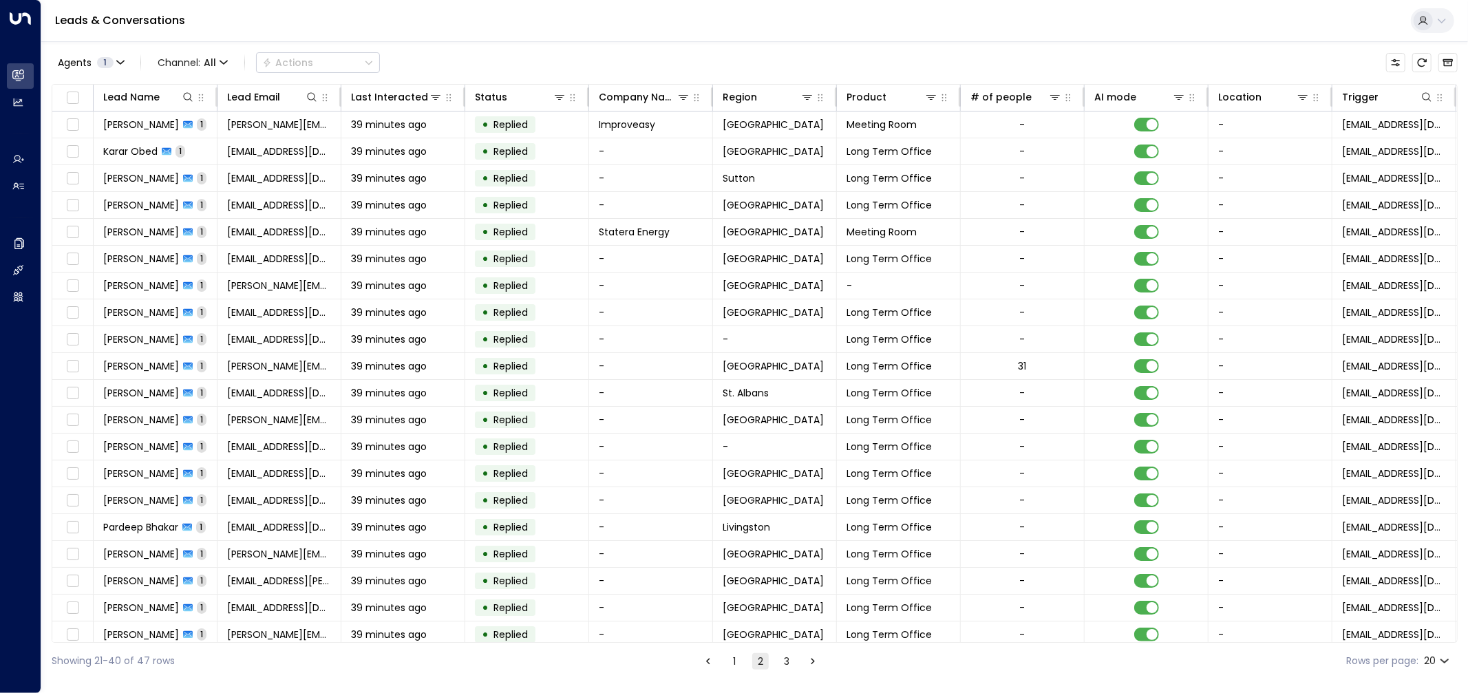
click at [783, 624] on button "3" at bounding box center [787, 661] width 17 height 17
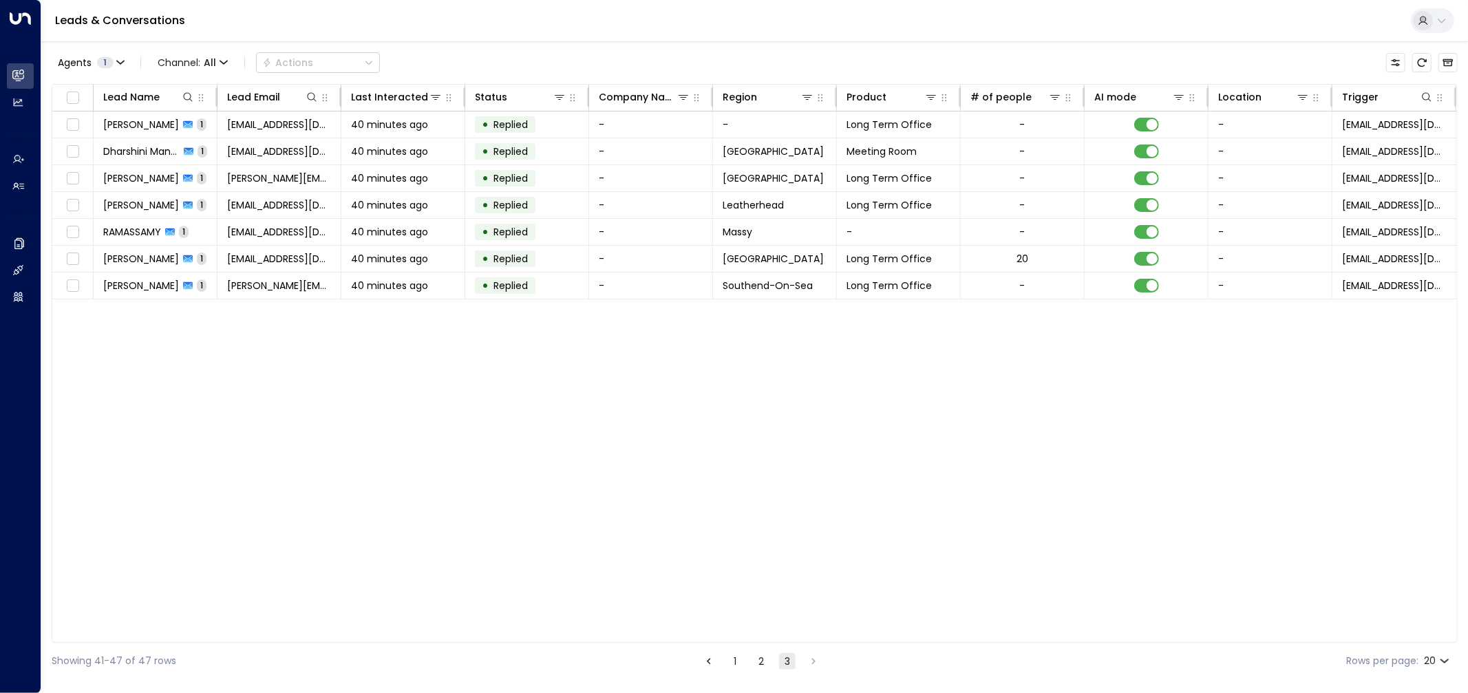
click at [761, 624] on button "2" at bounding box center [761, 661] width 17 height 17
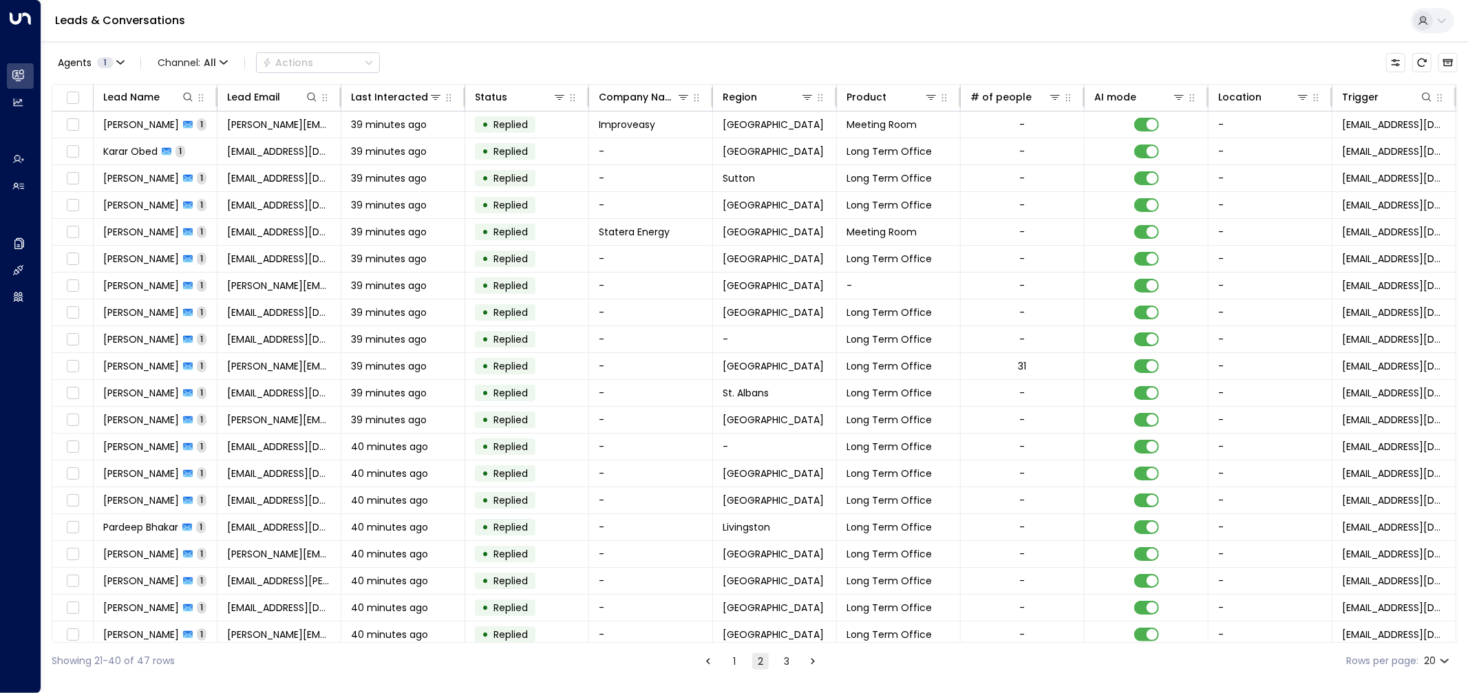
click at [740, 624] on button "1" at bounding box center [734, 661] width 17 height 17
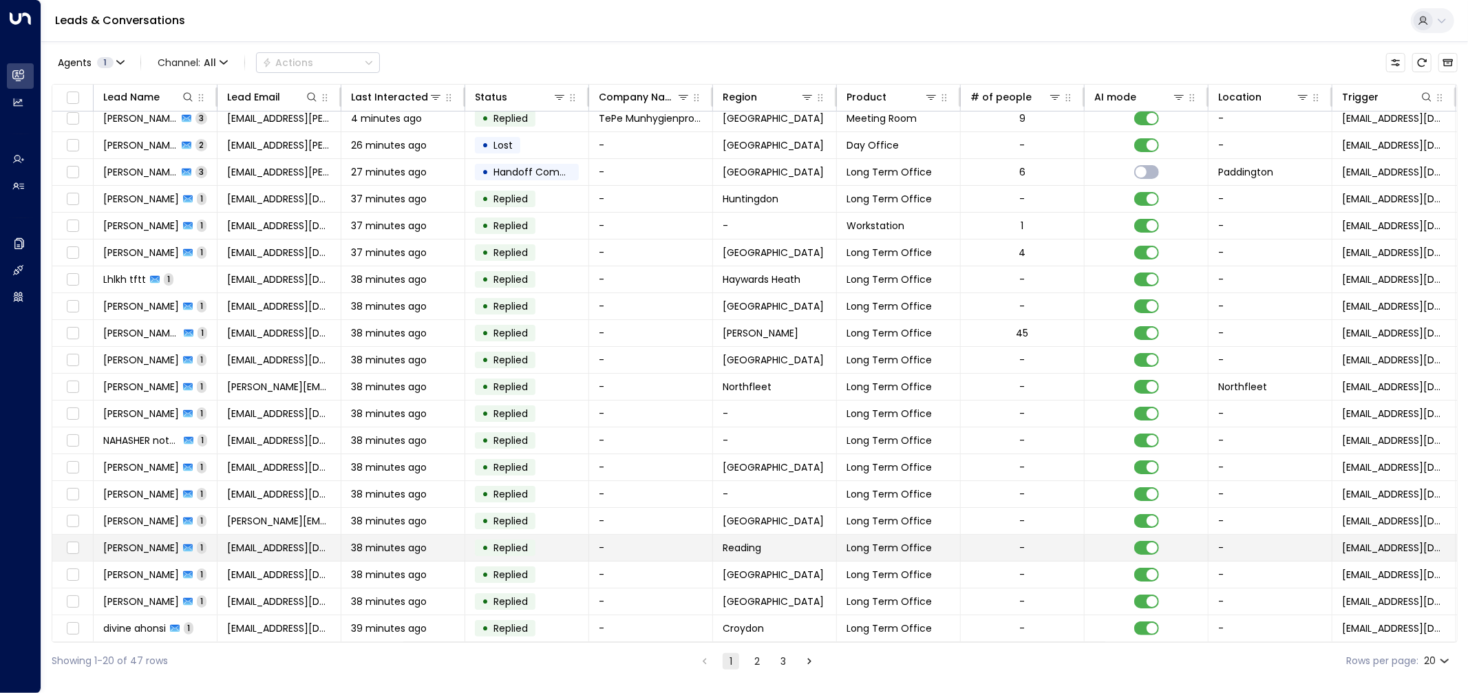
scroll to position [10, 0]
